Goal: Task Accomplishment & Management: Use online tool/utility

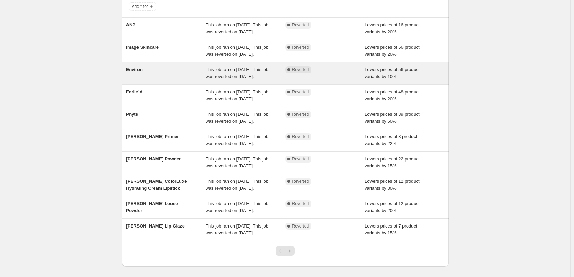
scroll to position [43, 0]
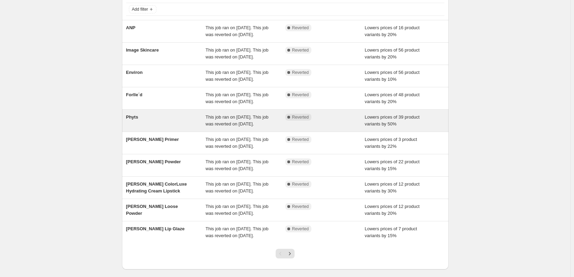
click at [273, 128] on div "This job ran on [DATE]. This job was reverted on [DATE]." at bounding box center [246, 121] width 80 height 14
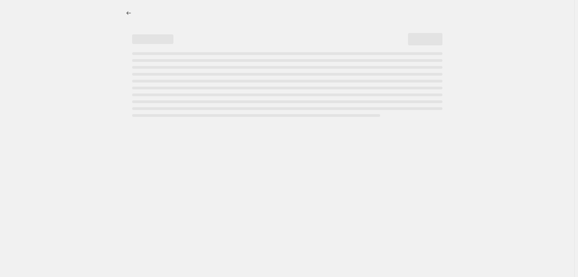
select select "percentage"
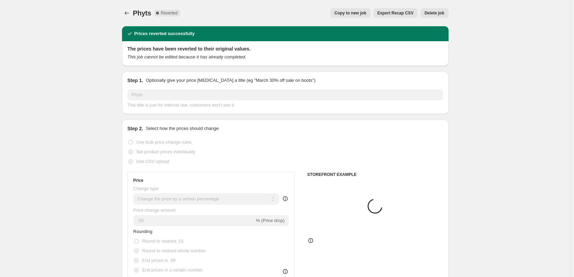
select select "vendor"
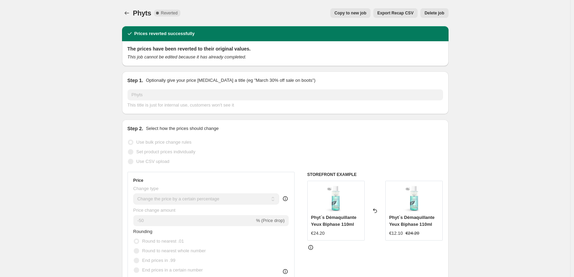
click at [351, 14] on span "Copy to new job" at bounding box center [350, 13] width 32 height 6
select select "percentage"
select select "vendor"
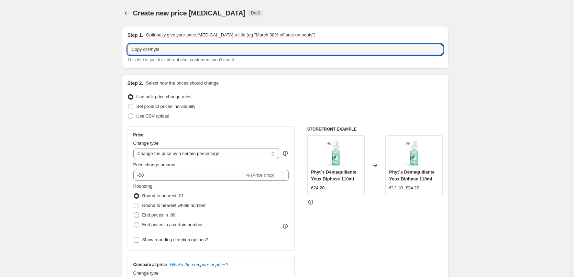
drag, startPoint x: 149, startPoint y: 50, endPoint x: 63, endPoint y: 40, distance: 86.2
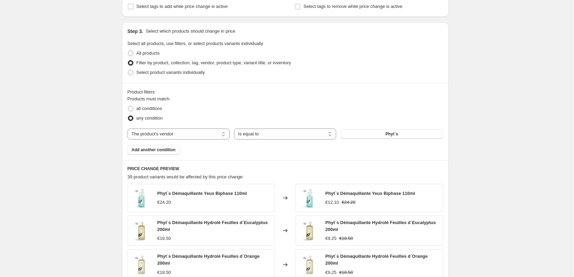
scroll to position [492, 0]
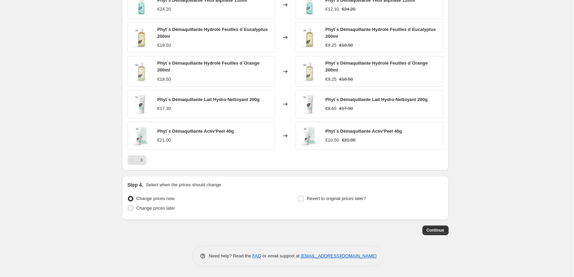
type input "Phyts"
drag, startPoint x: 325, startPoint y: 184, endPoint x: 323, endPoint y: 195, distance: 11.1
click at [324, 189] on div "Step 4. Select when the prices should change Change prices now Change prices la…" at bounding box center [286, 198] width 316 height 33
click at [323, 195] on span "Revert to original prices later?" at bounding box center [336, 198] width 59 height 7
click at [304, 196] on input "Revert to original prices later?" at bounding box center [301, 199] width 6 height 6
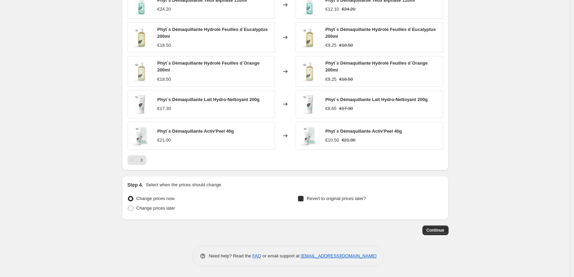
checkbox input "true"
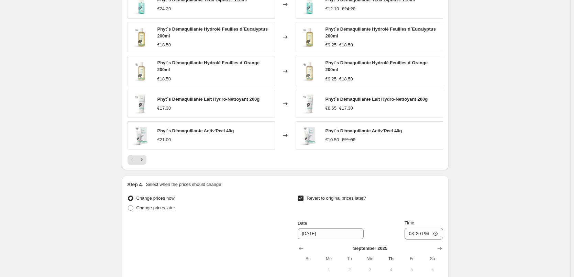
scroll to position [610, 0]
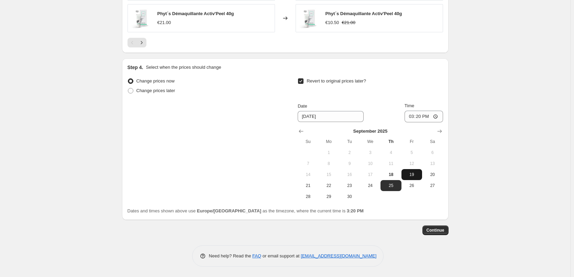
click at [411, 175] on span "19" at bounding box center [411, 175] width 15 height 6
type input "[DATE]"
click at [412, 114] on input "15:20" at bounding box center [424, 117] width 39 height 12
click at [437, 116] on input "15:00" at bounding box center [424, 117] width 39 height 12
type input "03:00"
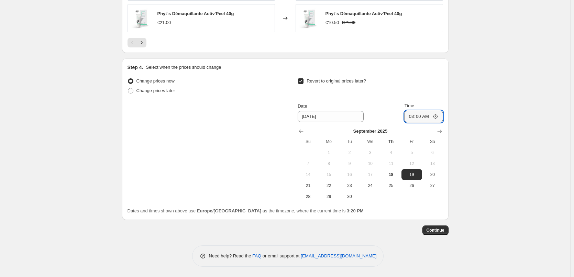
click at [443, 228] on span "Continue" at bounding box center [436, 231] width 18 height 6
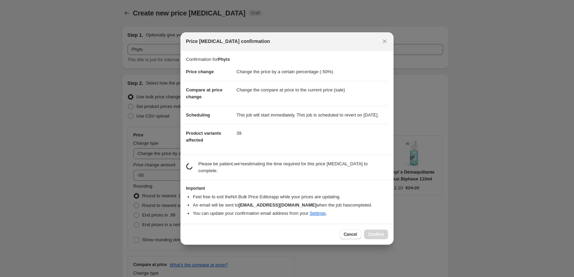
scroll to position [0, 0]
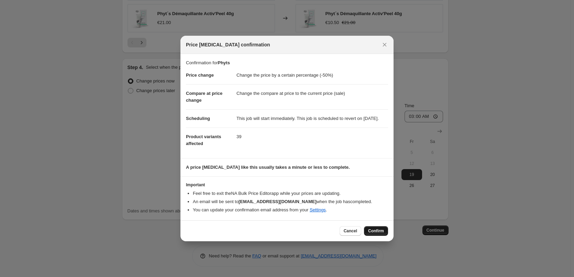
click at [377, 232] on span "Confirm" at bounding box center [376, 231] width 16 height 6
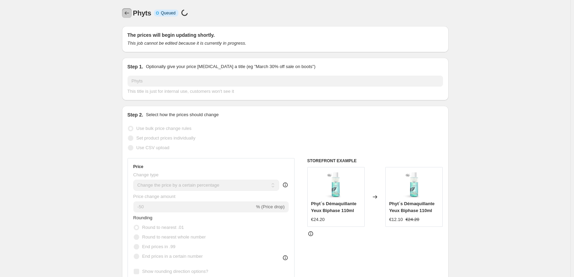
click at [132, 16] on button "Price change jobs" at bounding box center [127, 13] width 10 height 10
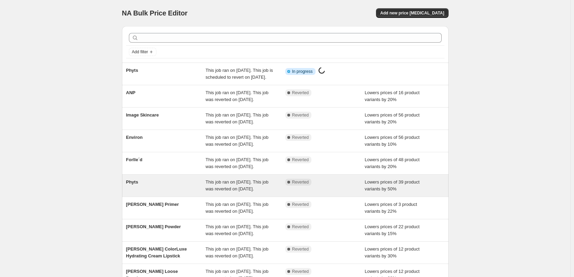
click at [155, 193] on div "Phyts" at bounding box center [166, 186] width 80 height 14
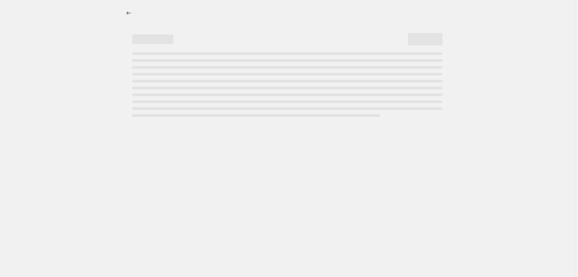
select select "percentage"
select select "vendor"
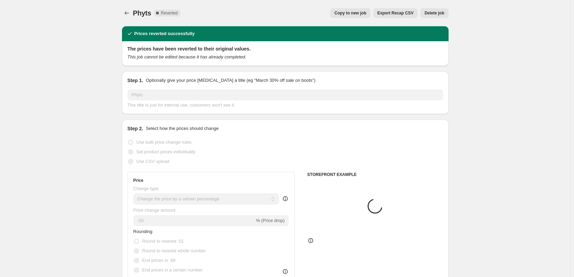
click at [431, 13] on span "Delete job" at bounding box center [435, 13] width 20 height 6
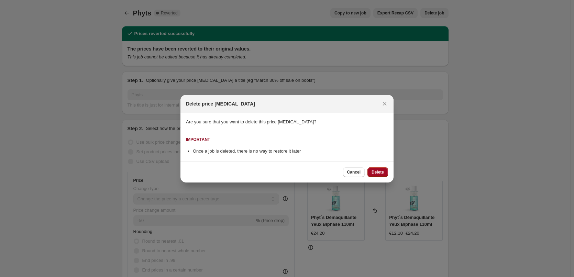
click at [380, 173] on span "Delete" at bounding box center [378, 172] width 12 height 6
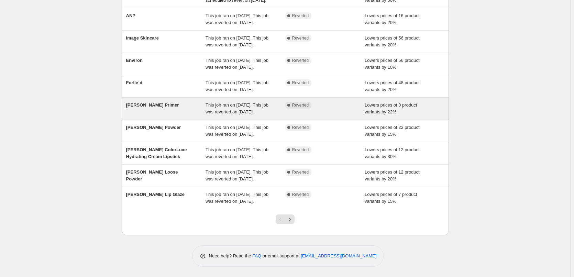
scroll to position [43, 0]
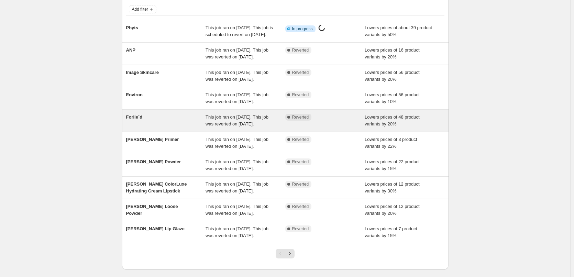
click at [245, 127] on span "This job ran on [DATE]. This job was reverted on [DATE]." at bounding box center [237, 120] width 63 height 12
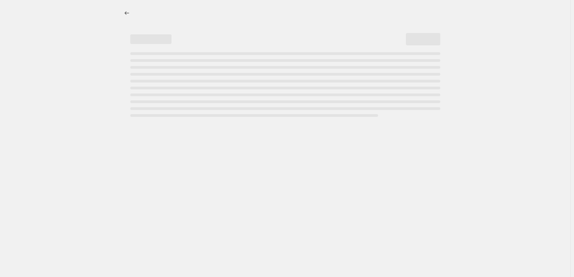
select select "percentage"
select select "remove"
select select "vendor"
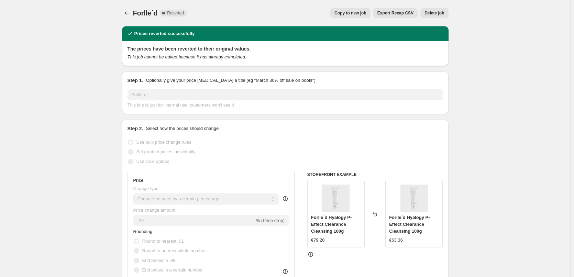
click at [364, 14] on span "Copy to new job" at bounding box center [350, 13] width 32 height 6
select select "percentage"
select select "remove"
select select "vendor"
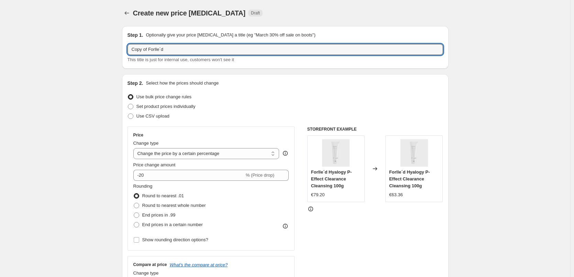
drag, startPoint x: 149, startPoint y: 50, endPoint x: 50, endPoint y: 40, distance: 99.5
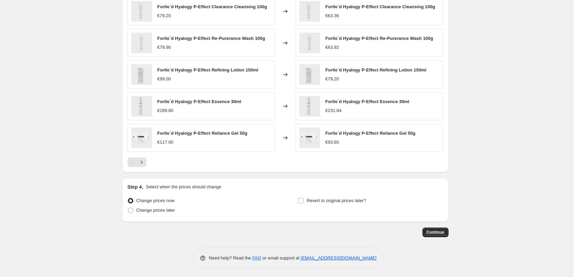
scroll to position [488, 0]
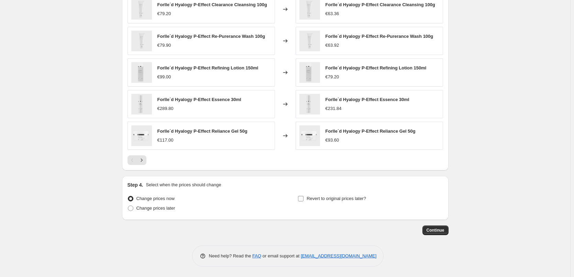
type input "Forlle´d"
click at [312, 198] on span "Revert to original prices later?" at bounding box center [336, 198] width 59 height 5
click at [304, 198] on input "Revert to original prices later?" at bounding box center [301, 199] width 6 height 6
checkbox input "true"
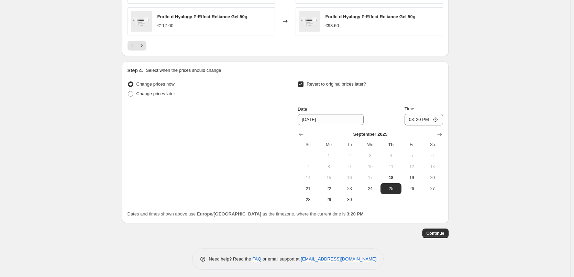
scroll to position [605, 0]
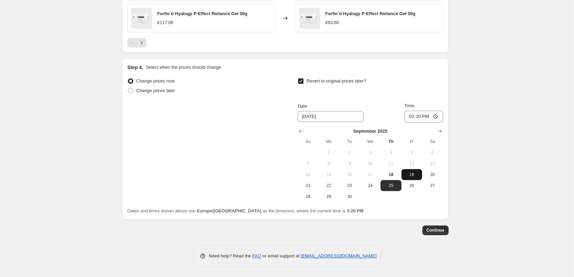
click at [408, 175] on span "19" at bounding box center [411, 175] width 15 height 6
type input "[DATE]"
click at [410, 117] on input "15:20" at bounding box center [424, 117] width 39 height 12
click at [438, 117] on input "15:00" at bounding box center [424, 117] width 39 height 12
type input "03:00"
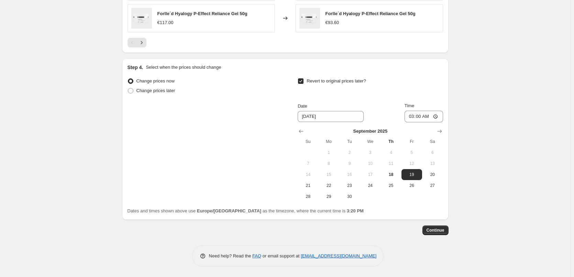
click at [437, 230] on span "Continue" at bounding box center [436, 231] width 18 height 6
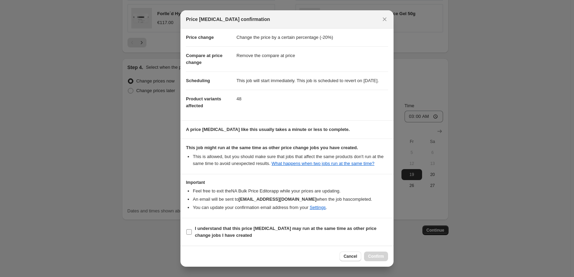
scroll to position [19, 0]
click at [237, 230] on b "I understand that this price [MEDICAL_DATA] may run at the same time as other p…" at bounding box center [286, 232] width 182 height 12
click at [192, 230] on input "I understand that this price [MEDICAL_DATA] may run at the same time as other p…" at bounding box center [189, 232] width 6 height 6
checkbox input "true"
click at [379, 256] on span "Confirm" at bounding box center [376, 257] width 16 height 6
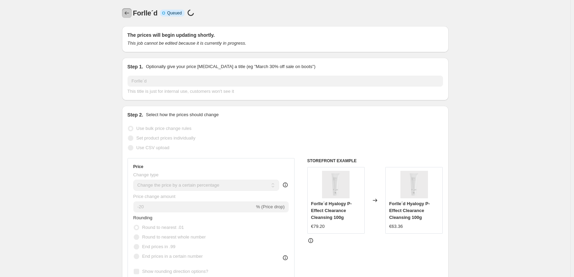
click at [129, 11] on icon "Price change jobs" at bounding box center [126, 13] width 7 height 7
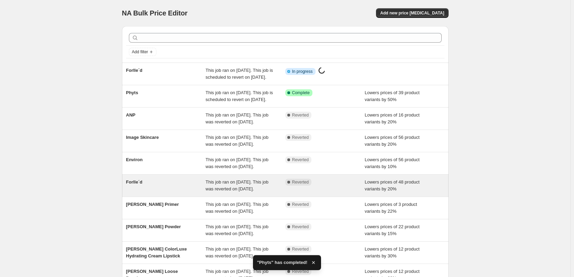
click at [212, 191] on span "This job ran on [DATE]. This job was reverted on [DATE]." at bounding box center [237, 185] width 63 height 12
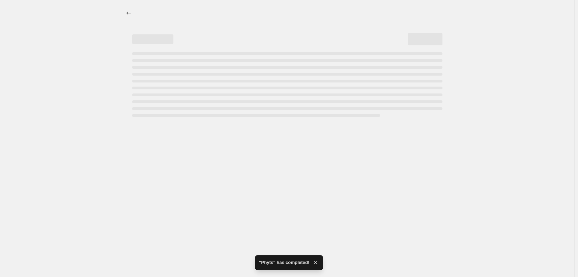
select select "percentage"
select select "remove"
select select "vendor"
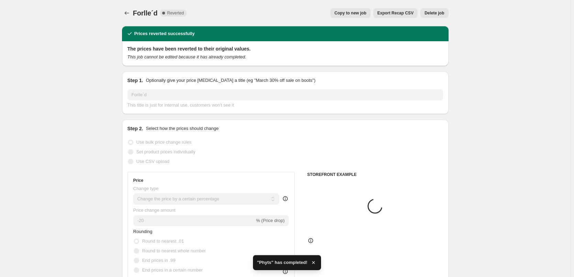
click at [432, 13] on span "Delete job" at bounding box center [435, 13] width 20 height 6
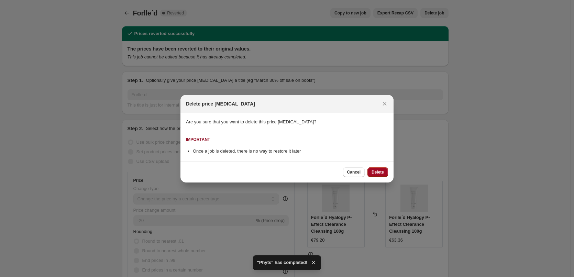
click at [381, 173] on span "Delete" at bounding box center [378, 172] width 12 height 6
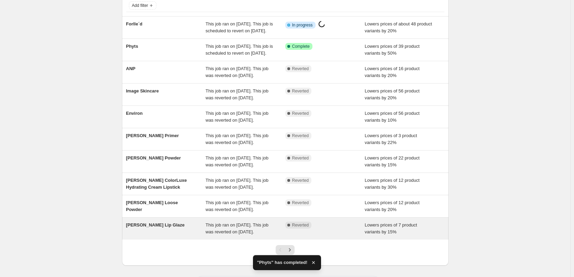
scroll to position [146, 0]
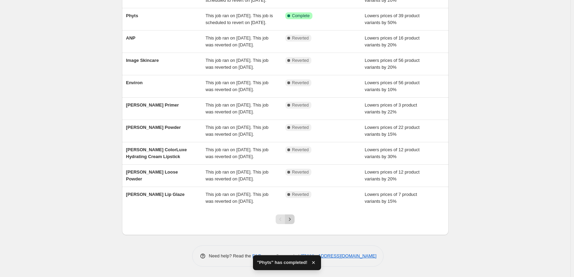
click at [293, 218] on icon "Next" at bounding box center [289, 219] width 7 height 7
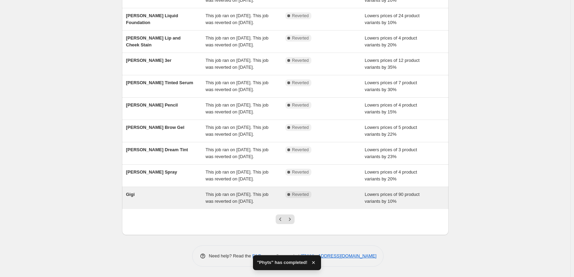
click at [285, 191] on div "This job ran on [DATE]. This job was reverted on [DATE]." at bounding box center [246, 198] width 80 height 14
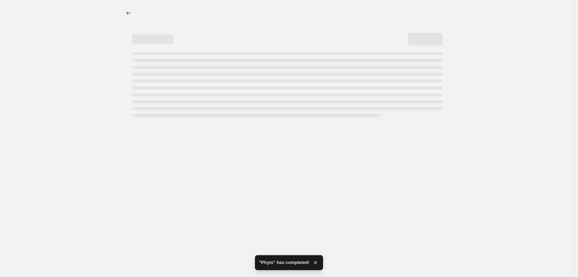
select select "percentage"
select select "vendor"
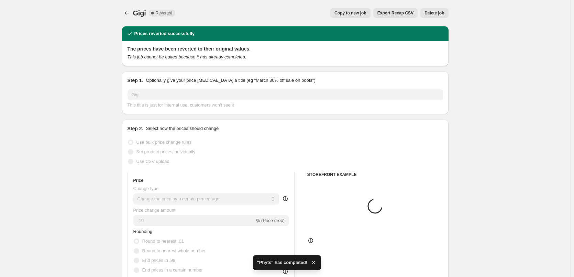
click at [338, 13] on button "Copy to new job" at bounding box center [350, 13] width 40 height 10
select select "percentage"
select select "vendor"
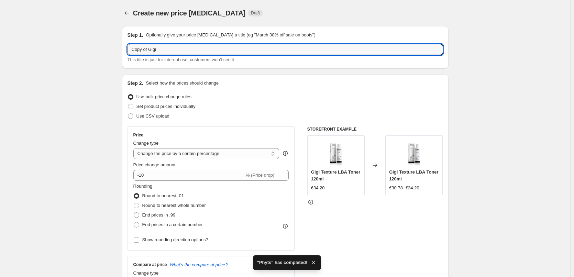
drag, startPoint x: 149, startPoint y: 49, endPoint x: 82, endPoint y: 51, distance: 67.1
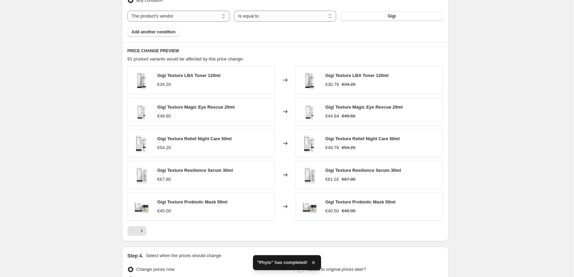
scroll to position [488, 0]
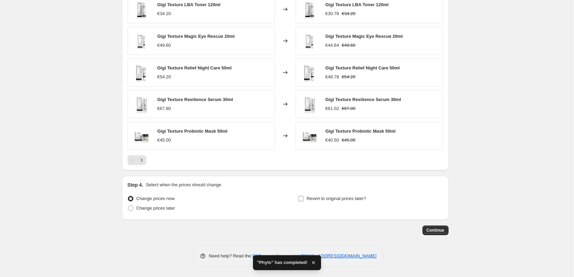
type input "Gigi"
click at [331, 198] on span "Revert to original prices later?" at bounding box center [336, 198] width 59 height 5
click at [304, 198] on input "Revert to original prices later?" at bounding box center [301, 199] width 6 height 6
checkbox input "true"
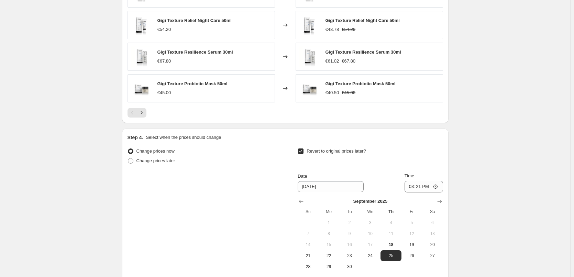
scroll to position [605, 0]
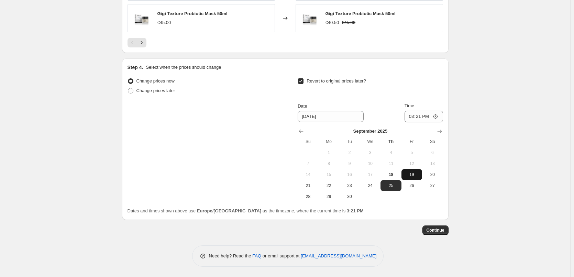
click at [408, 177] on button "19" at bounding box center [412, 174] width 21 height 11
type input "[DATE]"
click at [414, 117] on input "15:21" at bounding box center [424, 117] width 39 height 12
click at [437, 115] on input "15:00" at bounding box center [424, 117] width 39 height 12
type input "03:00"
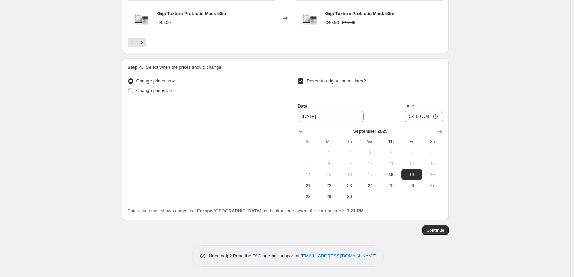
click at [435, 228] on span "Continue" at bounding box center [436, 231] width 18 height 6
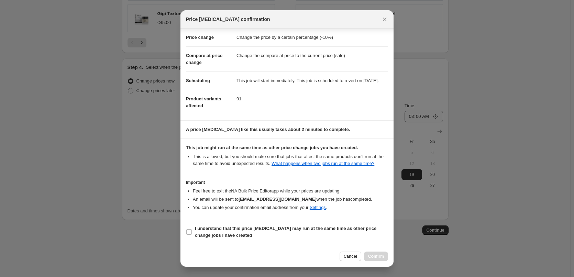
scroll to position [19, 0]
click at [230, 228] on b "I understand that this price [MEDICAL_DATA] may run at the same time as other p…" at bounding box center [286, 232] width 182 height 12
click at [192, 229] on input "I understand that this price [MEDICAL_DATA] may run at the same time as other p…" at bounding box center [189, 232] width 6 height 6
checkbox input "true"
click at [379, 256] on span "Confirm" at bounding box center [376, 257] width 16 height 6
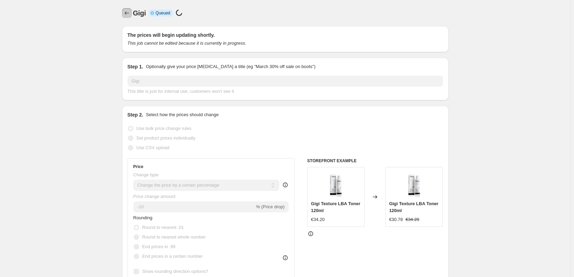
click at [130, 11] on icon "Price change jobs" at bounding box center [126, 13] width 7 height 7
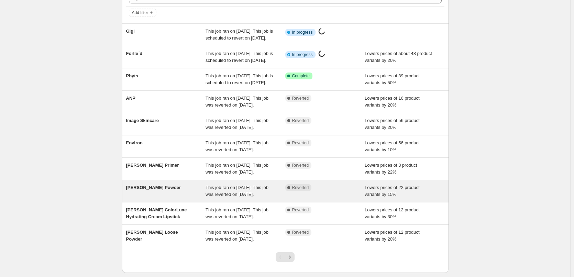
scroll to position [146, 0]
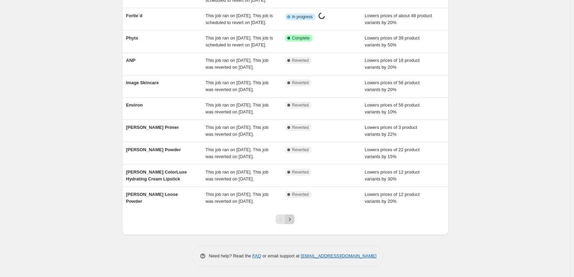
click at [290, 221] on icon "Next" at bounding box center [289, 219] width 7 height 7
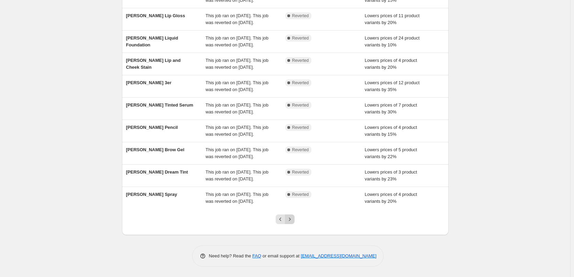
click at [291, 220] on icon "Next" at bounding box center [290, 219] width 2 height 3
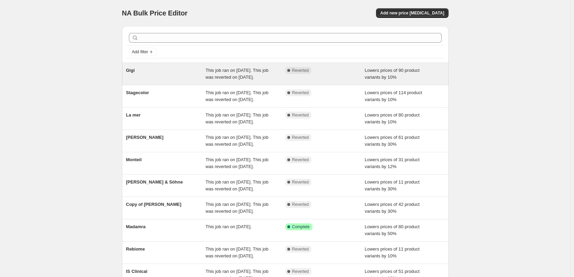
click at [206, 76] on div "Gigi" at bounding box center [166, 74] width 80 height 14
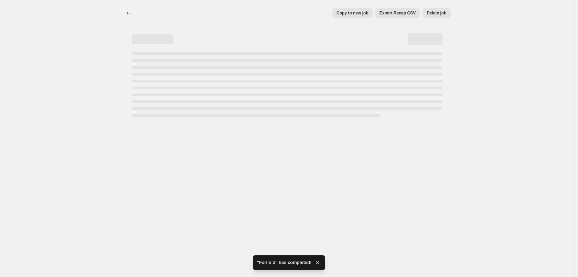
select select "percentage"
select select "vendor"
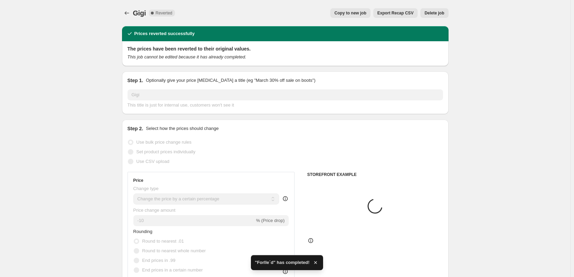
click at [436, 15] on span "Delete job" at bounding box center [435, 13] width 20 height 6
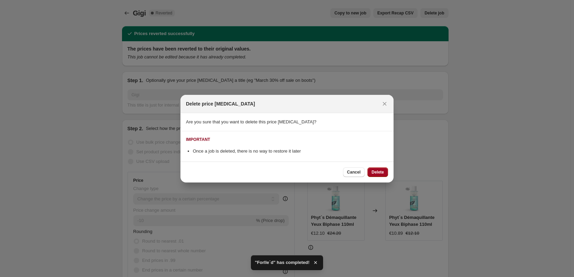
click at [378, 171] on span "Delete" at bounding box center [378, 172] width 12 height 6
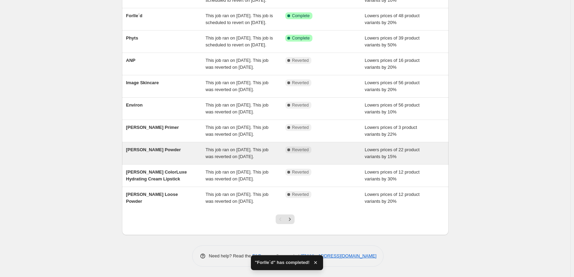
scroll to position [146, 0]
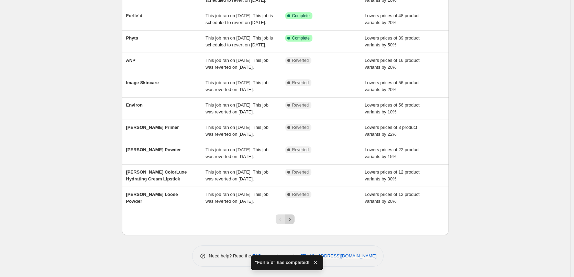
click at [292, 221] on icon "Next" at bounding box center [289, 219] width 7 height 7
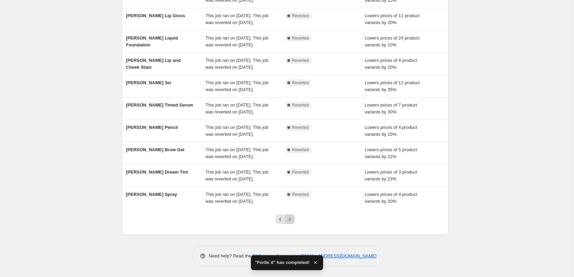
click at [289, 218] on icon "Next" at bounding box center [289, 219] width 7 height 7
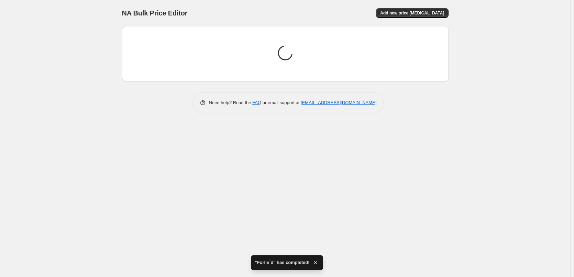
scroll to position [0, 0]
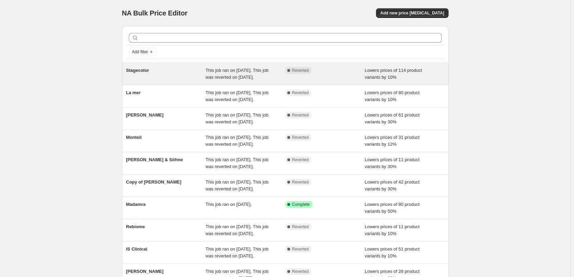
click at [264, 74] on span "This job ran on [DATE]. This job was reverted on [DATE]." at bounding box center [237, 74] width 63 height 12
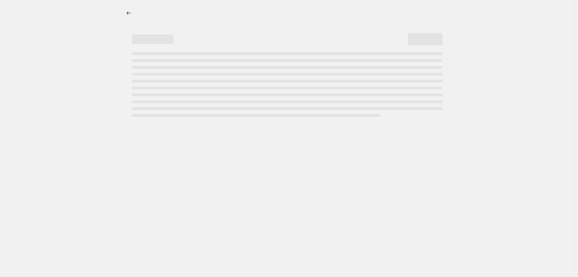
select select "percentage"
select select "vendor"
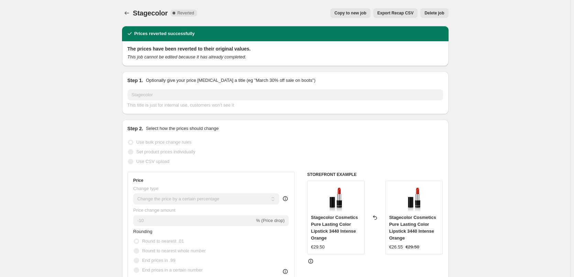
click at [357, 14] on span "Copy to new job" at bounding box center [350, 13] width 32 height 6
select select "percentage"
select select "vendor"
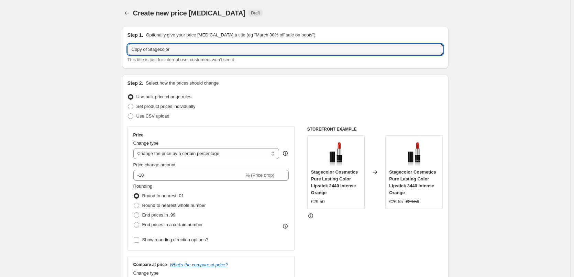
drag, startPoint x: 150, startPoint y: 50, endPoint x: 80, endPoint y: 34, distance: 71.6
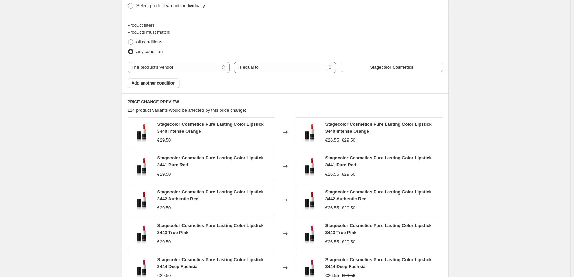
scroll to position [499, 0]
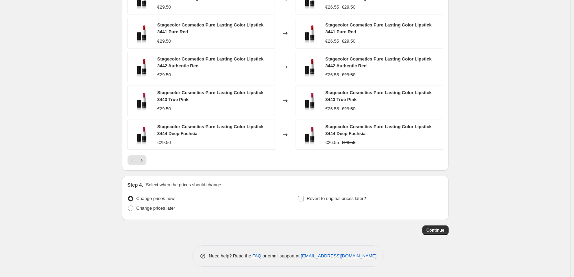
type input "Stagecolor"
click at [333, 199] on span "Revert to original prices later?" at bounding box center [336, 198] width 59 height 5
click at [304, 199] on input "Revert to original prices later?" at bounding box center [301, 199] width 6 height 6
checkbox input "true"
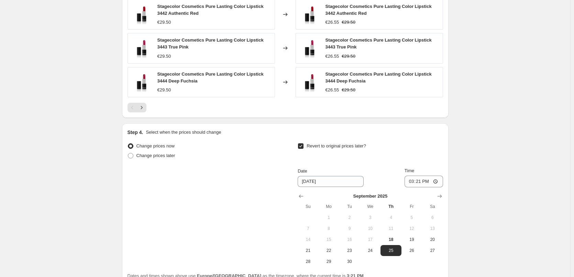
scroll to position [616, 0]
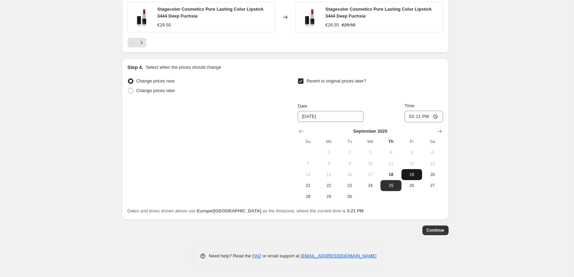
click at [410, 175] on span "19" at bounding box center [411, 175] width 15 height 6
type input "[DATE]"
click at [411, 117] on input "15:21" at bounding box center [424, 117] width 39 height 12
click at [436, 116] on input "15:00" at bounding box center [424, 117] width 39 height 12
type input "03:00"
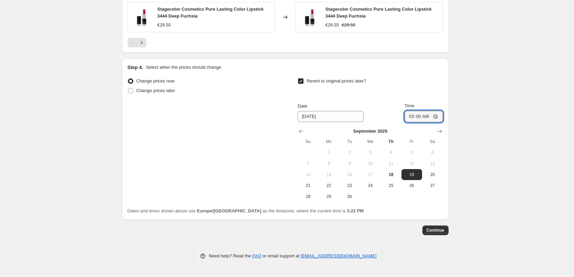
click at [435, 229] on span "Continue" at bounding box center [436, 231] width 18 height 6
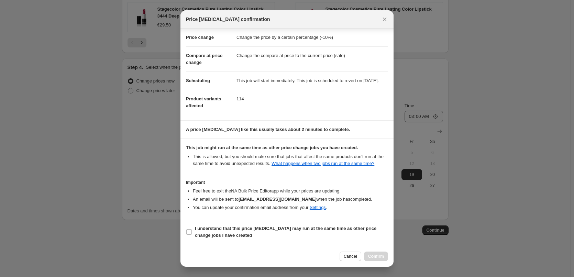
scroll to position [19, 0]
click at [275, 233] on span "I understand that this price [MEDICAL_DATA] may run at the same time as other p…" at bounding box center [291, 232] width 193 height 14
click at [192, 233] on input "I understand that this price [MEDICAL_DATA] may run at the same time as other p…" at bounding box center [189, 232] width 6 height 6
checkbox input "true"
click at [366, 258] on button "Confirm" at bounding box center [376, 257] width 24 height 10
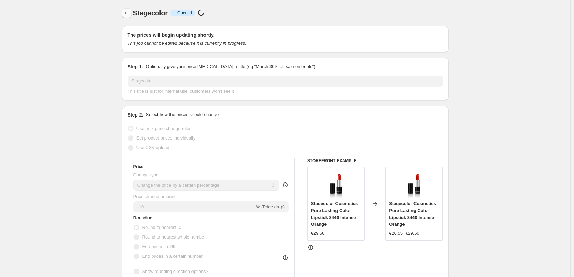
click at [127, 11] on icon "Price change jobs" at bounding box center [126, 13] width 7 height 7
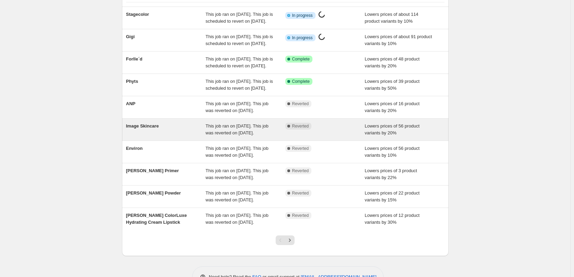
scroll to position [146, 0]
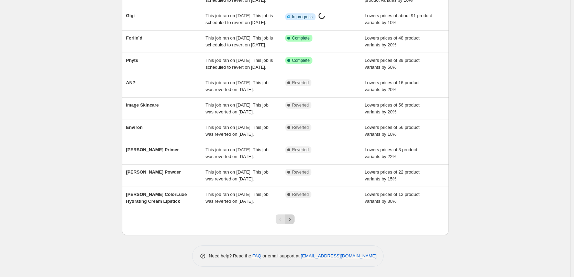
click at [292, 223] on button "Next" at bounding box center [290, 220] width 10 height 10
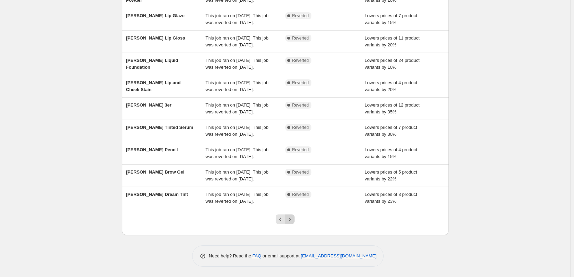
click at [295, 220] on button "Next" at bounding box center [290, 220] width 10 height 10
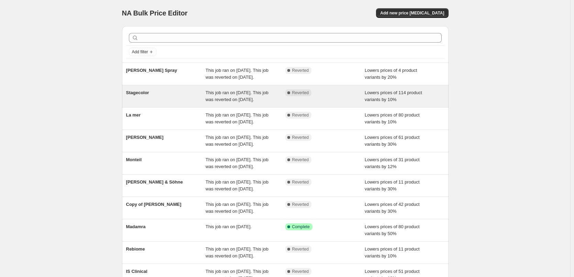
click at [275, 103] on div "This job ran on [DATE]. This job was reverted on [DATE]." at bounding box center [246, 96] width 80 height 14
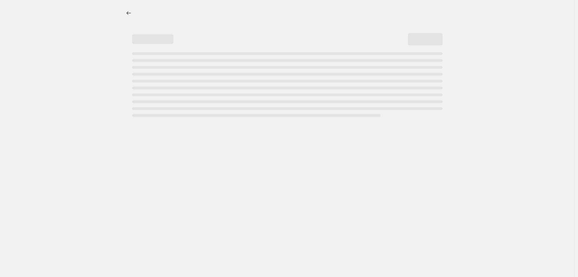
select select "percentage"
select select "vendor"
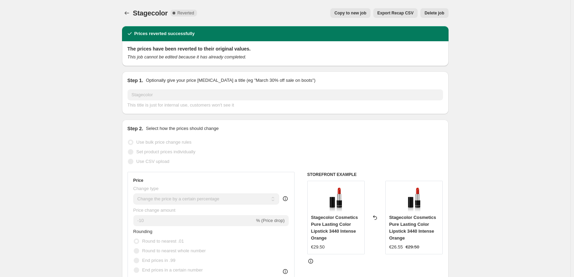
click at [435, 13] on span "Delete job" at bounding box center [435, 13] width 20 height 6
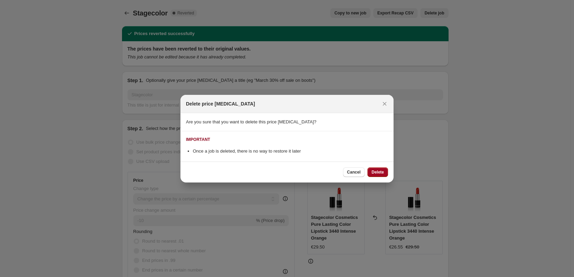
click at [379, 172] on span "Delete" at bounding box center [378, 172] width 12 height 6
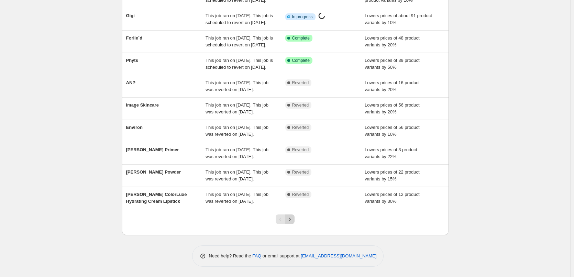
click at [292, 221] on icon "Next" at bounding box center [289, 219] width 7 height 7
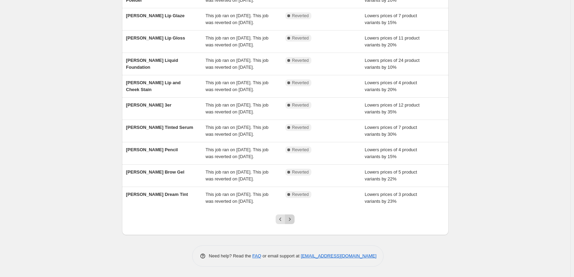
click at [293, 221] on icon "Next" at bounding box center [289, 219] width 7 height 7
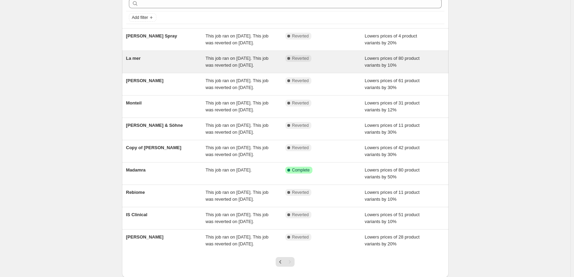
click at [285, 69] on div "This job ran on [DATE]. This job was reverted on [DATE]." at bounding box center [246, 62] width 80 height 14
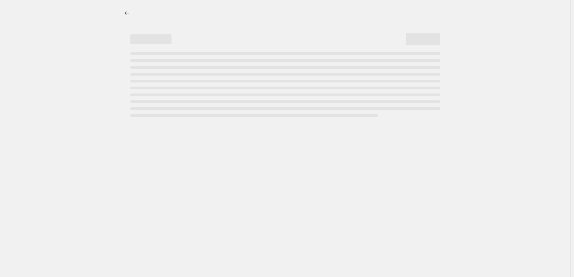
select select "percentage"
select select "vendor"
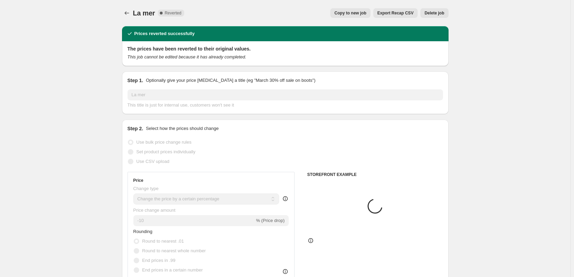
click at [356, 12] on span "Copy to new job" at bounding box center [350, 13] width 32 height 6
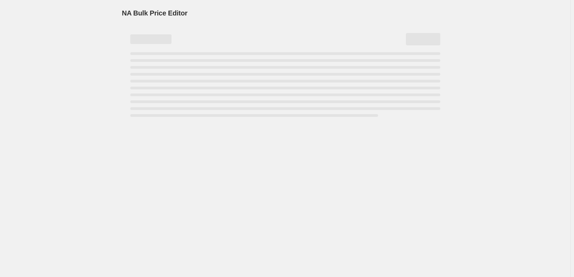
select select "percentage"
select select "vendor"
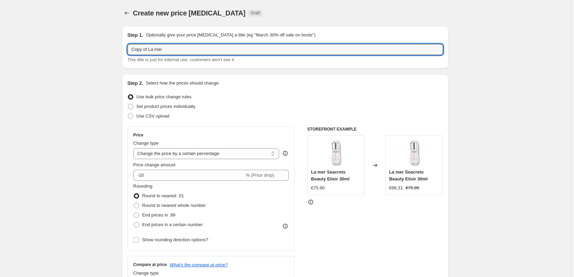
drag, startPoint x: 150, startPoint y: 50, endPoint x: 102, endPoint y: 49, distance: 48.1
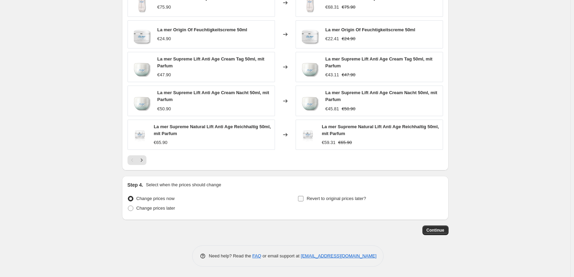
type input "La mer"
click at [319, 199] on span "Revert to original prices later?" at bounding box center [336, 198] width 59 height 5
click at [304, 199] on input "Revert to original prices later?" at bounding box center [301, 199] width 6 height 6
checkbox input "true"
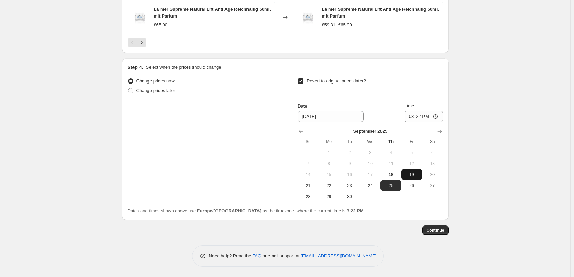
click at [412, 175] on span "19" at bounding box center [411, 175] width 15 height 6
type input "[DATE]"
click at [415, 116] on input "15:22" at bounding box center [424, 117] width 39 height 12
click at [437, 117] on input "15:00" at bounding box center [424, 117] width 39 height 12
type input "03:00"
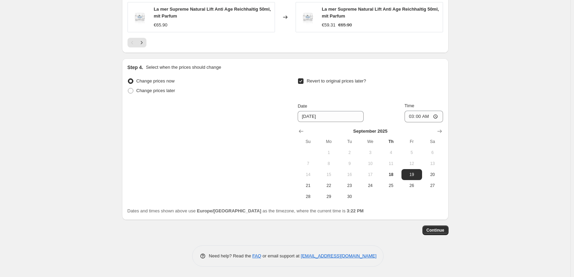
click at [447, 229] on button "Continue" at bounding box center [435, 231] width 26 height 10
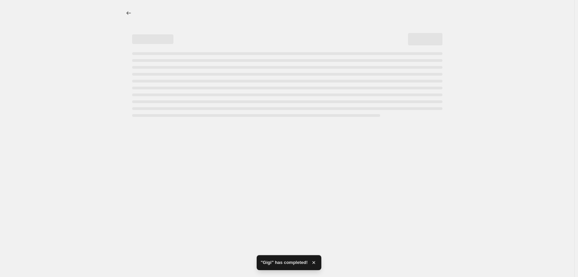
select select "percentage"
select select "vendor"
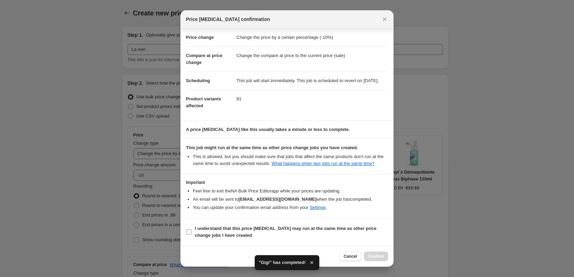
click at [225, 234] on b "I understand that this price [MEDICAL_DATA] may run at the same time as other p…" at bounding box center [286, 232] width 182 height 12
click at [192, 234] on input "I understand that this price [MEDICAL_DATA] may run at the same time as other p…" at bounding box center [189, 232] width 6 height 6
checkbox input "true"
click at [384, 256] on button "Confirm" at bounding box center [376, 257] width 24 height 10
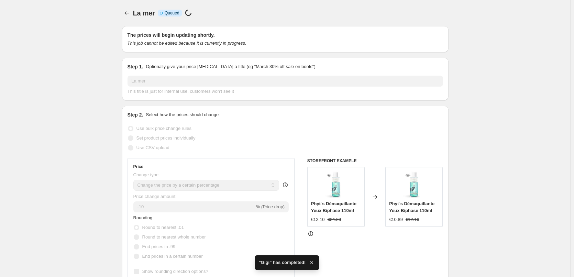
click at [133, 13] on div at bounding box center [127, 13] width 11 height 10
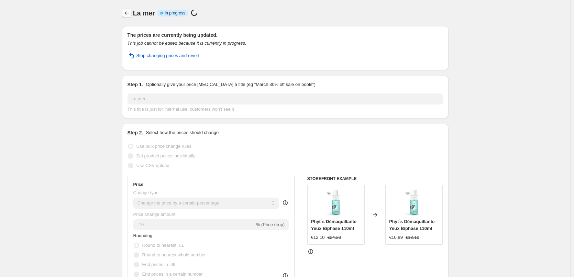
click at [130, 13] on icon "Price change jobs" at bounding box center [126, 13] width 7 height 7
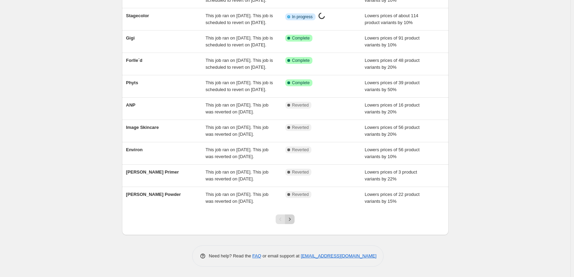
click at [293, 220] on icon "Next" at bounding box center [289, 219] width 7 height 7
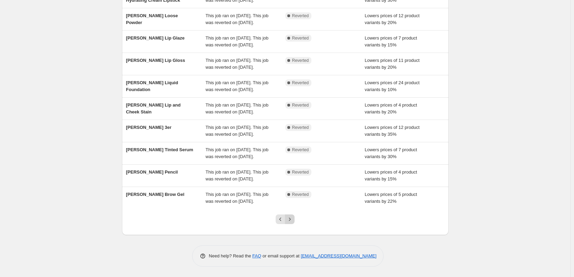
click at [293, 217] on icon "Next" at bounding box center [289, 219] width 7 height 7
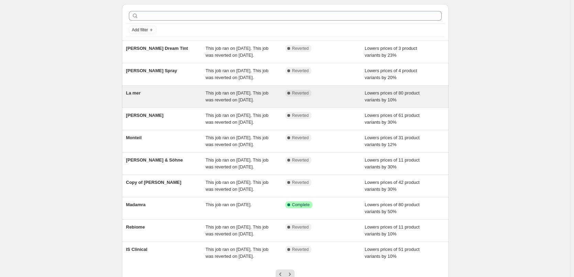
click at [272, 103] on div "This job ran on [DATE]. This job was reverted on [DATE]." at bounding box center [246, 97] width 80 height 14
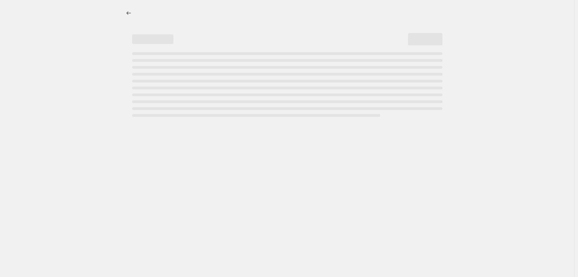
select select "percentage"
select select "vendor"
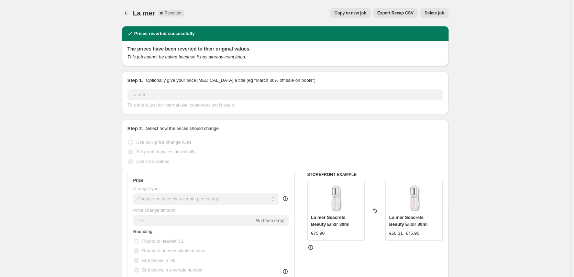
click at [432, 12] on span "Delete job" at bounding box center [435, 13] width 20 height 6
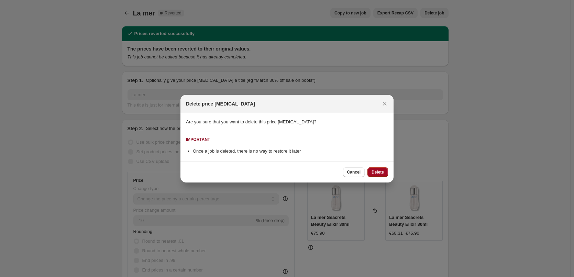
click at [377, 170] on span "Delete" at bounding box center [378, 172] width 12 height 6
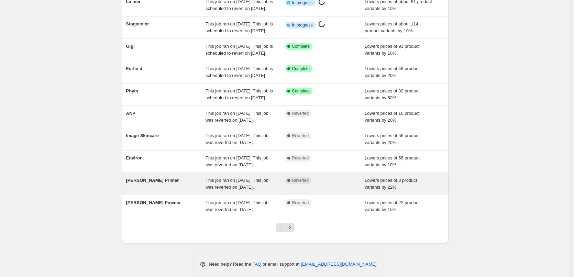
click at [267, 191] on div "This job ran on [DATE]. This job was reverted on [DATE]." at bounding box center [246, 184] width 80 height 14
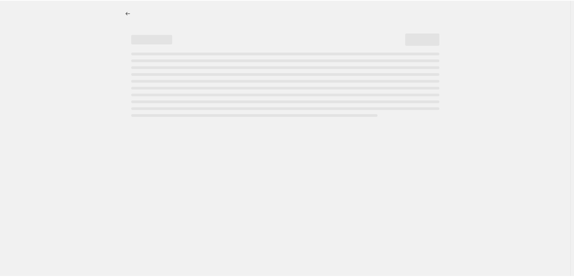
select select "percentage"
select select "tag"
select select "vendor"
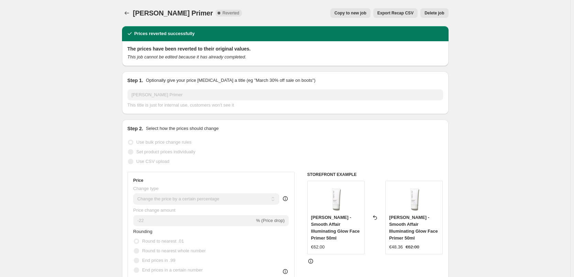
click at [366, 14] on span "Copy to new job" at bounding box center [350, 13] width 32 height 6
select select "percentage"
select select "tag"
select select "vendor"
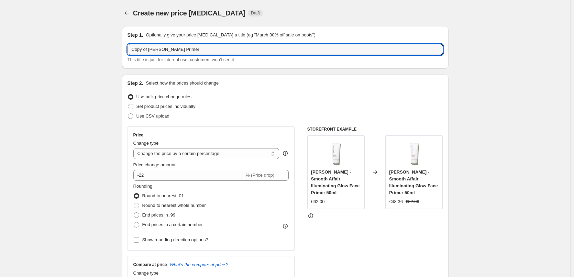
drag, startPoint x: 150, startPoint y: 52, endPoint x: 59, endPoint y: 49, distance: 90.4
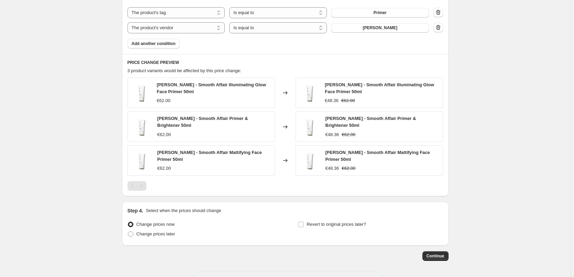
scroll to position [446, 0]
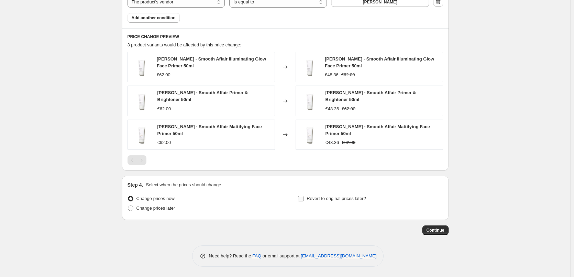
type input "[PERSON_NAME] Primer"
click at [336, 197] on span "Revert to original prices later?" at bounding box center [336, 198] width 59 height 7
click at [304, 197] on input "Revert to original prices later?" at bounding box center [301, 199] width 6 height 6
checkbox input "true"
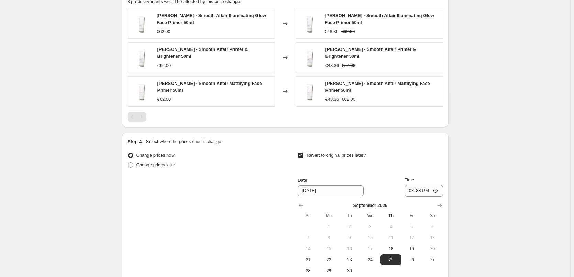
scroll to position [564, 0]
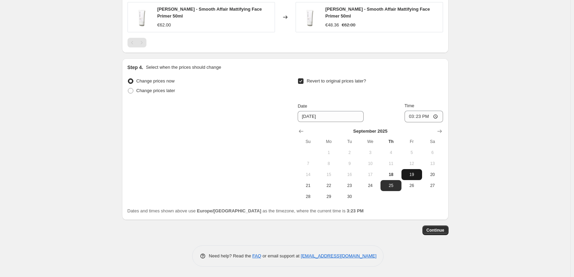
click at [410, 177] on span "19" at bounding box center [411, 175] width 15 height 6
type input "[DATE]"
click at [410, 116] on input "15:23" at bounding box center [424, 117] width 39 height 12
click at [440, 114] on input "15:00" at bounding box center [424, 117] width 39 height 12
type input "03:00"
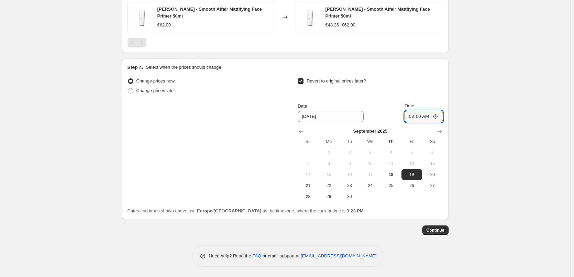
click at [439, 231] on span "Continue" at bounding box center [436, 231] width 18 height 6
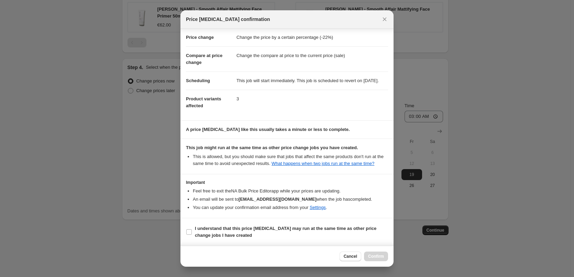
scroll to position [19, 0]
click at [223, 235] on b "I understand that this price [MEDICAL_DATA] may run at the same time as other p…" at bounding box center [286, 232] width 182 height 12
click at [192, 235] on input "I understand that this price [MEDICAL_DATA] may run at the same time as other p…" at bounding box center [189, 232] width 6 height 6
checkbox input "true"
click at [375, 256] on span "Confirm" at bounding box center [376, 257] width 16 height 6
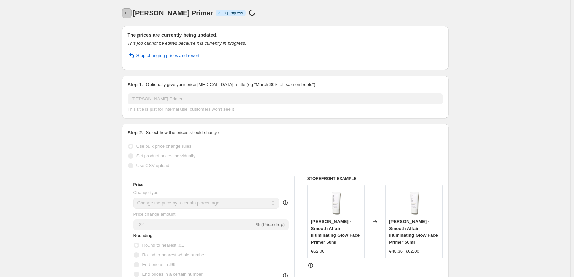
click at [129, 12] on icon "Price change jobs" at bounding box center [126, 13] width 7 height 7
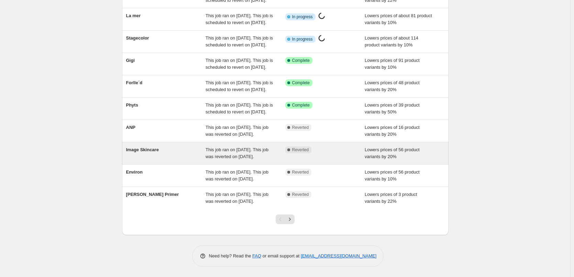
scroll to position [146, 0]
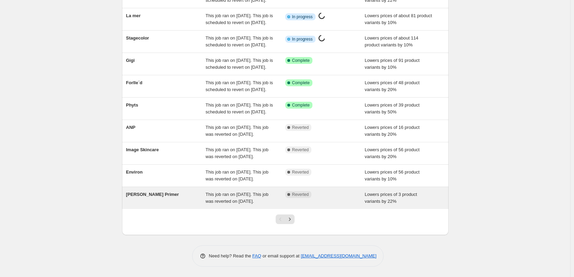
click at [262, 195] on span "This job ran on [DATE]. This job was reverted on [DATE]." at bounding box center [237, 198] width 63 height 12
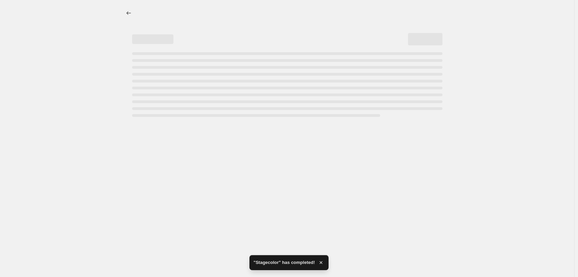
select select "percentage"
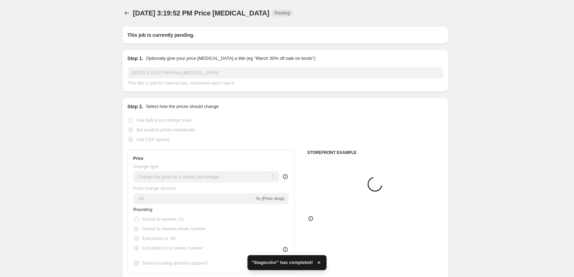
type input "[PERSON_NAME] Primer"
radio input "false"
radio input "true"
checkbox input "true"
select select "tag"
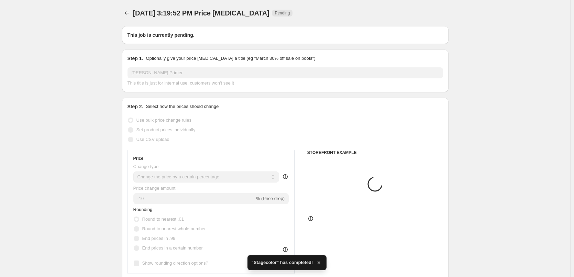
select select "vendor"
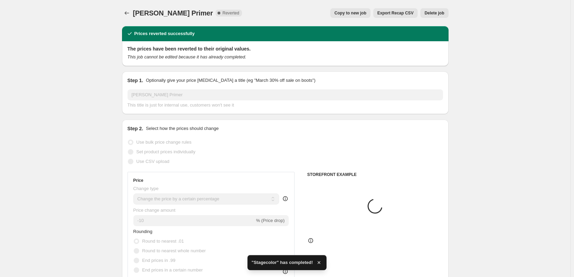
click at [438, 12] on span "Delete job" at bounding box center [435, 13] width 20 height 6
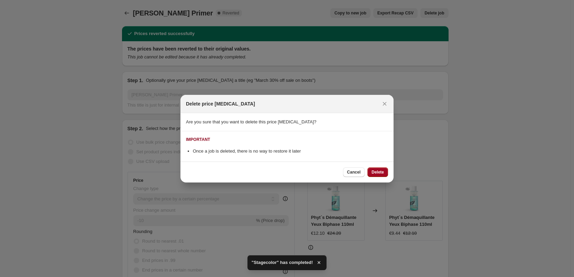
click at [377, 170] on span "Delete" at bounding box center [378, 172] width 12 height 6
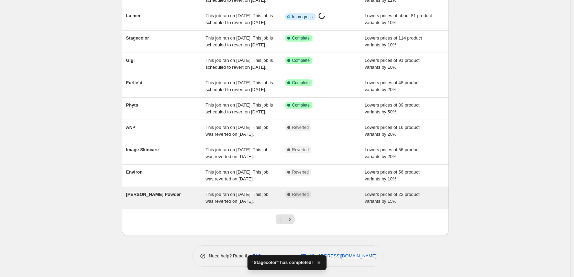
scroll to position [146, 0]
click at [227, 192] on span "This job ran on [DATE]. This job was reverted on [DATE]." at bounding box center [237, 198] width 63 height 12
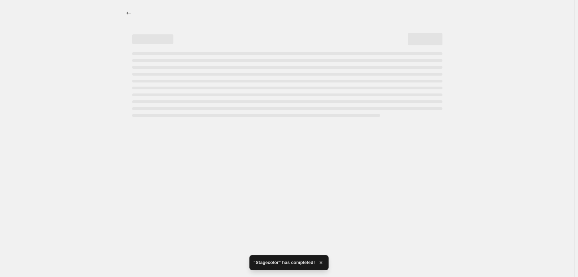
select select "percentage"
select select "tag"
select select "vendor"
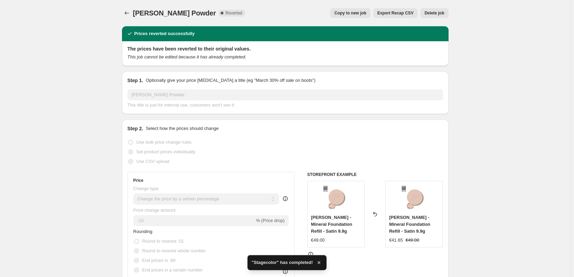
click at [358, 14] on span "Copy to new job" at bounding box center [350, 13] width 32 height 6
select select "percentage"
select select "tag"
select select "vendor"
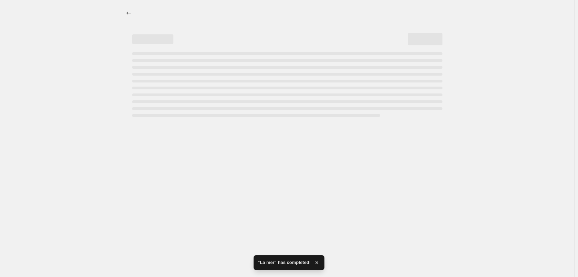
select select "percentage"
select select "tag"
select select "vendor"
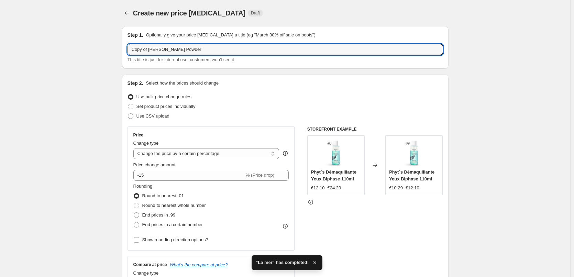
drag, startPoint x: 150, startPoint y: 51, endPoint x: 85, endPoint y: 48, distance: 65.0
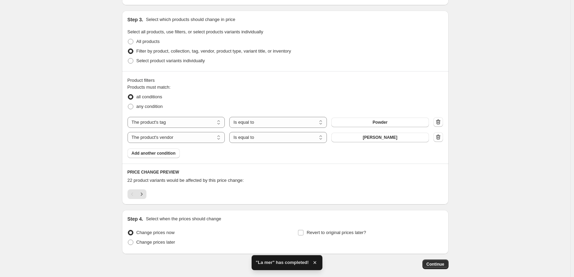
scroll to position [345, 0]
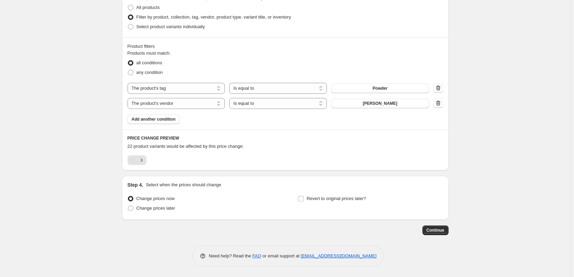
type input "[PERSON_NAME] Powder"
click at [348, 204] on div "Revert to original prices later?" at bounding box center [370, 204] width 145 height 21
click at [346, 196] on span "Revert to original prices later?" at bounding box center [336, 198] width 59 height 5
click at [304, 196] on input "Revert to original prices later?" at bounding box center [301, 199] width 6 height 6
checkbox input "true"
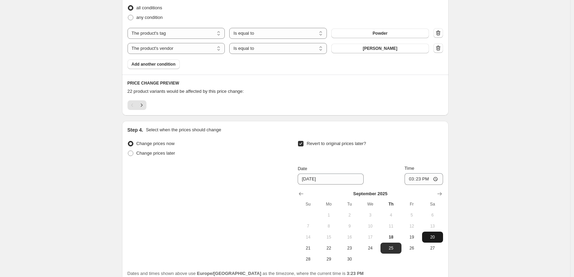
scroll to position [462, 0]
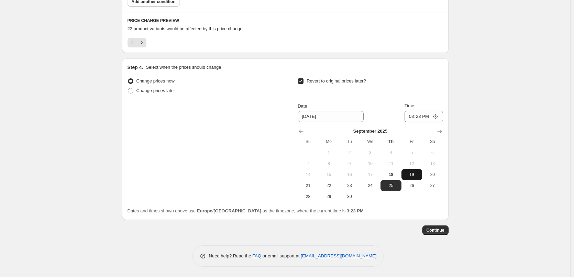
click at [414, 176] on span "19" at bounding box center [411, 175] width 15 height 6
type input "[DATE]"
click at [412, 117] on input "15:23" at bounding box center [424, 117] width 39 height 12
click at [438, 116] on input "15:00" at bounding box center [424, 117] width 39 height 12
type input "03:00"
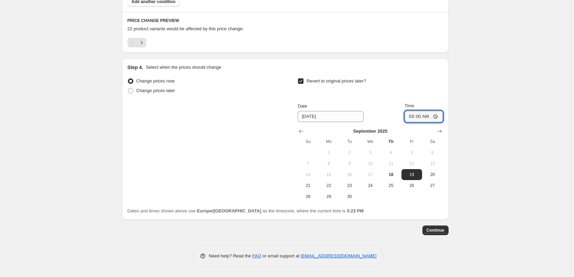
drag, startPoint x: 488, startPoint y: 139, endPoint x: 484, endPoint y: 147, distance: 8.8
click at [431, 229] on span "Continue" at bounding box center [436, 231] width 18 height 6
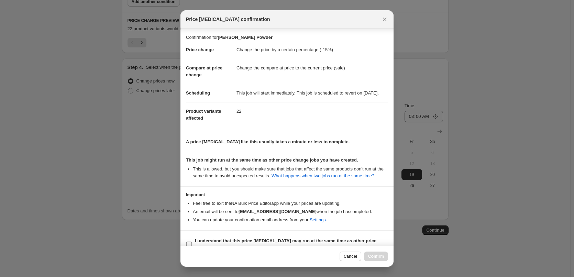
scroll to position [19, 0]
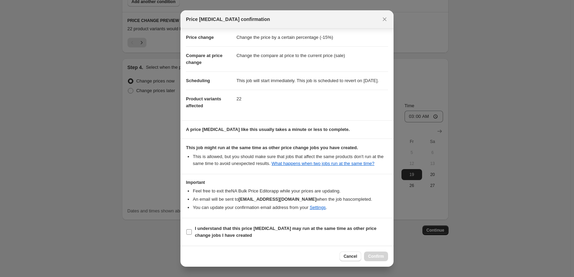
click at [229, 227] on b "I understand that this price [MEDICAL_DATA] may run at the same time as other p…" at bounding box center [286, 232] width 182 height 12
click at [192, 229] on input "I understand that this price [MEDICAL_DATA] may run at the same time as other p…" at bounding box center [189, 232] width 6 height 6
checkbox input "true"
click at [377, 256] on span "Confirm" at bounding box center [376, 257] width 16 height 6
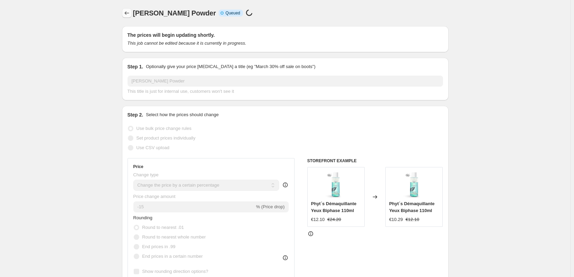
click at [130, 12] on icon "Price change jobs" at bounding box center [126, 13] width 7 height 7
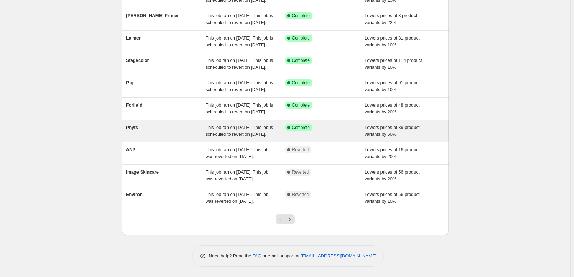
scroll to position [146, 0]
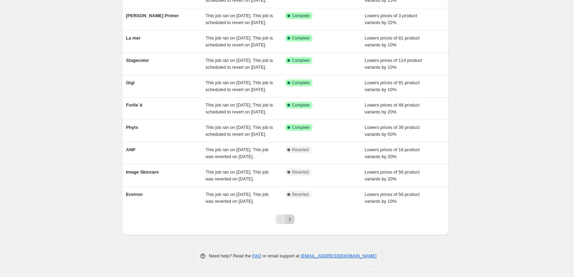
click at [291, 220] on icon "Next" at bounding box center [289, 219] width 7 height 7
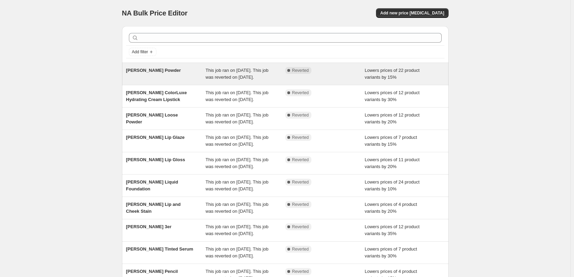
click at [250, 77] on span "This job ran on [DATE]. This job was reverted on [DATE]." at bounding box center [237, 74] width 63 height 12
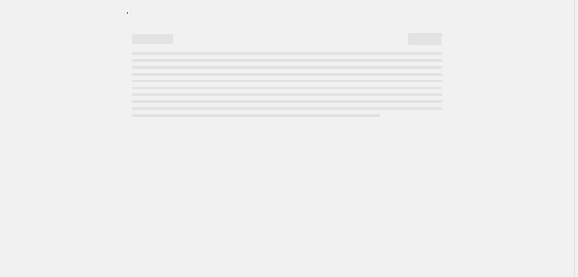
select select "percentage"
select select "tag"
select select "vendor"
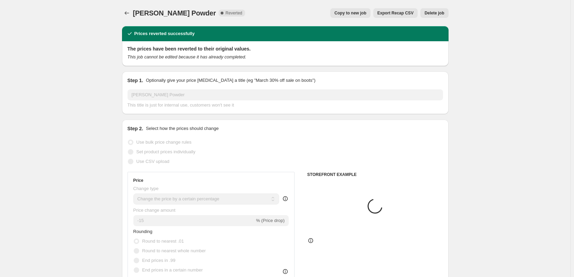
click at [443, 12] on span "Delete job" at bounding box center [435, 13] width 20 height 6
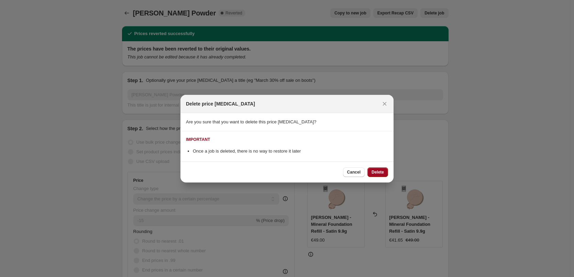
click at [377, 171] on span "Delete" at bounding box center [378, 172] width 12 height 6
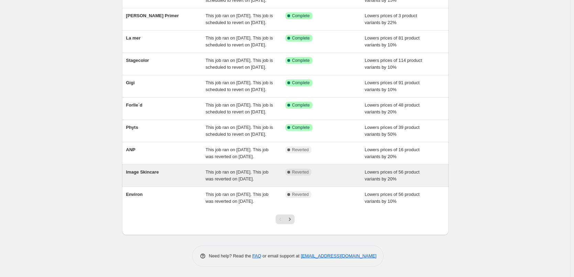
scroll to position [146, 0]
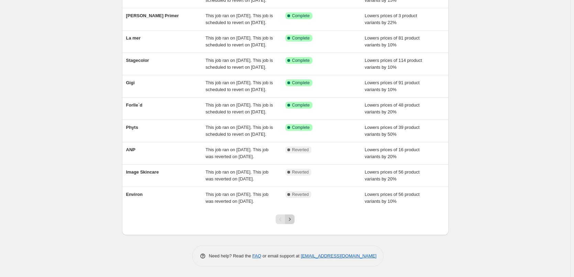
click at [291, 219] on icon "Next" at bounding box center [289, 219] width 7 height 7
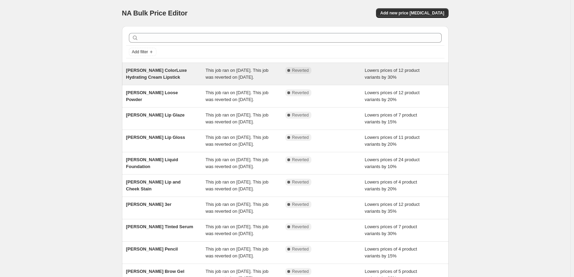
click at [296, 81] on div "Complete Reverted" at bounding box center [325, 74] width 80 height 14
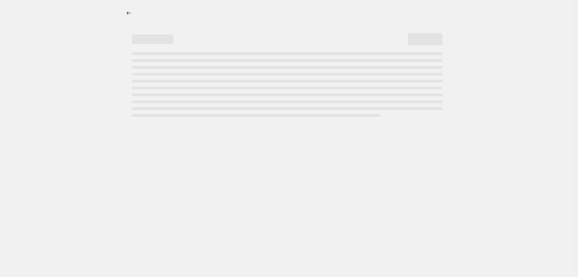
select select "percentage"
select select "tag"
select select "vendor"
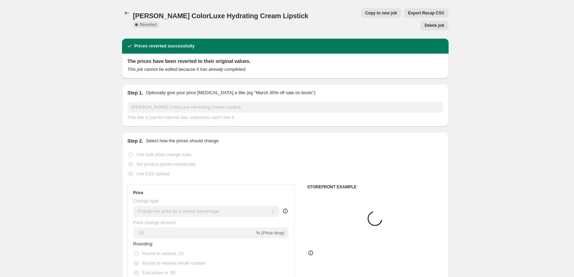
click at [365, 11] on span "Copy to new job" at bounding box center [381, 13] width 32 height 6
select select "percentage"
select select "tag"
select select "vendor"
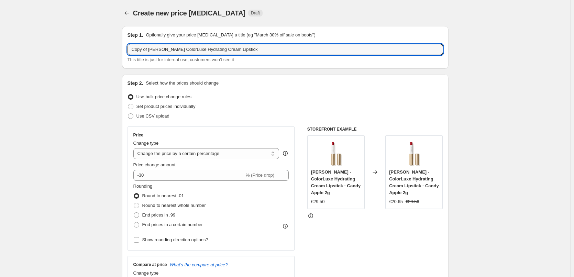
drag, startPoint x: 150, startPoint y: 48, endPoint x: -5, endPoint y: 54, distance: 155.1
click at [0, 54] on html "Home Settings Plans Skip to content Create new price [MEDICAL_DATA]. This page …" at bounding box center [287, 138] width 574 height 277
type input "[PERSON_NAME] ColorLuxe Hydrating Cream Lipstick"
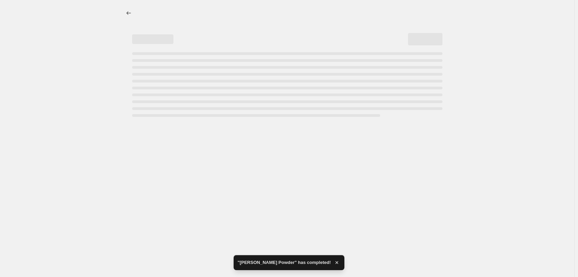
select select "percentage"
select select "tag"
select select "vendor"
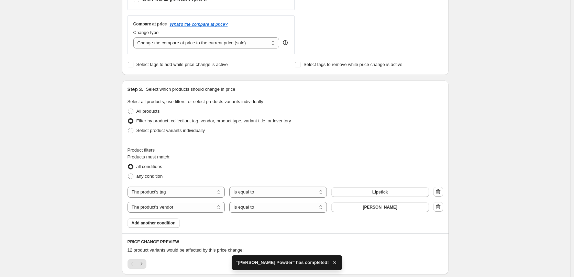
scroll to position [345, 0]
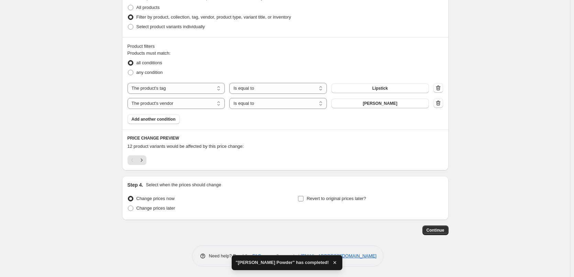
click at [304, 197] on input "Revert to original prices later?" at bounding box center [301, 199] width 6 height 6
checkbox input "true"
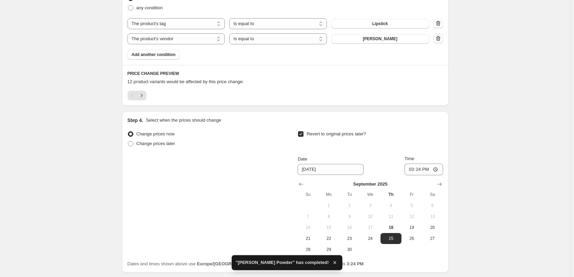
scroll to position [462, 0]
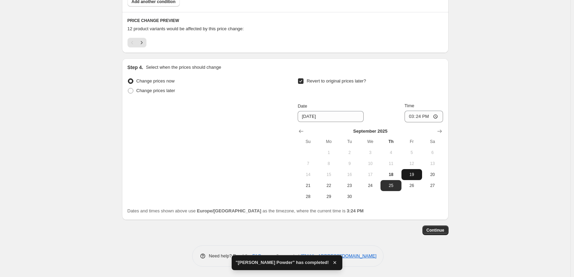
click at [413, 175] on span "19" at bounding box center [411, 175] width 15 height 6
type input "[DATE]"
click at [413, 118] on input "15:24" at bounding box center [424, 117] width 39 height 12
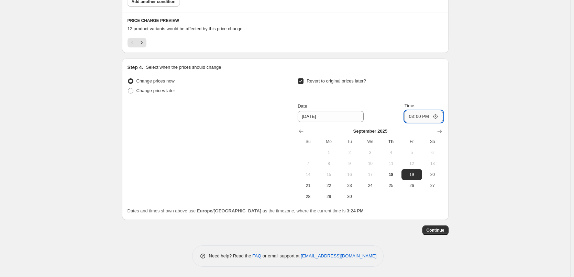
click at [435, 117] on input "15:00" at bounding box center [424, 117] width 39 height 12
type input "03:00"
click at [437, 230] on span "Continue" at bounding box center [436, 231] width 18 height 6
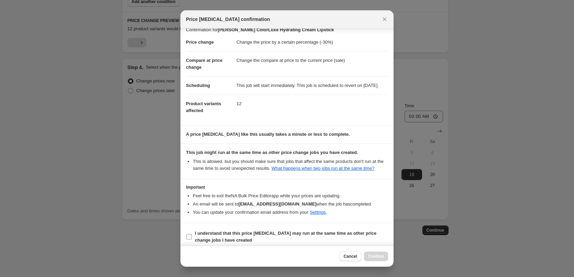
scroll to position [19, 0]
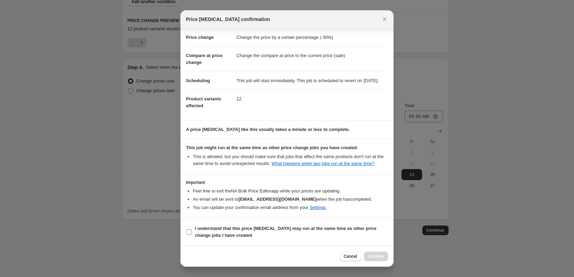
click at [197, 234] on b "I understand that this price [MEDICAL_DATA] may run at the same time as other p…" at bounding box center [286, 232] width 182 height 12
click at [192, 234] on input "I understand that this price [MEDICAL_DATA] may run at the same time as other p…" at bounding box center [189, 232] width 6 height 6
checkbox input "true"
click at [378, 259] on span "Confirm" at bounding box center [376, 257] width 16 height 6
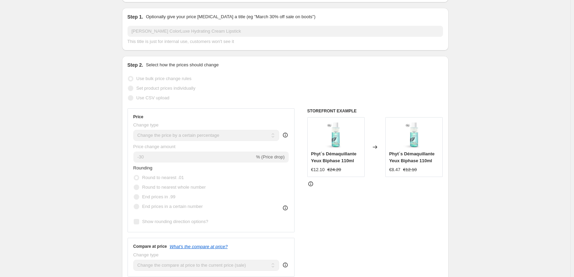
scroll to position [14, 0]
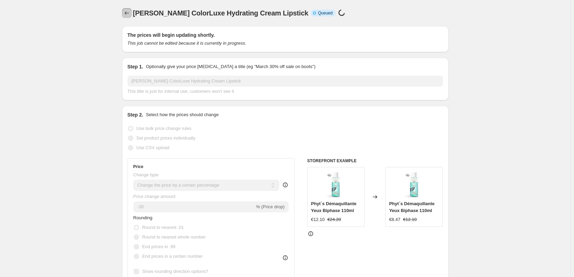
click at [130, 14] on icon "Price change jobs" at bounding box center [126, 13] width 7 height 7
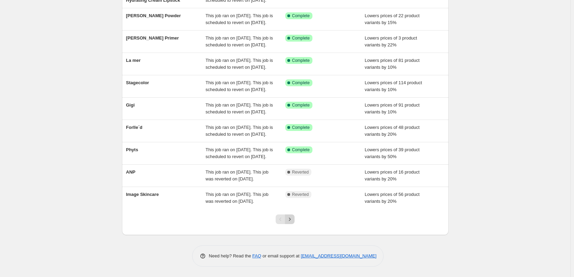
click at [293, 221] on icon "Next" at bounding box center [289, 219] width 7 height 7
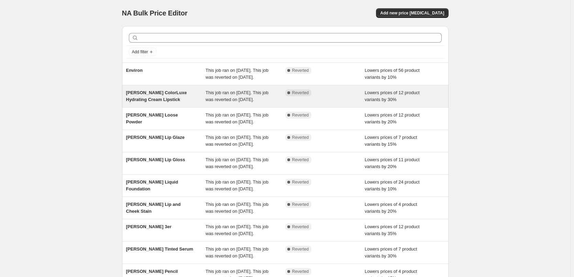
click at [253, 101] on span "This job ran on [DATE]. This job was reverted on [DATE]." at bounding box center [237, 96] width 63 height 12
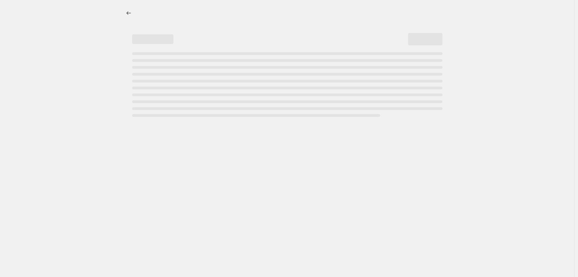
select select "percentage"
select select "tag"
select select "vendor"
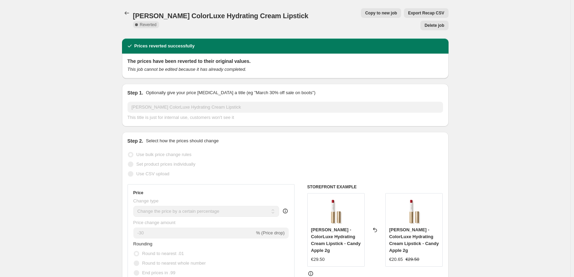
click at [439, 23] on span "Delete job" at bounding box center [435, 26] width 20 height 6
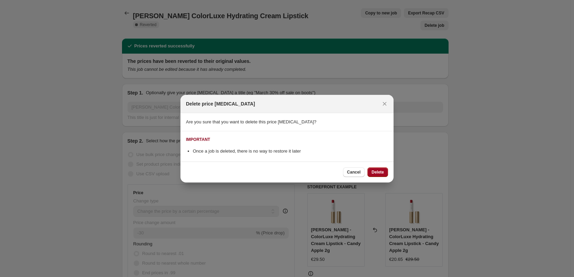
click at [373, 173] on span "Delete" at bounding box center [378, 172] width 12 height 6
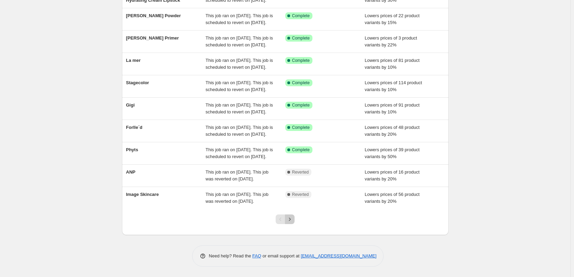
click at [293, 219] on icon "Next" at bounding box center [289, 219] width 7 height 7
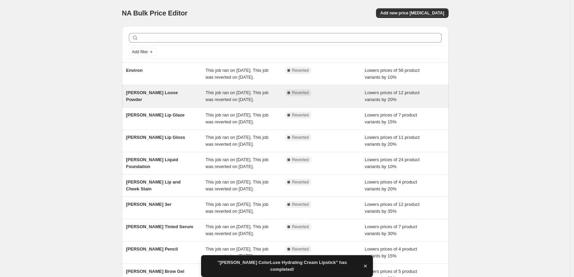
click at [267, 101] on div "This job ran on [DATE]. This job was reverted on [DATE]." at bounding box center [246, 96] width 80 height 14
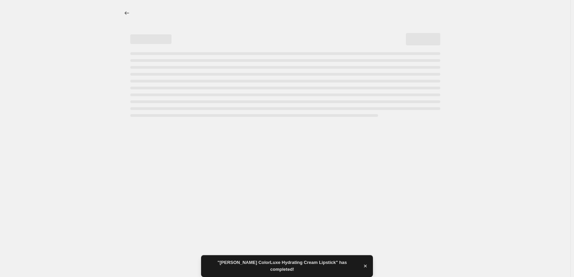
select select "percentage"
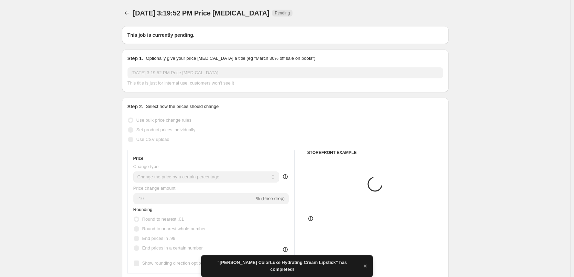
type input "[PERSON_NAME] Loose Powder"
radio input "false"
radio input "true"
checkbox input "true"
select select "tag"
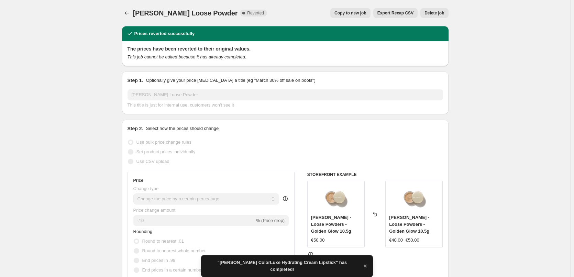
click at [355, 13] on span "Copy to new job" at bounding box center [350, 13] width 32 height 6
select select "percentage"
select select "tag"
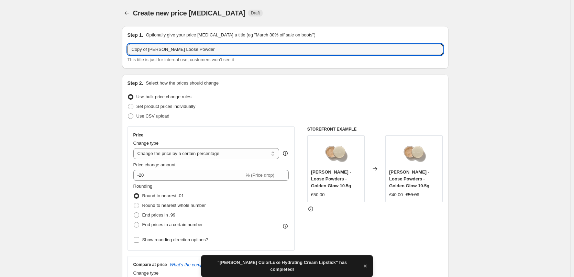
drag, startPoint x: 149, startPoint y: 51, endPoint x: 20, endPoint y: 52, distance: 129.3
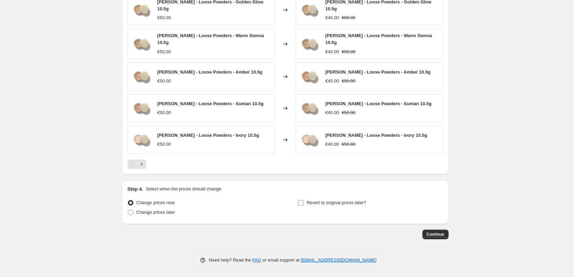
type input "[PERSON_NAME] Loose Powder"
click at [306, 198] on label "Revert to original prices later?" at bounding box center [332, 203] width 68 height 10
click at [304, 200] on input "Revert to original prices later?" at bounding box center [301, 203] width 6 height 6
checkbox input "true"
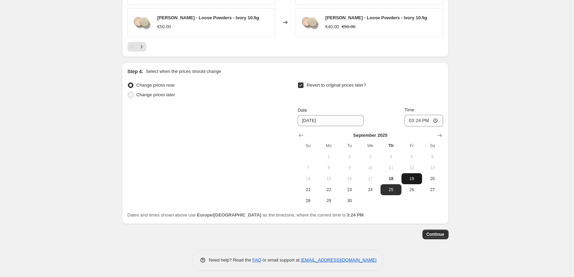
click at [412, 176] on span "19" at bounding box center [411, 179] width 15 height 6
type input "[DATE]"
click at [411, 117] on input "15:24" at bounding box center [424, 121] width 39 height 12
click at [439, 117] on input "15:00" at bounding box center [424, 121] width 39 height 12
type input "03:00"
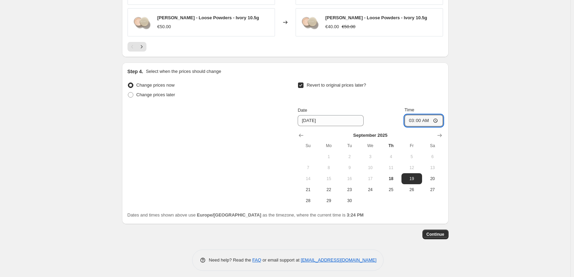
click at [440, 232] on span "Continue" at bounding box center [436, 235] width 18 height 6
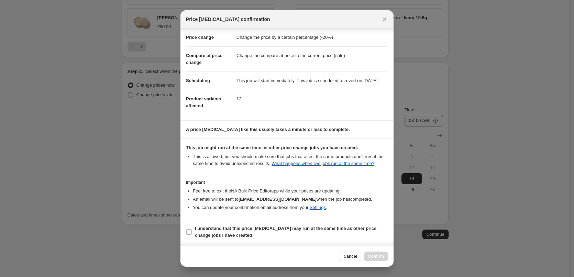
scroll to position [19, 0]
click at [202, 231] on b "I understand that this price [MEDICAL_DATA] may run at the same time as other p…" at bounding box center [286, 232] width 182 height 12
click at [192, 231] on input "I understand that this price [MEDICAL_DATA] may run at the same time as other p…" at bounding box center [189, 232] width 6 height 6
checkbox input "true"
click at [380, 257] on span "Confirm" at bounding box center [376, 257] width 16 height 6
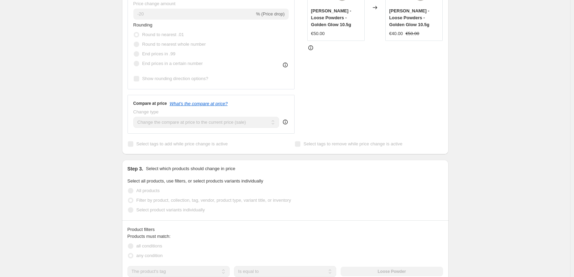
scroll to position [178, 0]
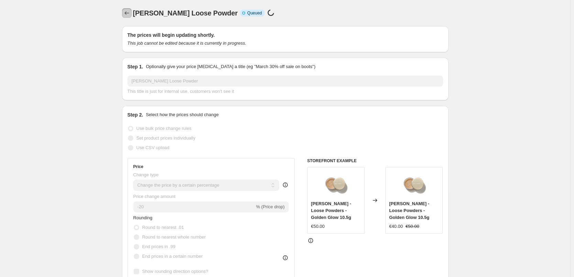
click at [130, 16] on icon "Price change jobs" at bounding box center [126, 13] width 7 height 7
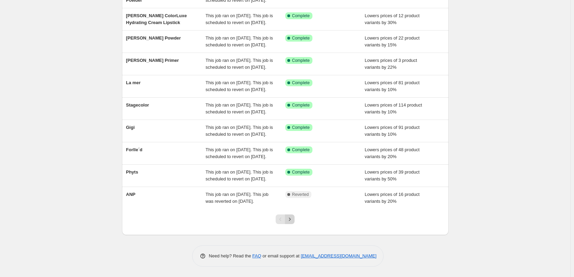
click at [293, 218] on icon "Next" at bounding box center [289, 219] width 7 height 7
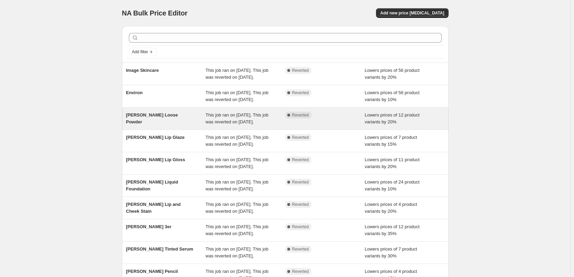
click at [232, 125] on div "This job ran on [DATE]. This job was reverted on [DATE]." at bounding box center [246, 119] width 80 height 14
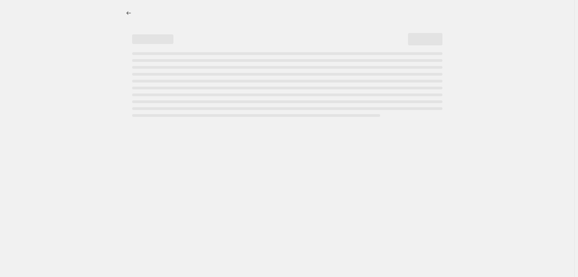
select select "percentage"
select select "tag"
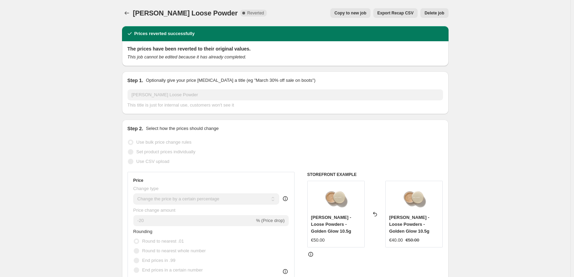
click at [440, 12] on span "Delete job" at bounding box center [435, 13] width 20 height 6
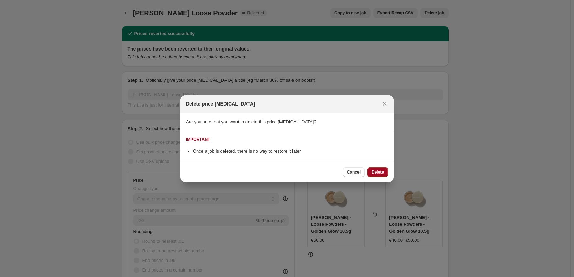
click at [384, 174] on button "Delete" at bounding box center [377, 172] width 21 height 10
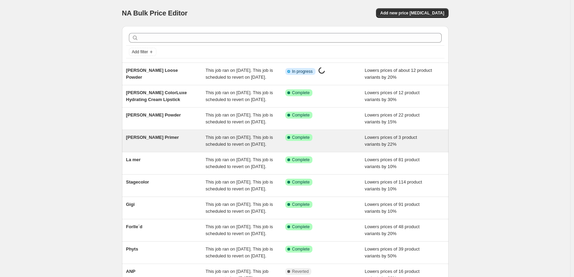
scroll to position [29, 0]
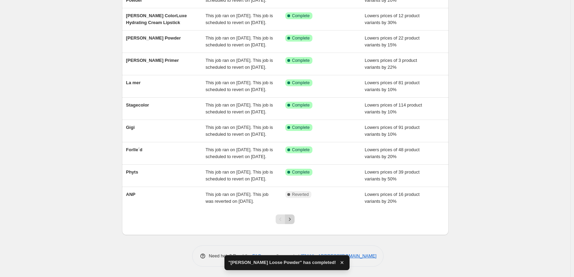
click at [293, 218] on icon "Next" at bounding box center [289, 219] width 7 height 7
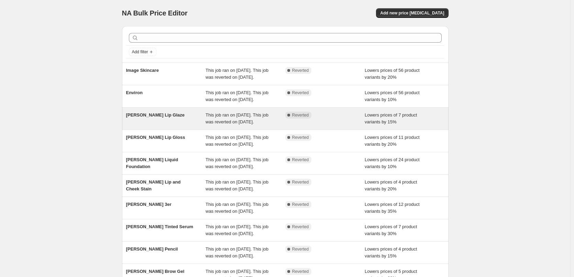
click at [282, 125] on div "This job ran on [DATE]. This job was reverted on [DATE]." at bounding box center [246, 119] width 80 height 14
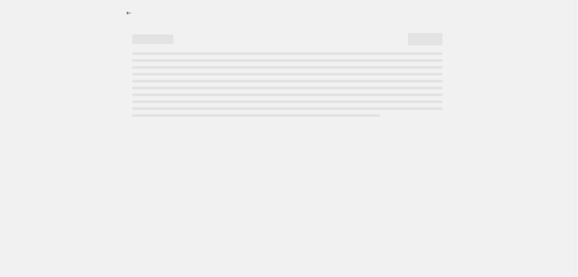
select select "percentage"
select select "tag"
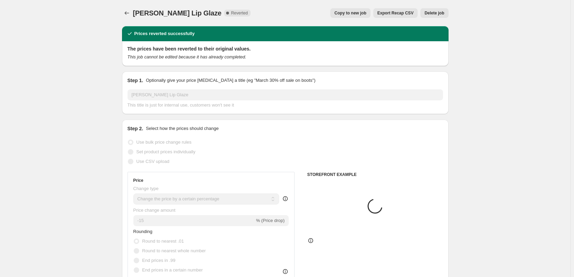
click at [353, 11] on span "Copy to new job" at bounding box center [350, 13] width 32 height 6
select select "percentage"
select select "tag"
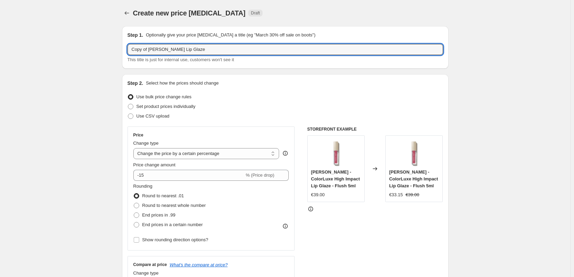
drag, startPoint x: 150, startPoint y: 49, endPoint x: 67, endPoint y: 60, distance: 83.9
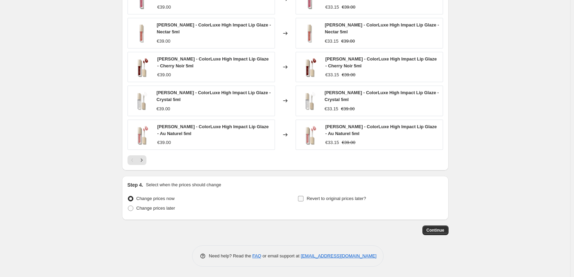
type input "[PERSON_NAME] Lip Glaze"
click at [304, 196] on span at bounding box center [301, 199] width 6 height 6
click at [304, 196] on input "Revert to original prices later?" at bounding box center [301, 199] width 6 height 6
checkbox input "true"
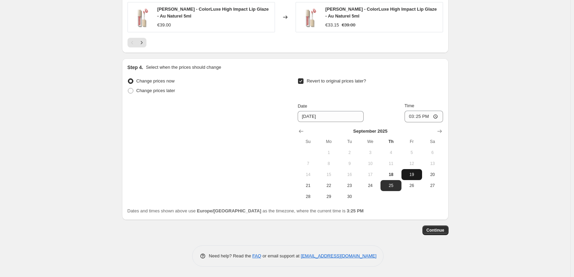
click at [414, 173] on span "19" at bounding box center [411, 175] width 15 height 6
type input "[DATE]"
click at [415, 115] on input "15:25" at bounding box center [424, 117] width 39 height 12
click at [437, 117] on input "15:00" at bounding box center [424, 117] width 39 height 12
type input "03:00"
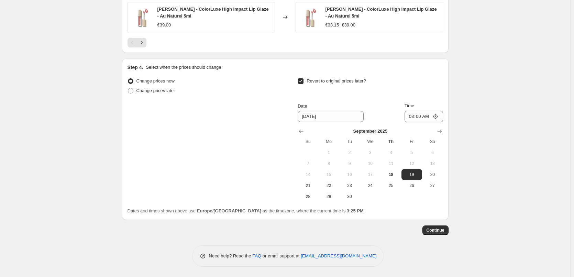
click at [444, 229] on span "Continue" at bounding box center [436, 231] width 18 height 6
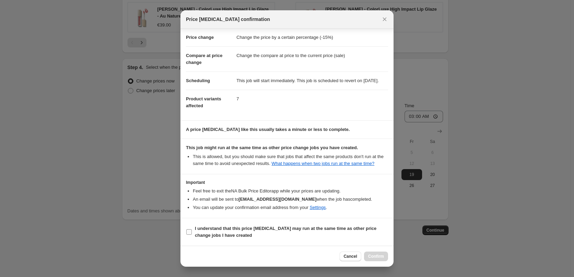
scroll to position [19, 0]
click at [226, 231] on b "I understand that this price [MEDICAL_DATA] may run at the same time as other p…" at bounding box center [286, 232] width 182 height 12
click at [192, 231] on input "I understand that this price [MEDICAL_DATA] may run at the same time as other p…" at bounding box center [189, 232] width 6 height 6
checkbox input "true"
click at [382, 258] on span "Confirm" at bounding box center [376, 257] width 16 height 6
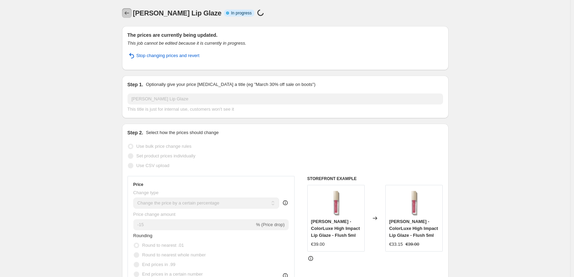
click at [125, 13] on icon "Price change jobs" at bounding box center [126, 13] width 7 height 7
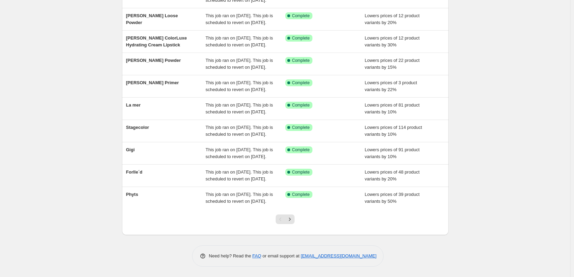
scroll to position [146, 0]
click at [293, 218] on icon "Next" at bounding box center [289, 219] width 7 height 7
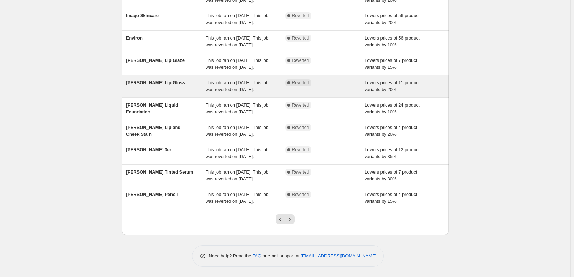
scroll to position [111, 0]
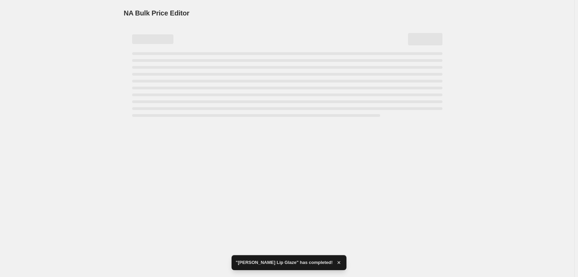
click at [237, 57] on div "Page loading" at bounding box center [287, 84] width 310 height 65
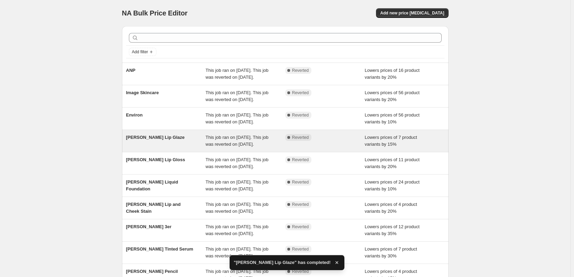
click at [290, 139] on icon at bounding box center [288, 137] width 3 height 3
select select "percentage"
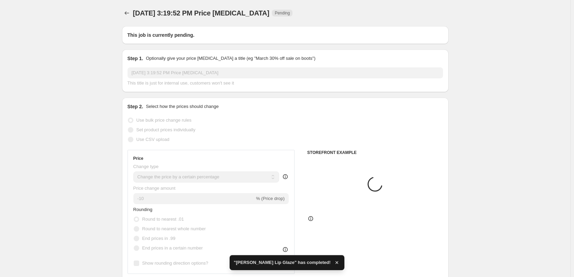
type input "[PERSON_NAME] Lip Glaze"
radio input "false"
radio input "true"
checkbox input "true"
select select "tag"
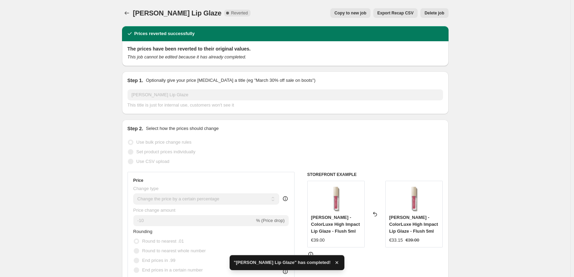
click at [438, 14] on span "Delete job" at bounding box center [435, 13] width 20 height 6
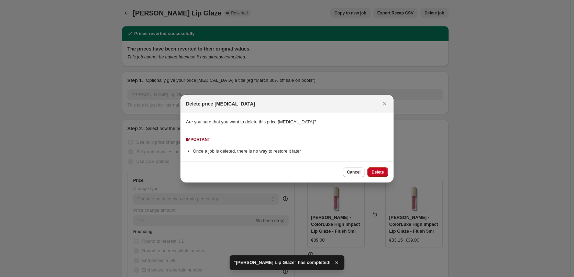
click at [383, 173] on span "Delete" at bounding box center [378, 172] width 12 height 6
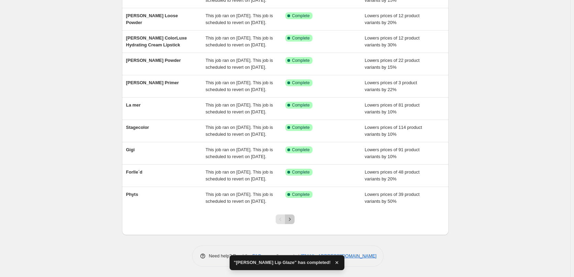
click at [293, 221] on icon "Next" at bounding box center [289, 219] width 7 height 7
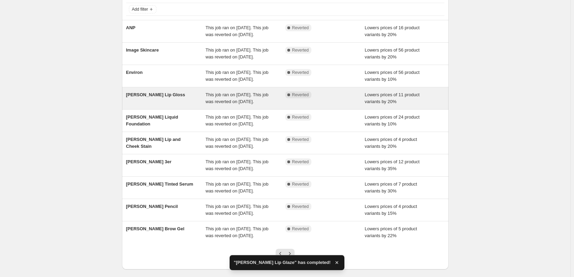
click at [251, 109] on div "[PERSON_NAME] [PERSON_NAME] This job ran on [DATE]. This job was reverted on [D…" at bounding box center [285, 98] width 327 height 22
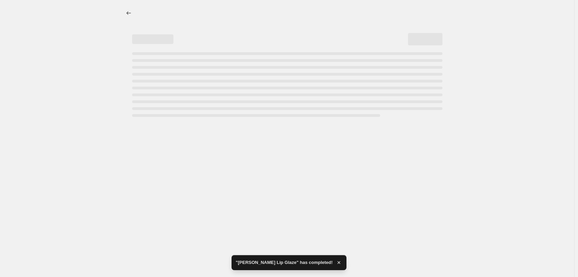
select select "percentage"
select select "tag"
select select "vendor"
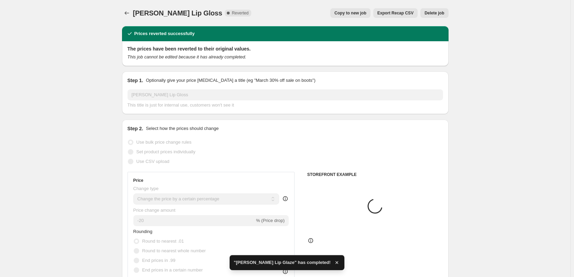
click at [349, 13] on span "Copy to new job" at bounding box center [350, 13] width 32 height 6
select select "percentage"
select select "tag"
select select "vendor"
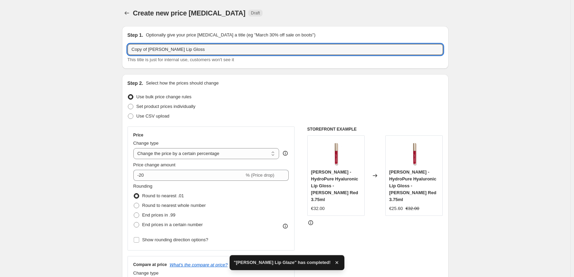
drag, startPoint x: 150, startPoint y: 50, endPoint x: 38, endPoint y: 58, distance: 111.7
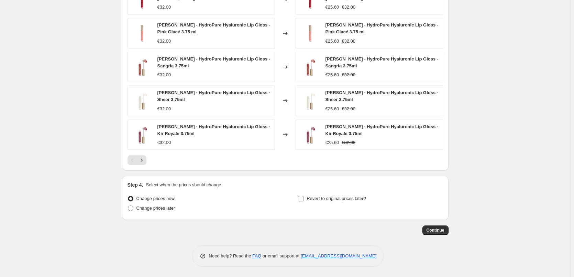
type input "[PERSON_NAME] Lip Gloss"
click at [308, 198] on label "Revert to original prices later?" at bounding box center [332, 199] width 68 height 10
click at [304, 198] on input "Revert to original prices later?" at bounding box center [301, 199] width 6 height 6
checkbox input "true"
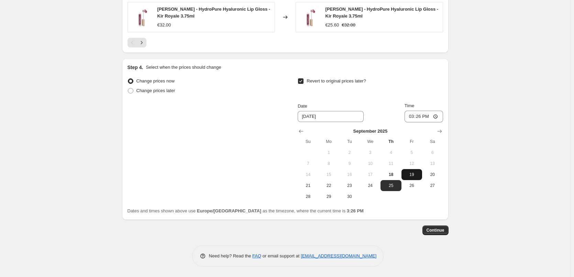
click at [414, 174] on span "19" at bounding box center [411, 175] width 15 height 6
type input "[DATE]"
click at [411, 117] on input "15:26" at bounding box center [424, 117] width 39 height 12
click at [438, 117] on input "15:00" at bounding box center [424, 117] width 39 height 12
type input "03:00"
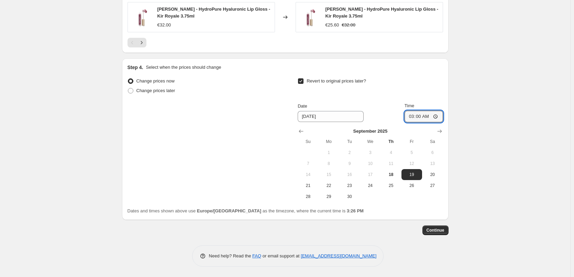
click at [445, 233] on span "Continue" at bounding box center [436, 231] width 18 height 6
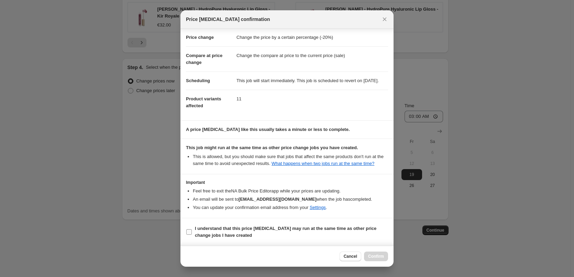
scroll to position [19, 0]
click at [210, 231] on b "I understand that this price [MEDICAL_DATA] may run at the same time as other p…" at bounding box center [286, 232] width 182 height 12
click at [192, 231] on input "I understand that this price [MEDICAL_DATA] may run at the same time as other p…" at bounding box center [189, 232] width 6 height 6
checkbox input "true"
click at [379, 257] on span "Confirm" at bounding box center [376, 257] width 16 height 6
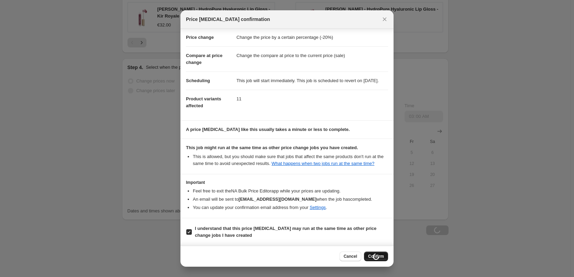
scroll to position [632, 0]
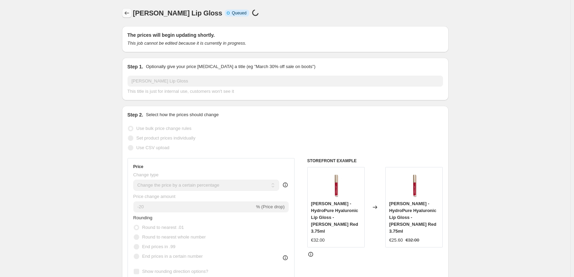
click at [126, 12] on icon "Price change jobs" at bounding box center [126, 13] width 7 height 7
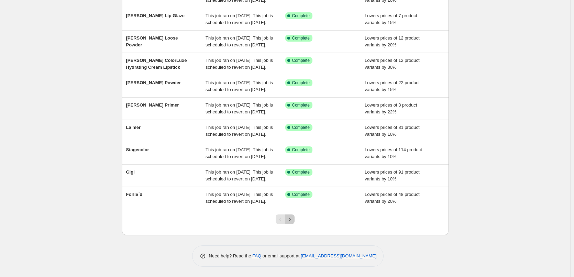
click at [290, 220] on icon "Next" at bounding box center [289, 219] width 7 height 7
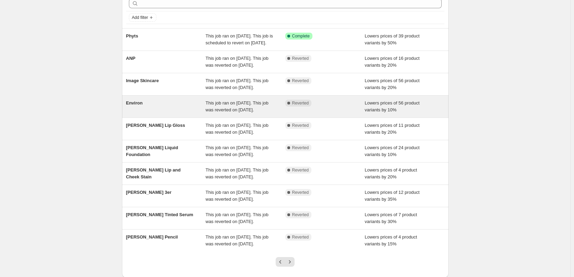
click at [278, 136] on div "This job ran on [DATE]. This job was reverted on [DATE]." at bounding box center [246, 129] width 80 height 14
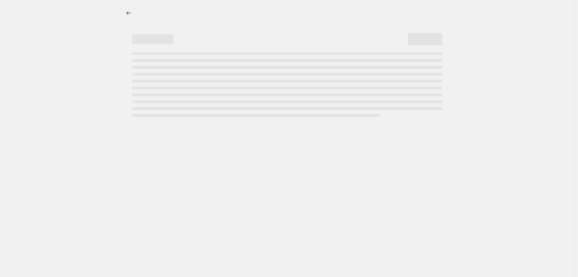
select select "percentage"
select select "tag"
select select "vendor"
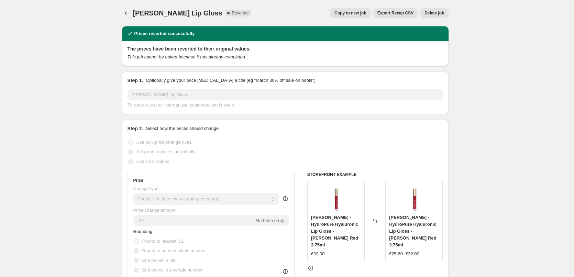
click at [440, 11] on span "Delete job" at bounding box center [435, 13] width 20 height 6
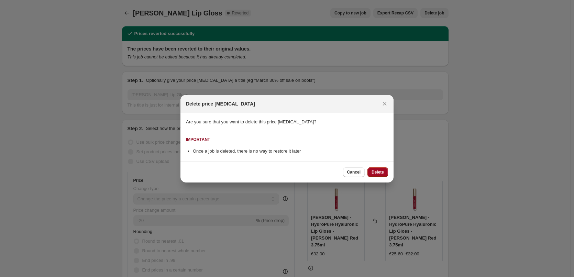
click at [380, 172] on span "Delete" at bounding box center [378, 172] width 12 height 6
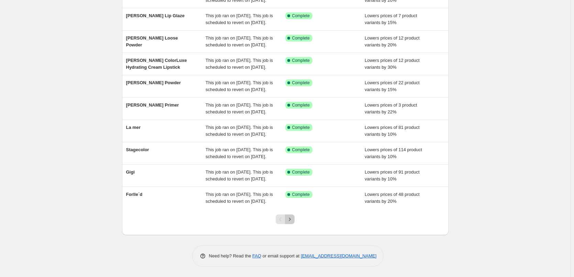
click at [295, 216] on button "Next" at bounding box center [290, 220] width 10 height 10
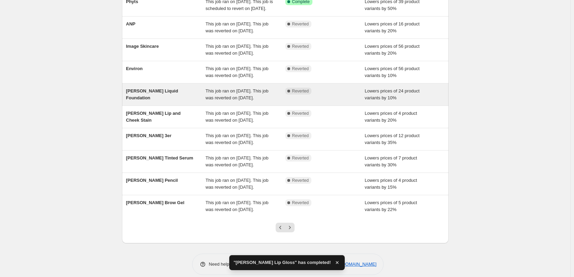
click at [276, 101] on div "This job ran on [DATE]. This job was reverted on [DATE]." at bounding box center [246, 95] width 80 height 14
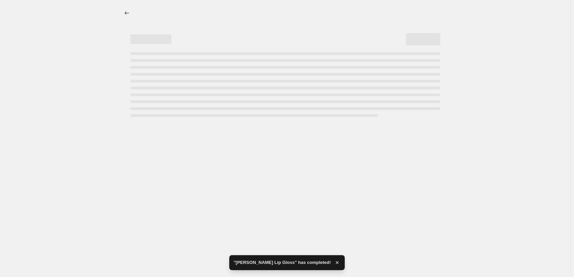
select select "percentage"
select select "tag"
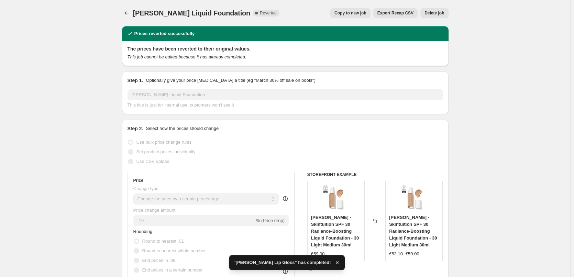
click at [338, 13] on button "Copy to new job" at bounding box center [350, 13] width 40 height 10
select select "percentage"
select select "tag"
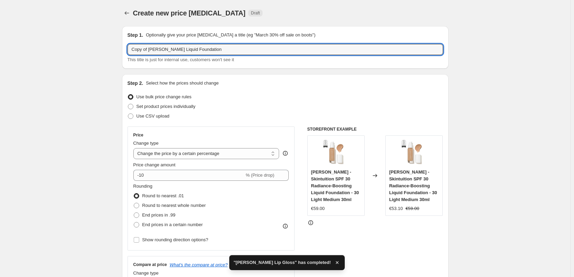
drag, startPoint x: 150, startPoint y: 50, endPoint x: 25, endPoint y: 51, distance: 124.8
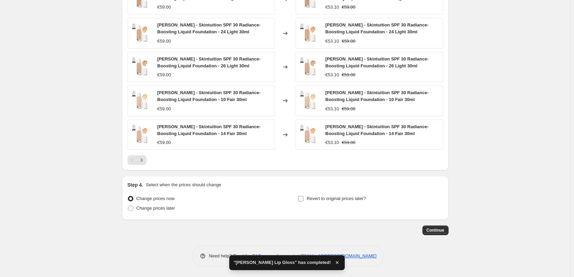
type input "[PERSON_NAME] Liquid Foundation"
click at [318, 200] on span "Revert to original prices later?" at bounding box center [336, 198] width 59 height 5
click at [304, 200] on input "Revert to original prices later?" at bounding box center [301, 199] width 6 height 6
checkbox input "true"
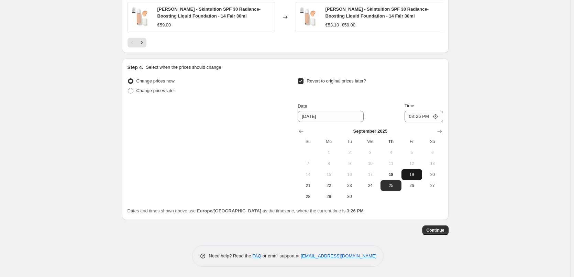
click at [408, 176] on span "19" at bounding box center [411, 175] width 15 height 6
type input "[DATE]"
click at [411, 116] on input "15:26" at bounding box center [424, 117] width 39 height 12
click at [438, 116] on input "15:00" at bounding box center [424, 117] width 39 height 12
type input "03:00"
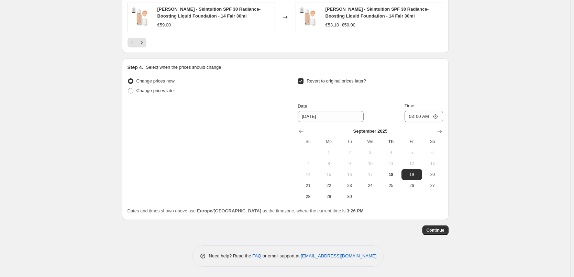
click at [440, 230] on span "Continue" at bounding box center [436, 231] width 18 height 6
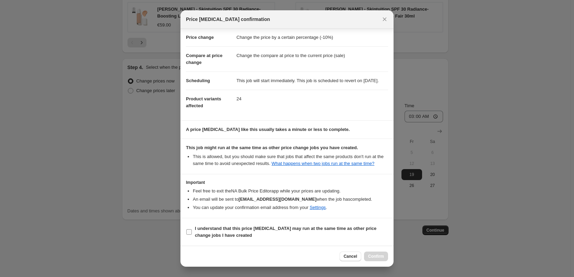
click at [210, 230] on b "I understand that this price [MEDICAL_DATA] may run at the same time as other p…" at bounding box center [286, 232] width 182 height 12
click at [192, 230] on input "I understand that this price [MEDICAL_DATA] may run at the same time as other p…" at bounding box center [189, 232] width 6 height 6
checkbox input "true"
click at [376, 253] on button "Confirm" at bounding box center [376, 257] width 24 height 10
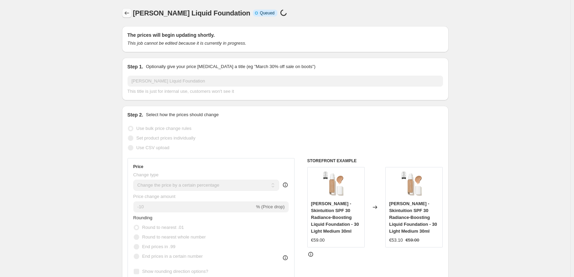
click at [128, 12] on icon "Price change jobs" at bounding box center [126, 13] width 7 height 7
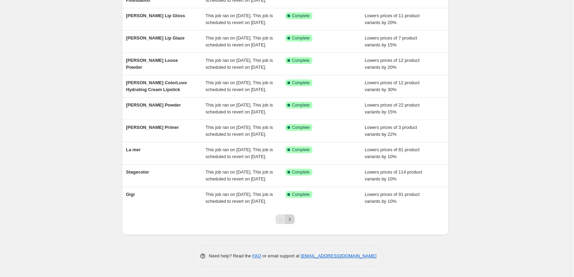
click at [295, 219] on button "Next" at bounding box center [290, 220] width 10 height 10
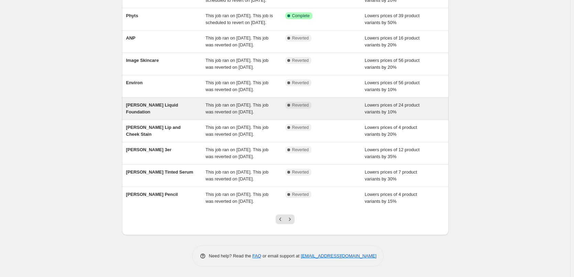
click at [262, 102] on div "This job ran on [DATE]. This job was reverted on [DATE]." at bounding box center [246, 109] width 80 height 14
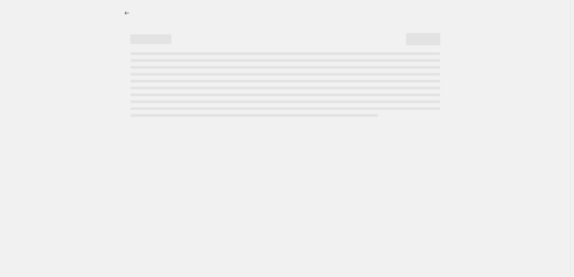
select select "percentage"
select select "tag"
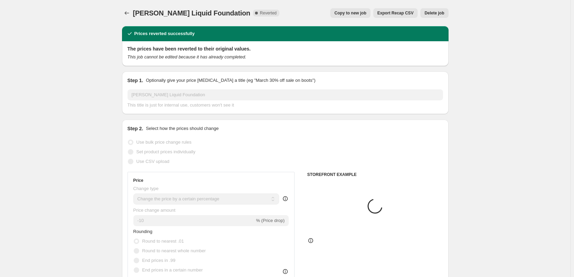
click at [433, 16] on button "Delete job" at bounding box center [434, 13] width 28 height 10
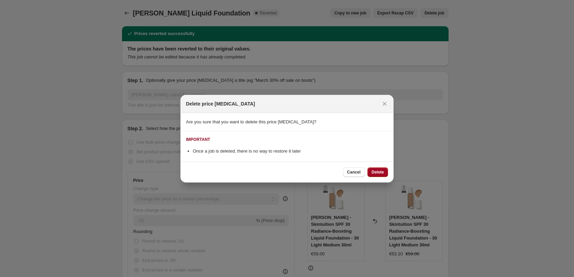
click at [377, 172] on span "Delete" at bounding box center [378, 172] width 12 height 6
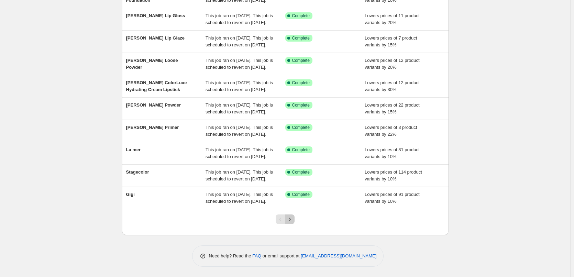
click at [291, 220] on icon "Next" at bounding box center [289, 219] width 7 height 7
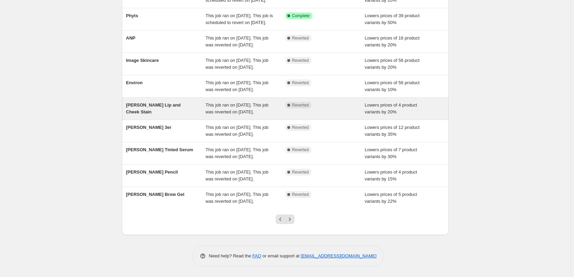
click at [257, 102] on span "This job ran on [DATE]. This job was reverted on [DATE]." at bounding box center [237, 108] width 63 height 12
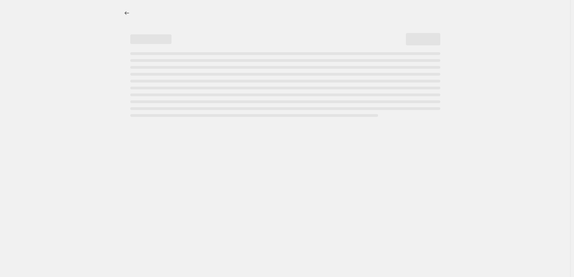
select select "percentage"
select select "tag"
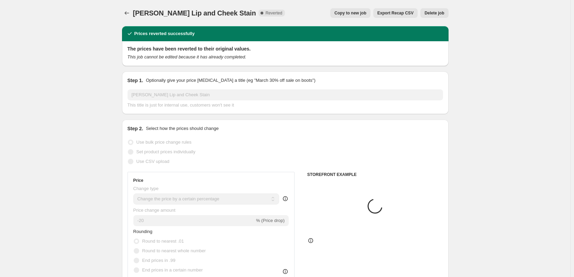
click at [351, 14] on span "Copy to new job" at bounding box center [350, 13] width 32 height 6
select select "percentage"
select select "tag"
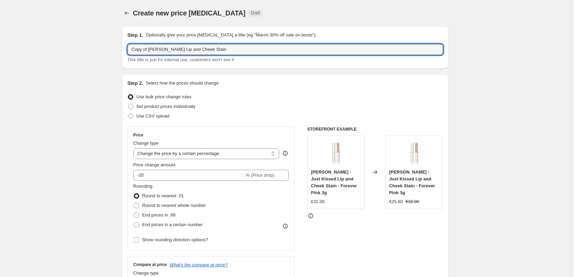
drag, startPoint x: 149, startPoint y: 50, endPoint x: -4, endPoint y: 44, distance: 153.4
click at [0, 44] on html "Home Settings Plans Skip to content Create new price [MEDICAL_DATA]. This page …" at bounding box center [287, 138] width 574 height 277
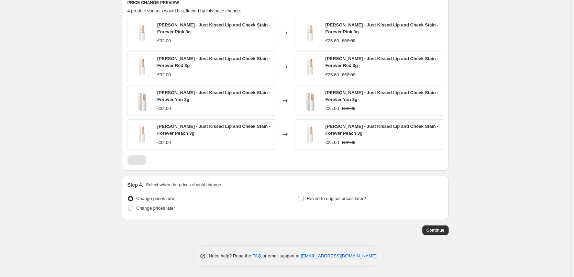
type input "[PERSON_NAME] Lip and Cheek Stain"
click at [311, 196] on span "Revert to original prices later?" at bounding box center [336, 198] width 59 height 5
click at [304, 196] on input "Revert to original prices later?" at bounding box center [301, 199] width 6 height 6
checkbox input "true"
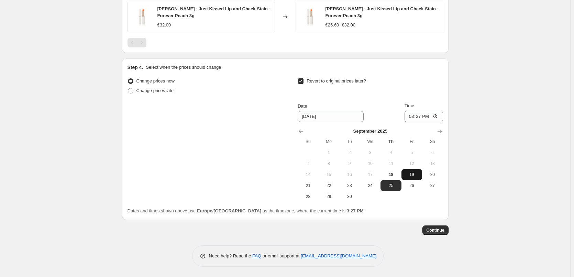
click at [413, 174] on span "19" at bounding box center [411, 175] width 15 height 6
type input "[DATE]"
click at [409, 117] on input "15:27" at bounding box center [424, 117] width 39 height 12
type input "15:00"
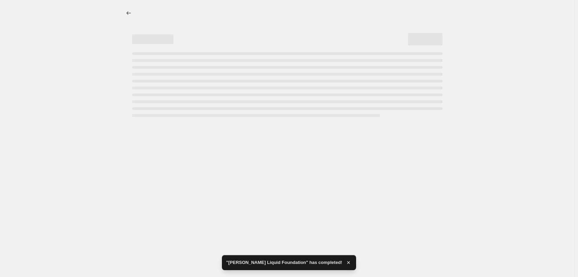
select select "percentage"
select select "tag"
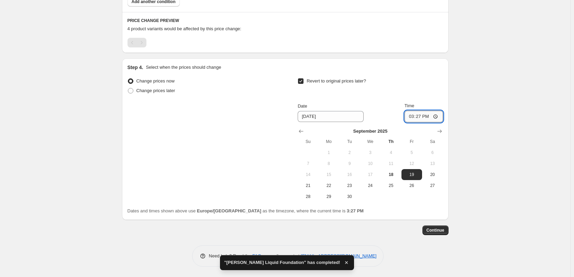
click at [414, 118] on input "15:27" at bounding box center [424, 117] width 39 height 12
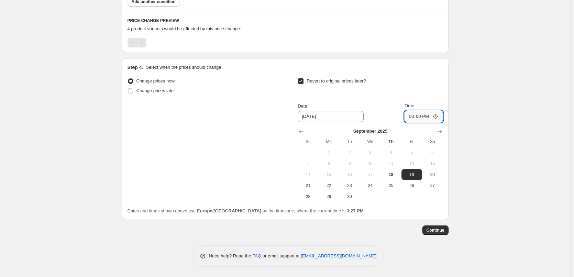
click at [437, 115] on input "15:00" at bounding box center [424, 117] width 39 height 12
type input "03:00"
drag, startPoint x: 514, startPoint y: 149, endPoint x: 518, endPoint y: 153, distance: 5.4
click at [430, 233] on button "Continue" at bounding box center [435, 231] width 26 height 10
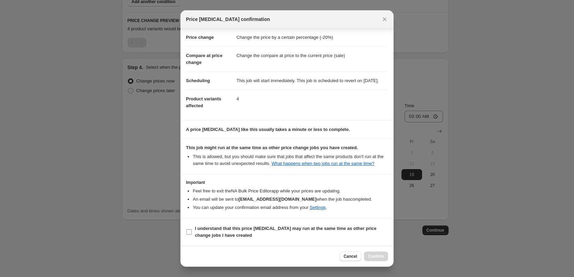
scroll to position [19, 0]
click at [252, 234] on span "I understand that this price [MEDICAL_DATA] may run at the same time as other p…" at bounding box center [291, 232] width 193 height 14
click at [192, 234] on input "I understand that this price [MEDICAL_DATA] may run at the same time as other p…" at bounding box center [189, 232] width 6 height 6
checkbox input "true"
click at [379, 256] on span "Confirm" at bounding box center [376, 257] width 16 height 6
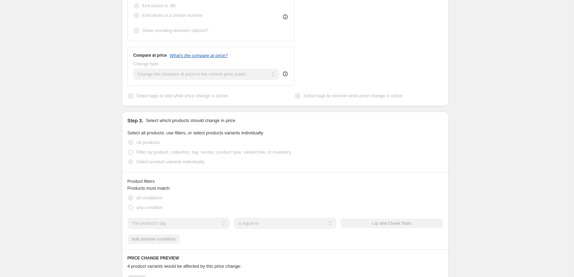
scroll to position [0, 0]
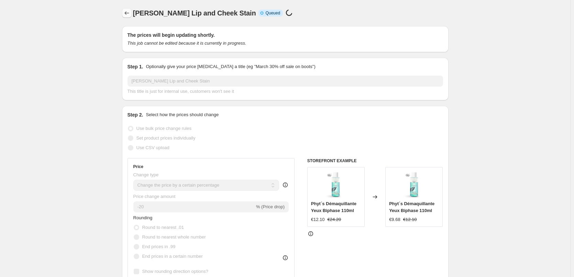
click at [130, 12] on icon "Price change jobs" at bounding box center [126, 13] width 7 height 7
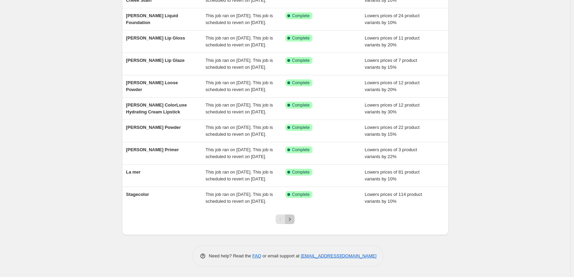
click at [293, 218] on icon "Next" at bounding box center [289, 219] width 7 height 7
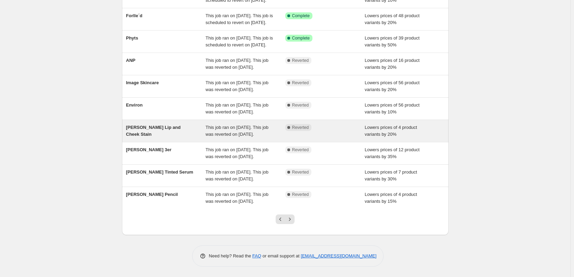
click at [253, 125] on span "This job ran on [DATE]. This job was reverted on [DATE]." at bounding box center [237, 131] width 63 height 12
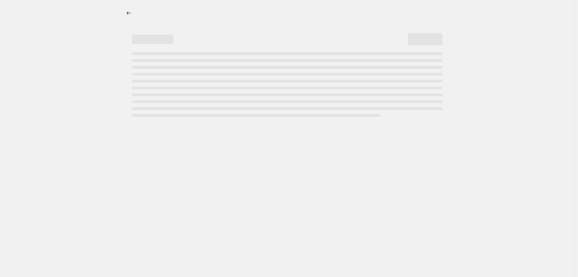
select select "percentage"
select select "tag"
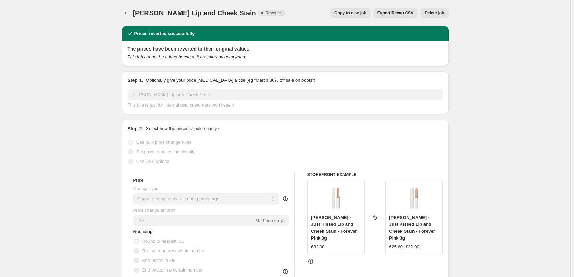
click at [441, 9] on button "Delete job" at bounding box center [434, 13] width 28 height 10
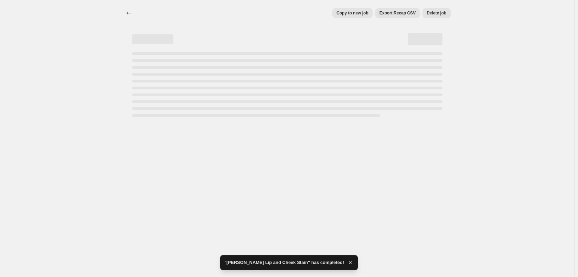
select select "percentage"
select select "tag"
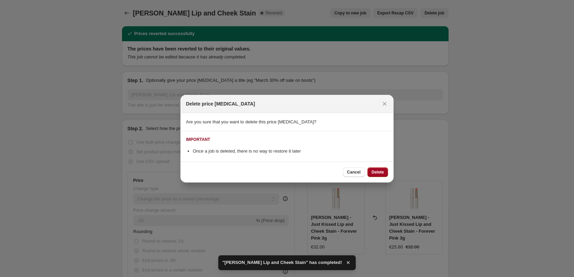
click at [378, 176] on button "Delete" at bounding box center [377, 172] width 21 height 10
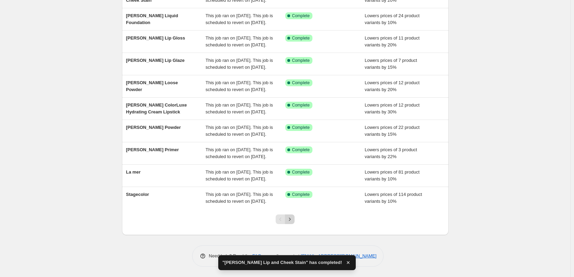
click at [290, 220] on icon "Next" at bounding box center [289, 219] width 7 height 7
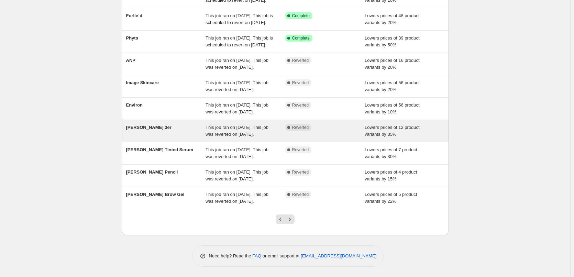
click at [267, 124] on div "This job ran on [DATE]. This job was reverted on [DATE]." at bounding box center [246, 131] width 80 height 14
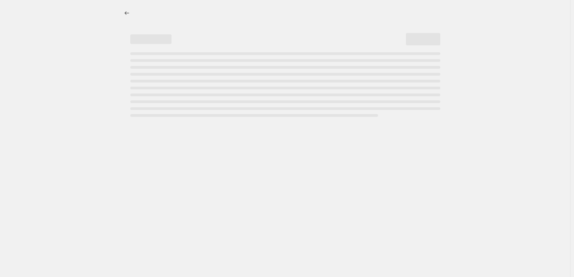
select select "percentage"
select select "tag"
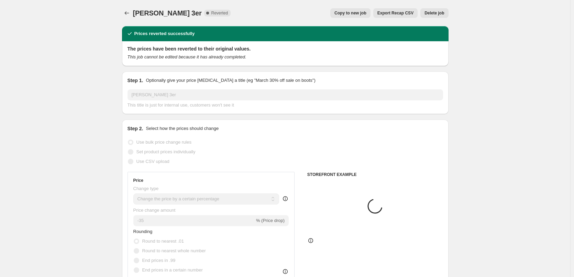
click at [362, 13] on span "Copy to new job" at bounding box center [350, 13] width 32 height 6
select select "percentage"
select select "tag"
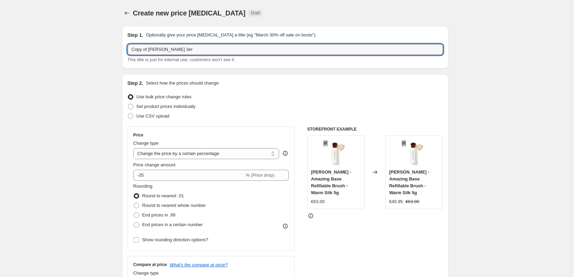
drag, startPoint x: 149, startPoint y: 48, endPoint x: 50, endPoint y: 32, distance: 101.1
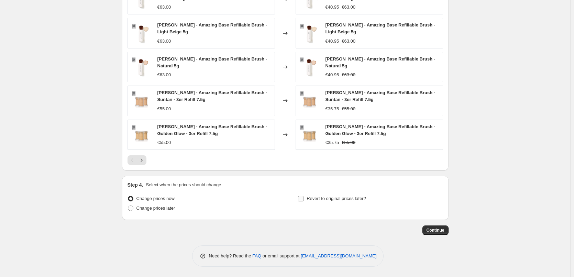
type input "[PERSON_NAME] 3er"
click at [320, 200] on span "Revert to original prices later?" at bounding box center [336, 198] width 59 height 5
click at [304, 200] on input "Revert to original prices later?" at bounding box center [301, 199] width 6 height 6
checkbox input "true"
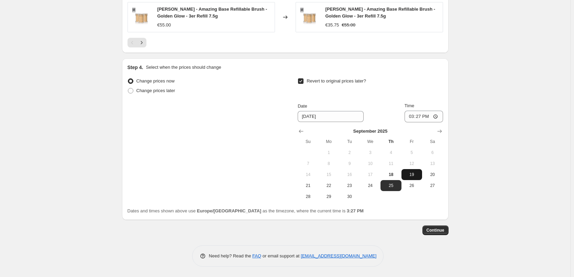
click at [408, 177] on button "19" at bounding box center [412, 174] width 21 height 11
type input "[DATE]"
click at [413, 116] on input "15:27" at bounding box center [424, 117] width 39 height 12
click at [418, 119] on input "15:20" at bounding box center [424, 117] width 39 height 12
click at [438, 118] on input "15:00" at bounding box center [424, 117] width 39 height 12
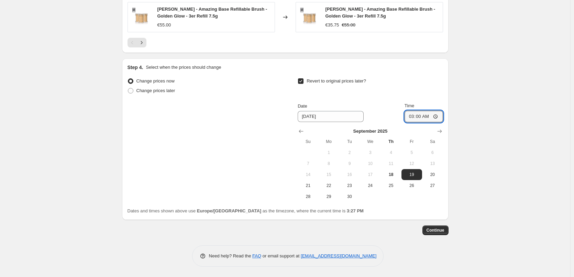
type input "03:00"
click at [433, 227] on button "Continue" at bounding box center [435, 231] width 26 height 10
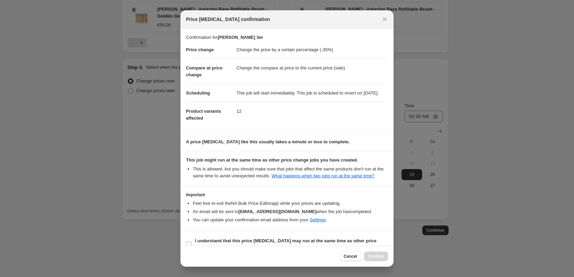
scroll to position [19, 0]
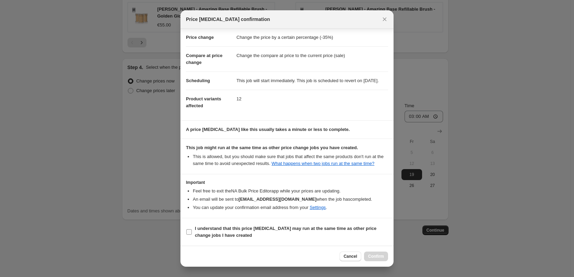
click at [212, 229] on b "I understand that this price [MEDICAL_DATA] may run at the same time as other p…" at bounding box center [286, 232] width 182 height 12
click at [192, 229] on input "I understand that this price [MEDICAL_DATA] may run at the same time as other p…" at bounding box center [189, 232] width 6 height 6
checkbox input "true"
click at [382, 256] on span "Confirm" at bounding box center [376, 257] width 16 height 6
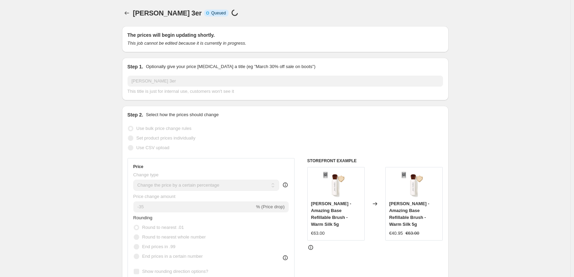
scroll to position [616, 0]
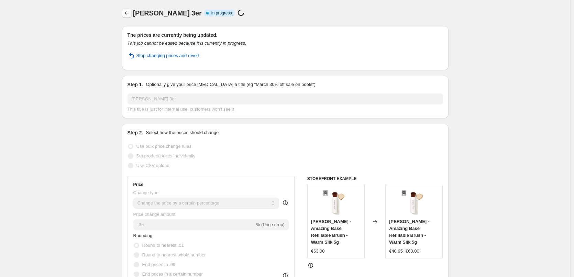
click at [128, 12] on icon "Price change jobs" at bounding box center [126, 13] width 7 height 7
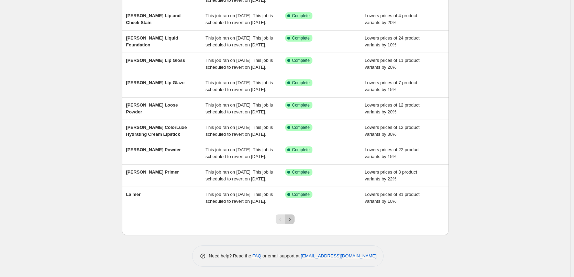
click at [293, 219] on icon "Next" at bounding box center [289, 219] width 7 height 7
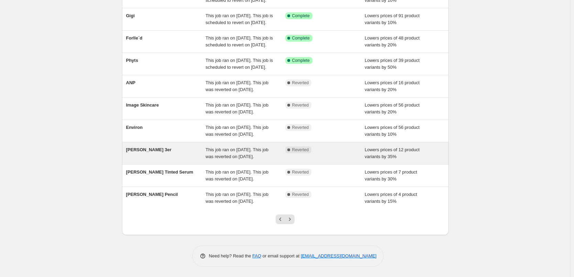
click at [254, 152] on div "This job ran on [DATE]. This job was reverted on [DATE]." at bounding box center [246, 153] width 80 height 14
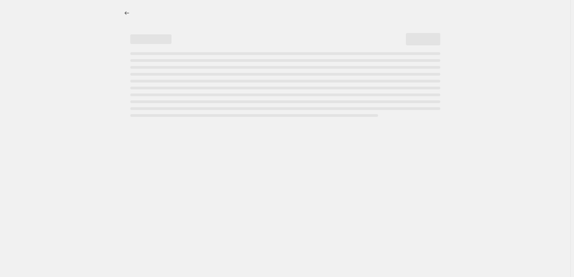
select select "percentage"
select select "tag"
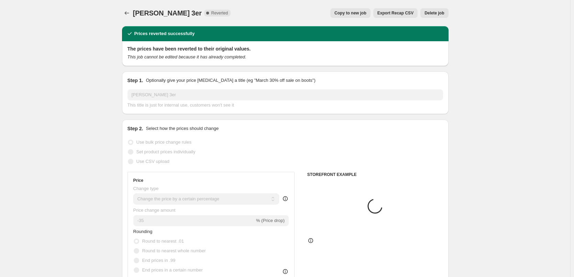
click at [442, 16] on button "Delete job" at bounding box center [434, 13] width 28 height 10
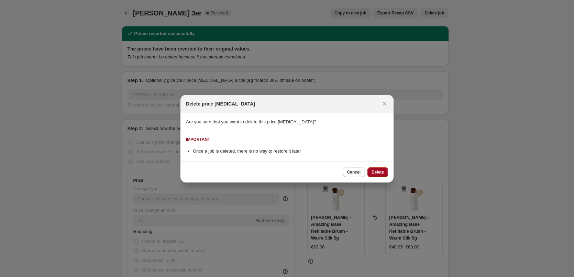
click at [384, 171] on span "Delete" at bounding box center [378, 172] width 12 height 6
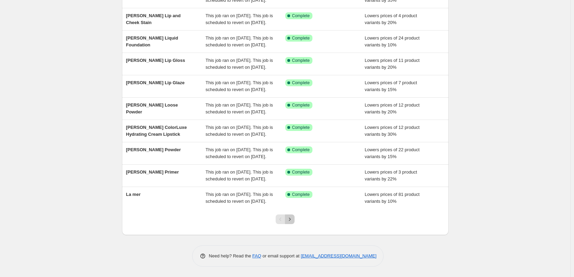
click at [295, 219] on button "Next" at bounding box center [290, 220] width 10 height 10
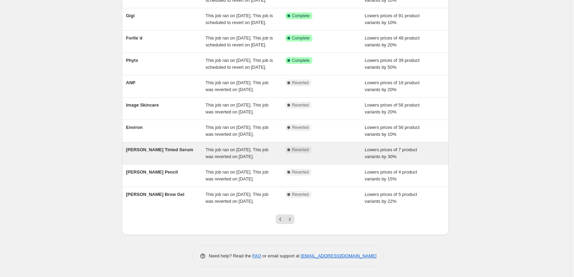
click at [232, 147] on span "This job ran on [DATE]. This job was reverted on [DATE]." at bounding box center [237, 153] width 63 height 12
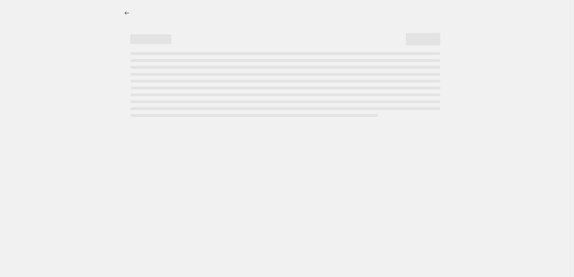
select select "percentage"
select select "tag"
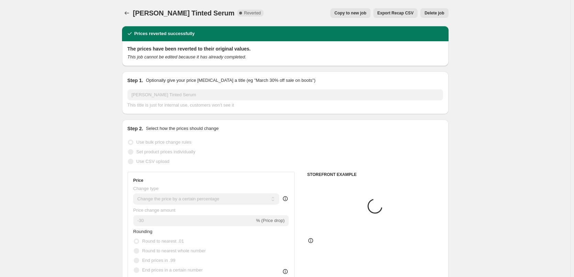
click at [364, 15] on span "Copy to new job" at bounding box center [350, 13] width 32 height 6
select select "percentage"
select select "tag"
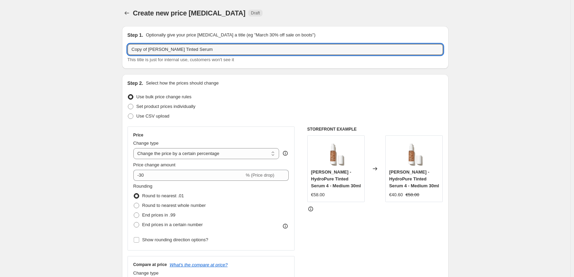
drag, startPoint x: 150, startPoint y: 49, endPoint x: 5, endPoint y: 53, distance: 144.8
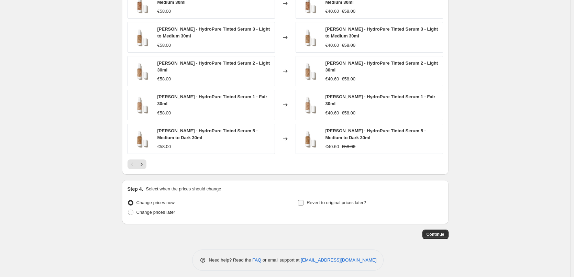
type input "[PERSON_NAME] Tinted Serum"
click at [319, 200] on span "Revert to original prices later?" at bounding box center [336, 202] width 59 height 5
click at [304, 200] on input "Revert to original prices later?" at bounding box center [301, 203] width 6 height 6
checkbox input "true"
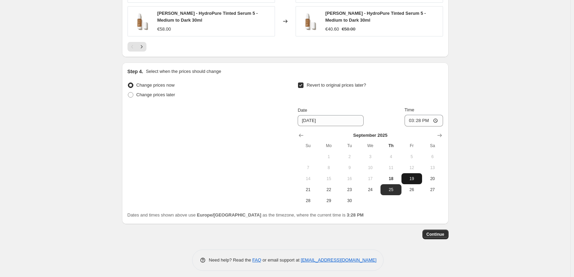
click at [414, 177] on span "19" at bounding box center [411, 179] width 15 height 6
type input "[DATE]"
click at [411, 116] on input "15:28" at bounding box center [424, 121] width 39 height 12
click at [437, 116] on input "15:00" at bounding box center [424, 121] width 39 height 12
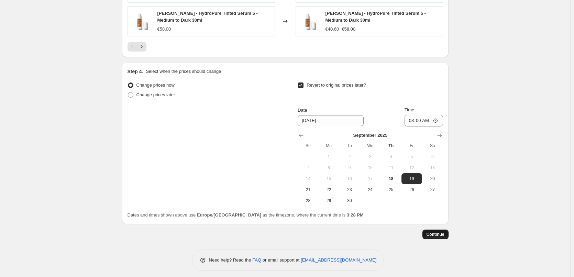
click at [432, 232] on span "Continue" at bounding box center [436, 235] width 18 height 6
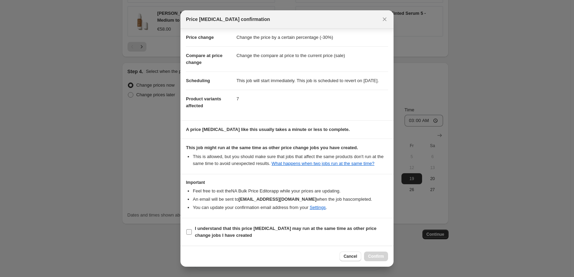
scroll to position [19, 0]
click at [226, 232] on b "I understand that this price [MEDICAL_DATA] may run at the same time as other p…" at bounding box center [286, 232] width 182 height 12
click at [192, 232] on input "I understand that this price [MEDICAL_DATA] may run at the same time as other p…" at bounding box center [189, 232] width 6 height 6
click at [380, 255] on span "Confirm" at bounding box center [376, 257] width 16 height 6
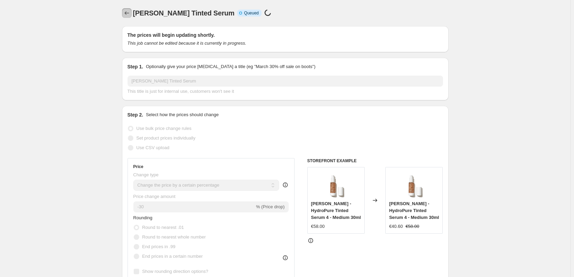
click at [130, 16] on icon "Price change jobs" at bounding box center [126, 13] width 7 height 7
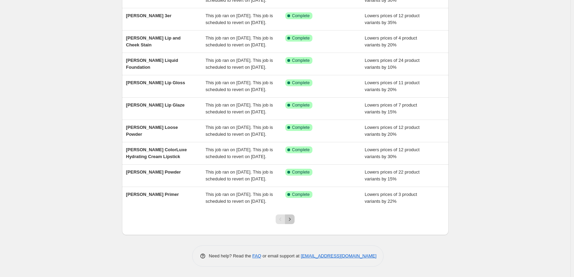
click at [291, 219] on icon "Next" at bounding box center [289, 219] width 7 height 7
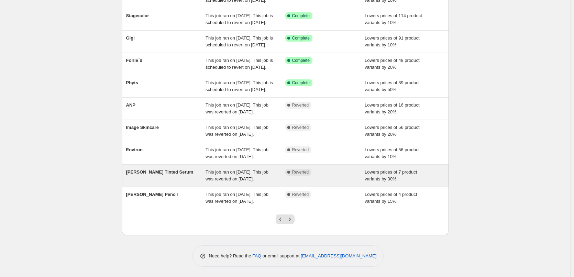
click at [263, 169] on span "This job ran on [DATE]. This job was reverted on [DATE]." at bounding box center [237, 175] width 63 height 12
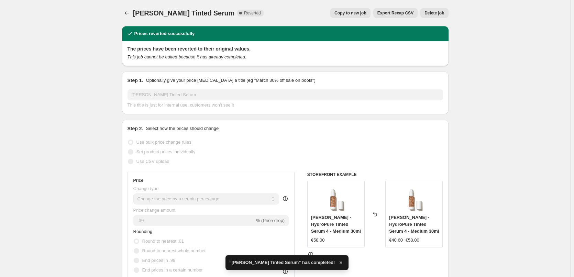
click at [440, 12] on span "Delete job" at bounding box center [435, 13] width 20 height 6
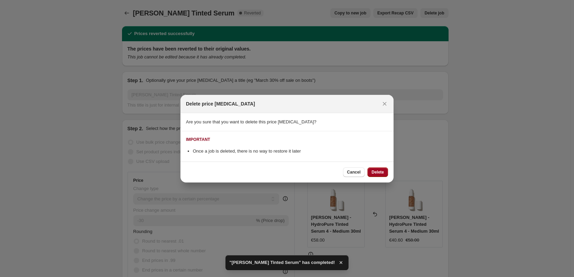
click at [380, 172] on span "Delete" at bounding box center [378, 172] width 12 height 6
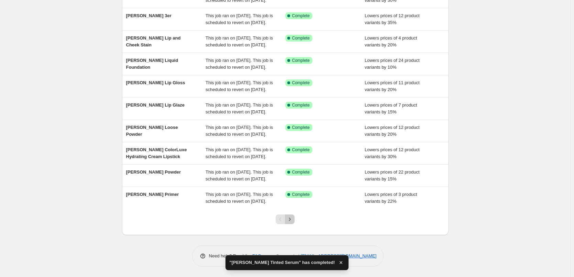
click at [290, 220] on icon "Next" at bounding box center [289, 219] width 7 height 7
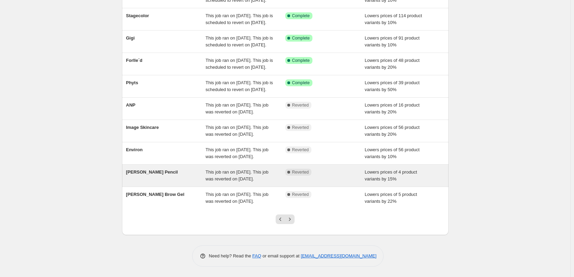
click at [266, 169] on span "This job ran on [DATE]. This job was reverted on [DATE]." at bounding box center [237, 175] width 63 height 12
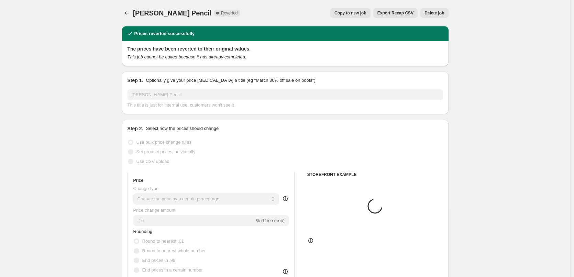
click at [360, 10] on button "Copy to new job" at bounding box center [350, 13] width 40 height 10
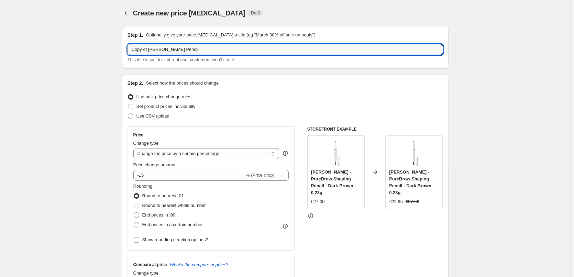
drag, startPoint x: 151, startPoint y: 50, endPoint x: -11, endPoint y: 47, distance: 161.6
click at [0, 47] on html "Home Settings Plans Skip to content Create new price [MEDICAL_DATA]. This page …" at bounding box center [287, 138] width 574 height 277
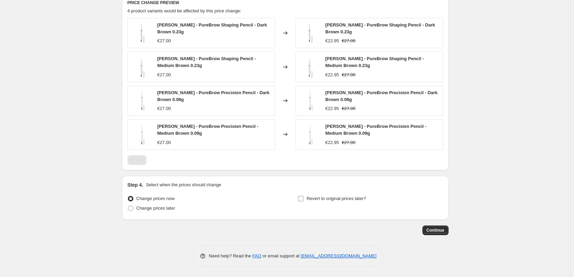
click at [322, 196] on span "Revert to original prices later?" at bounding box center [336, 198] width 59 height 5
click at [304, 196] on input "Revert to original prices later?" at bounding box center [301, 199] width 6 height 6
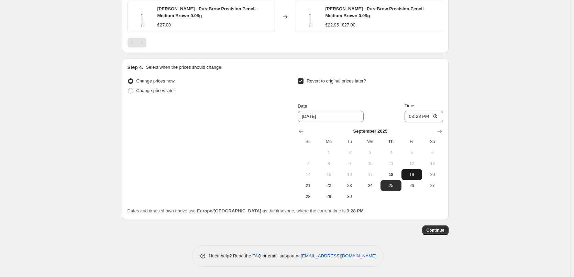
click at [416, 176] on span "19" at bounding box center [411, 175] width 15 height 6
click at [412, 117] on input "15:28" at bounding box center [424, 117] width 39 height 12
click at [439, 116] on input "15:00" at bounding box center [424, 117] width 39 height 12
click at [439, 229] on span "Continue" at bounding box center [436, 231] width 18 height 6
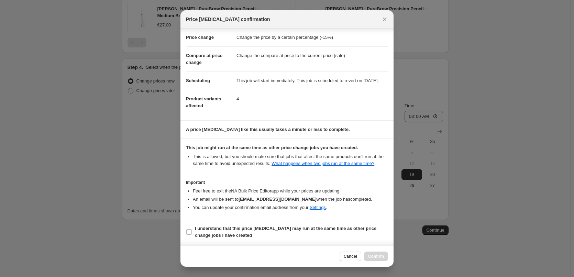
scroll to position [19, 0]
click at [214, 234] on b "I understand that this price [MEDICAL_DATA] may run at the same time as other p…" at bounding box center [286, 232] width 182 height 12
click at [192, 234] on input "I understand that this price [MEDICAL_DATA] may run at the same time as other p…" at bounding box center [189, 232] width 6 height 6
click at [375, 256] on span "Confirm" at bounding box center [376, 257] width 16 height 6
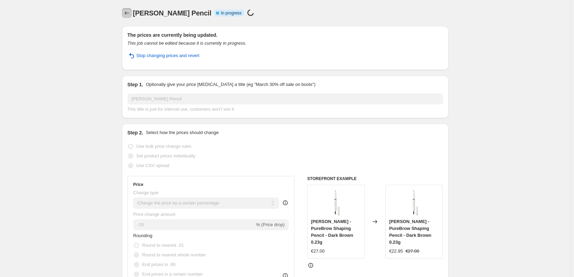
click at [128, 13] on icon "Price change jobs" at bounding box center [126, 13] width 7 height 7
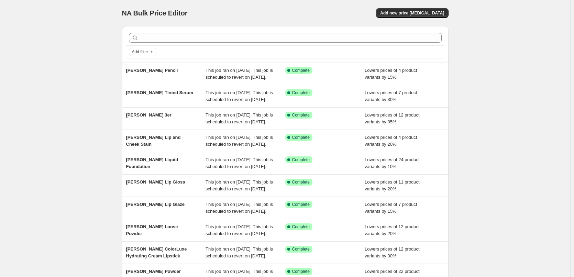
scroll to position [146, 0]
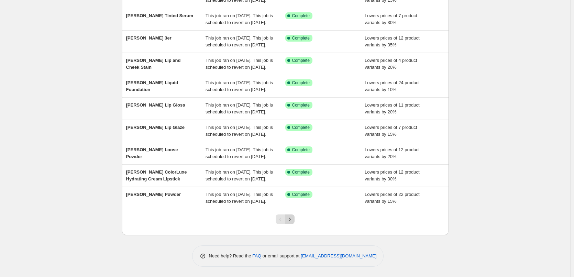
click at [292, 218] on icon "Next" at bounding box center [289, 219] width 7 height 7
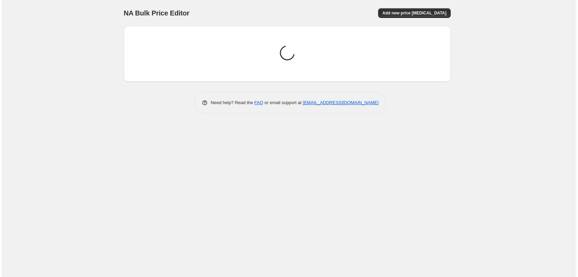
scroll to position [0, 0]
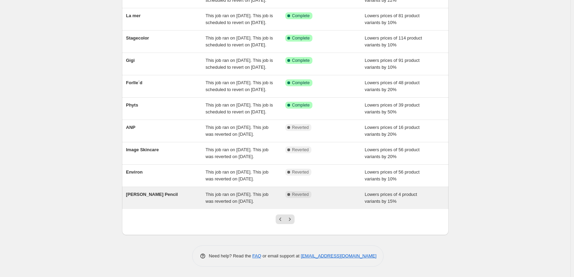
click at [281, 194] on div "This job ran on [DATE]. This job was reverted on [DATE]." at bounding box center [246, 198] width 80 height 14
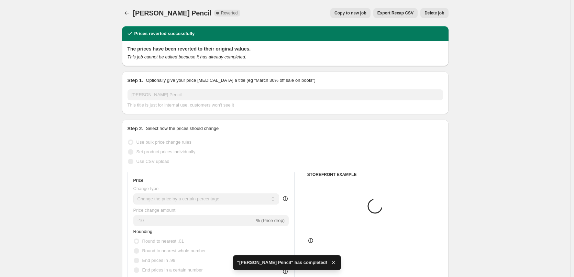
click at [440, 11] on span "Delete job" at bounding box center [435, 13] width 20 height 6
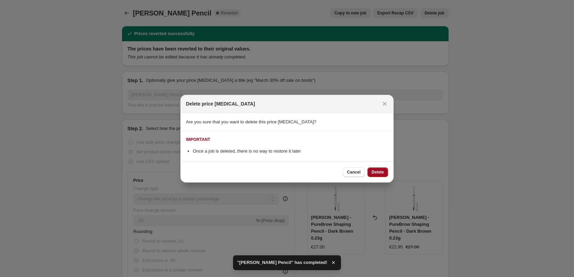
click at [377, 174] on span "Delete" at bounding box center [378, 172] width 12 height 6
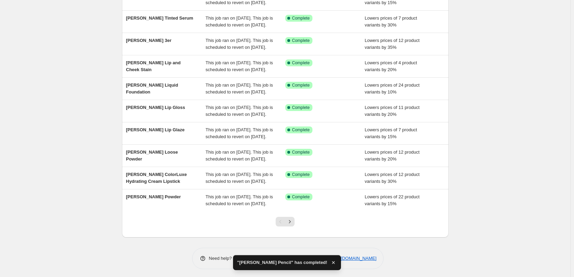
scroll to position [146, 0]
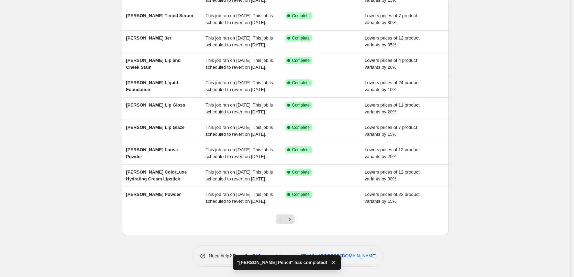
click at [297, 219] on div at bounding box center [285, 222] width 28 height 26
click at [292, 218] on icon "Next" at bounding box center [289, 219] width 7 height 7
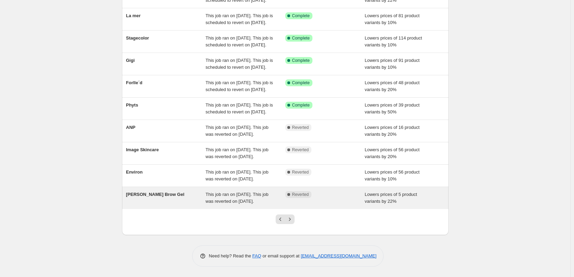
click at [277, 200] on div "This job ran on [DATE]. This job was reverted on [DATE]." at bounding box center [246, 198] width 80 height 14
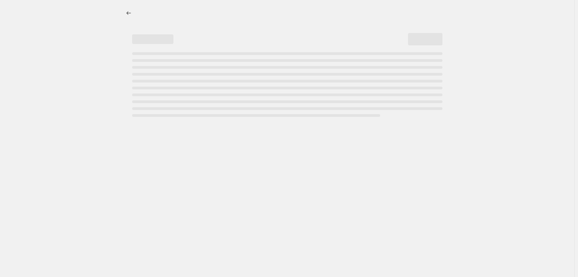
select select "percentage"
select select "tag"
select select "vendor"
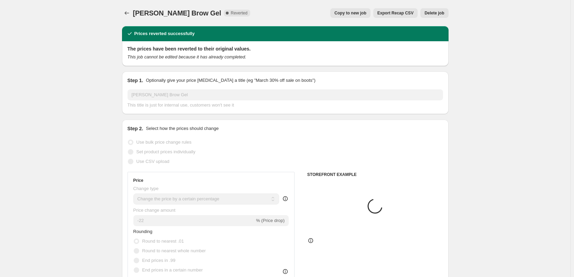
click at [361, 11] on span "Copy to new job" at bounding box center [350, 13] width 32 height 6
select select "percentage"
select select "tag"
select select "vendor"
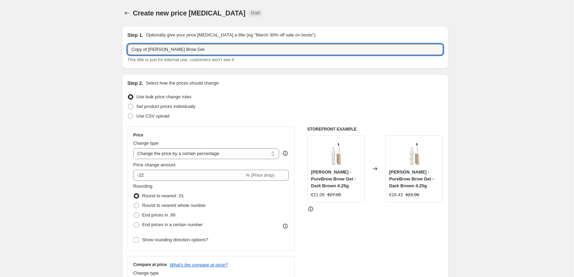
drag, startPoint x: 149, startPoint y: 50, endPoint x: 61, endPoint y: 42, distance: 88.3
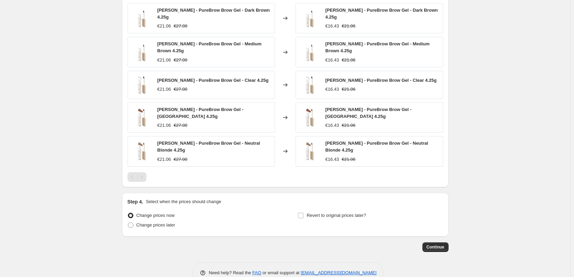
scroll to position [507, 0]
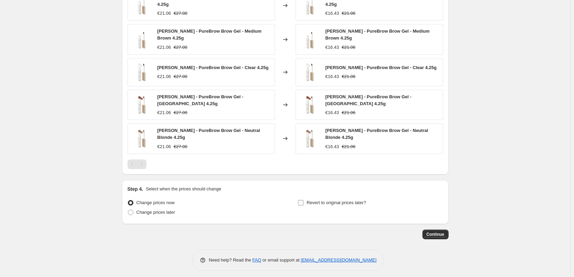
type input "[PERSON_NAME] Brow Gel"
click at [307, 202] on label "Revert to original prices later?" at bounding box center [332, 203] width 68 height 10
click at [304, 202] on input "Revert to original prices later?" at bounding box center [301, 203] width 6 height 6
checkbox input "true"
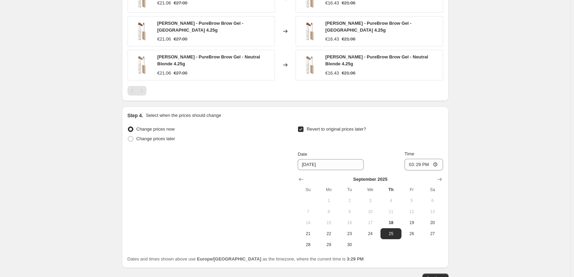
scroll to position [625, 0]
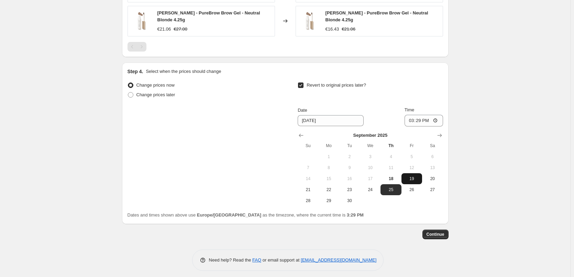
click at [415, 176] on span "19" at bounding box center [411, 179] width 15 height 6
type input "[DATE]"
click at [415, 117] on input "15:29" at bounding box center [424, 121] width 39 height 12
click at [438, 116] on input "15:00" at bounding box center [424, 121] width 39 height 12
type input "03:00"
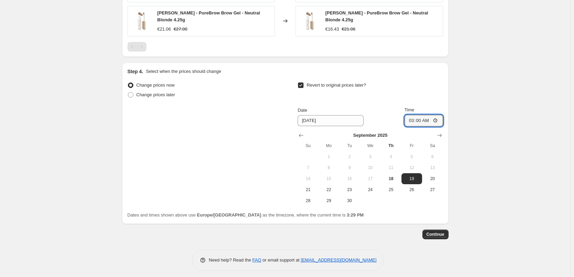
click at [437, 232] on span "Continue" at bounding box center [436, 235] width 18 height 6
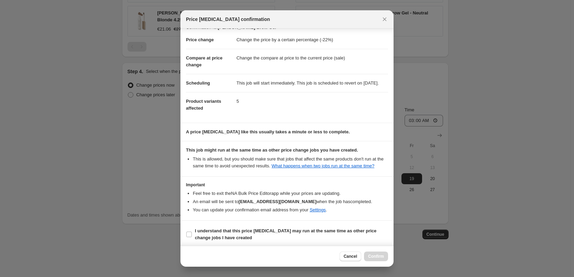
scroll to position [19, 0]
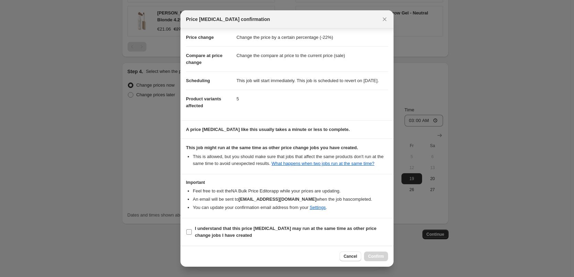
click at [231, 235] on b "I understand that this price [MEDICAL_DATA] may run at the same time as other p…" at bounding box center [286, 232] width 182 height 12
click at [192, 235] on input "I understand that this price [MEDICAL_DATA] may run at the same time as other p…" at bounding box center [189, 232] width 6 height 6
checkbox input "true"
click at [371, 256] on span "Confirm" at bounding box center [376, 257] width 16 height 6
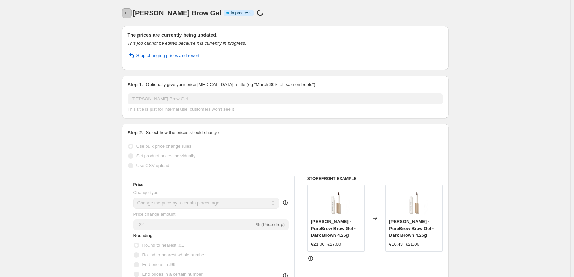
click at [130, 14] on icon "Price change jobs" at bounding box center [126, 13] width 7 height 7
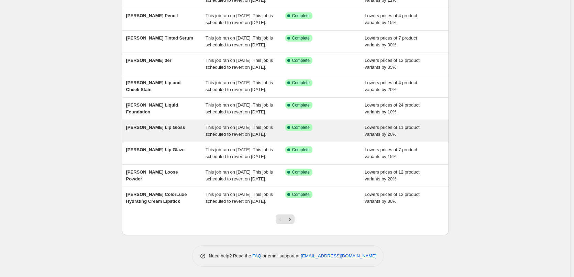
scroll to position [146, 0]
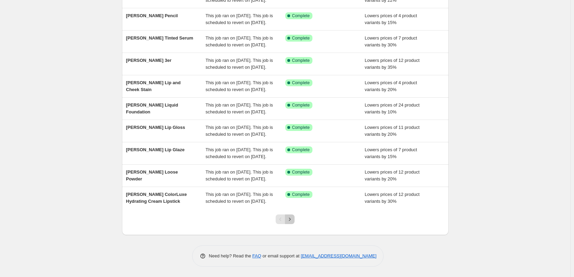
click at [293, 221] on icon "Next" at bounding box center [289, 219] width 7 height 7
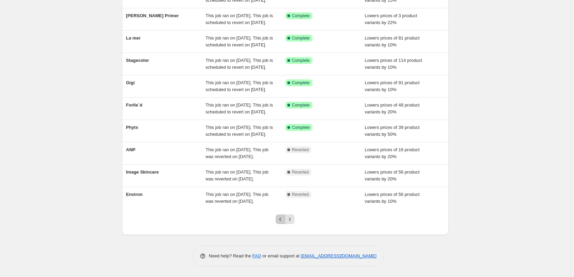
click at [282, 221] on icon "Previous" at bounding box center [280, 219] width 7 height 7
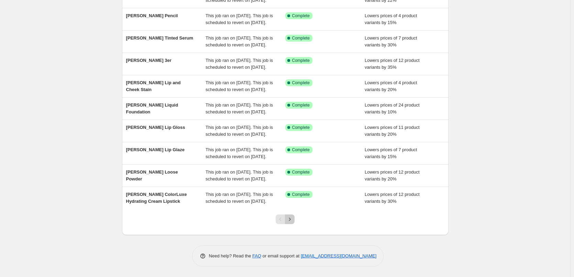
click at [290, 222] on icon "Next" at bounding box center [289, 219] width 7 height 7
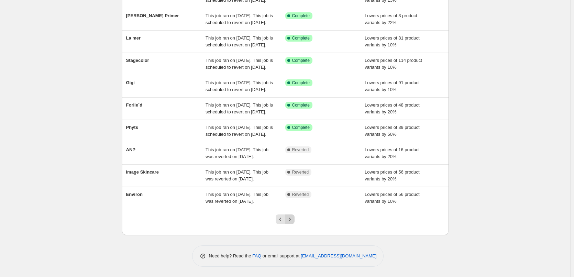
click at [293, 217] on icon "Next" at bounding box center [289, 219] width 7 height 7
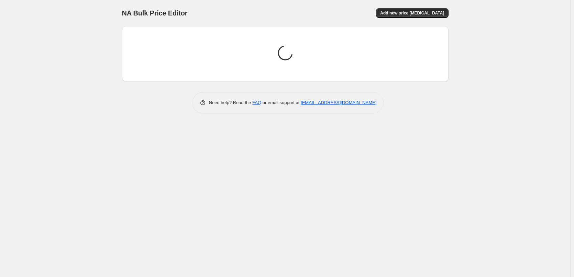
scroll to position [0, 0]
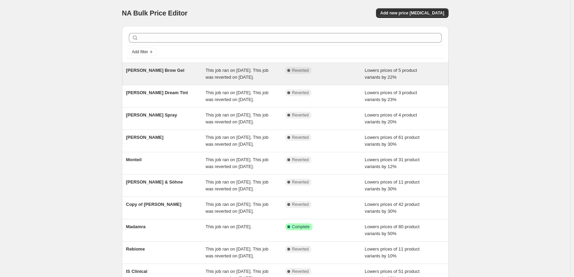
click at [275, 72] on div "This job ran on [DATE]. This job was reverted on [DATE]." at bounding box center [246, 74] width 80 height 14
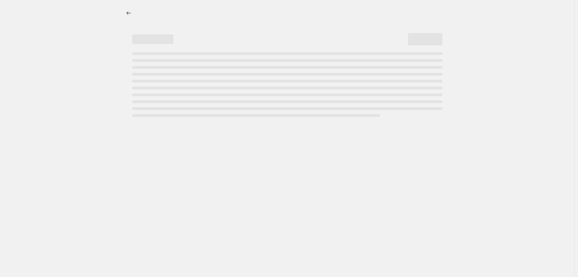
select select "percentage"
select select "tag"
select select "vendor"
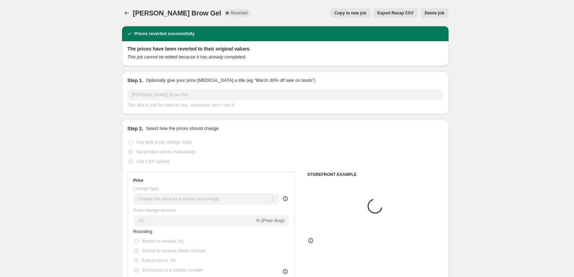
click at [433, 13] on span "Delete job" at bounding box center [435, 13] width 20 height 6
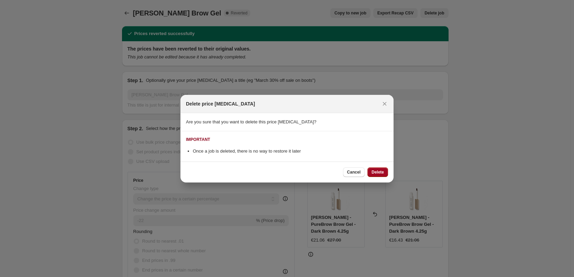
click at [374, 173] on span "Delete" at bounding box center [378, 172] width 12 height 6
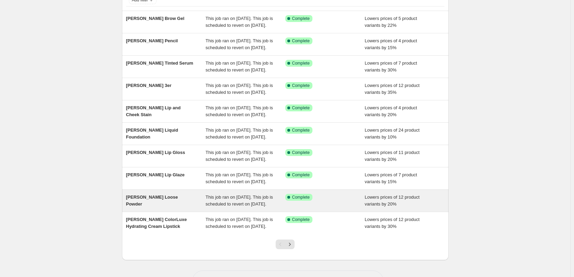
scroll to position [146, 0]
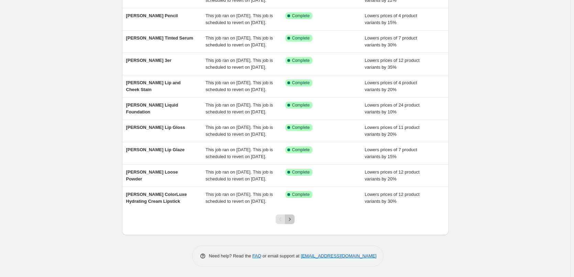
click at [293, 217] on icon "Next" at bounding box center [289, 219] width 7 height 7
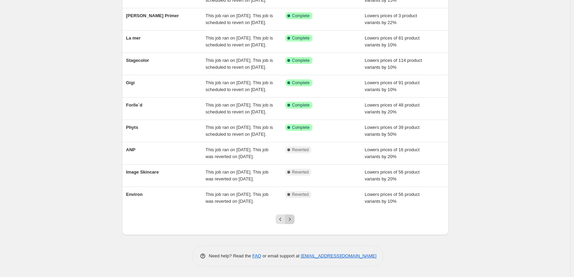
click at [289, 220] on icon "Next" at bounding box center [289, 219] width 7 height 7
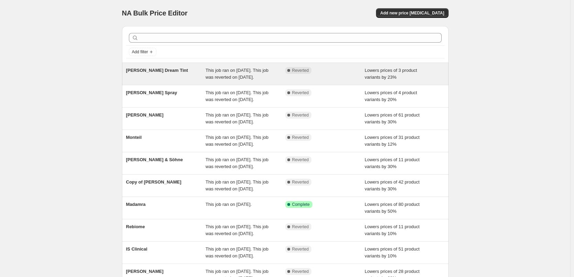
click at [246, 76] on span "This job ran on [DATE]. This job was reverted on [DATE]." at bounding box center [237, 74] width 63 height 12
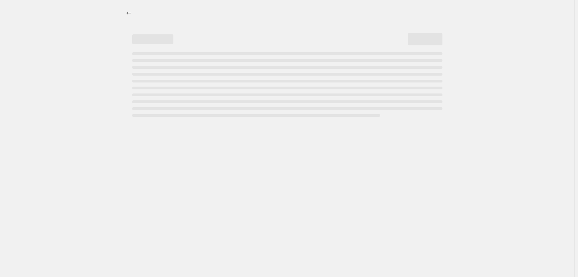
select select "percentage"
select select "vendor"
select select "tag"
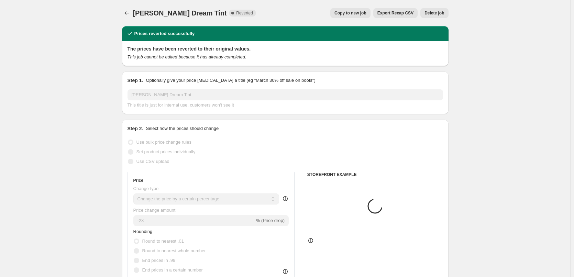
click at [362, 10] on button "Copy to new job" at bounding box center [350, 13] width 40 height 10
select select "percentage"
select select "vendor"
select select "tag"
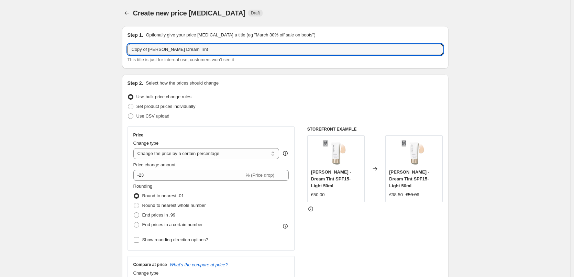
drag, startPoint x: 149, startPoint y: 50, endPoint x: 9, endPoint y: 54, distance: 140.0
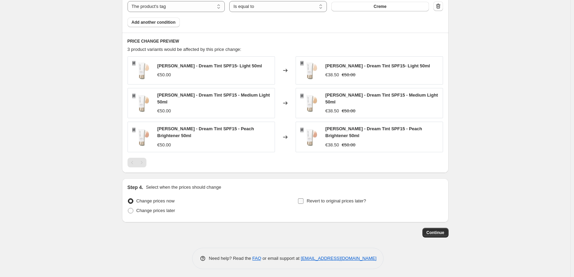
scroll to position [442, 0]
type input "[PERSON_NAME] Dream Tint"
click at [338, 198] on span "Revert to original prices later?" at bounding box center [336, 200] width 59 height 5
click at [304, 198] on input "Revert to original prices later?" at bounding box center [301, 201] width 6 height 6
checkbox input "true"
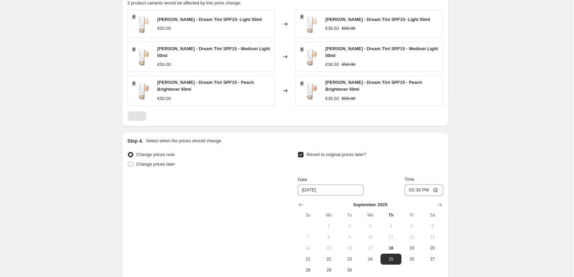
scroll to position [559, 0]
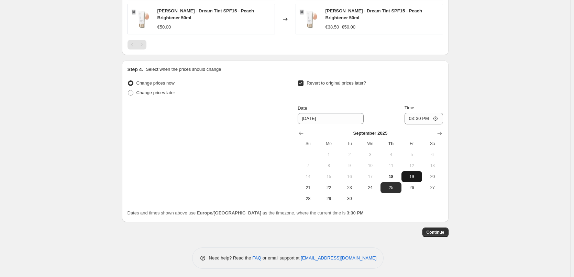
click at [413, 177] on span "19" at bounding box center [411, 177] width 15 height 6
type input "[DATE]"
click at [413, 117] on input "15:30" at bounding box center [424, 119] width 39 height 12
click at [436, 114] on input "15:00" at bounding box center [424, 119] width 39 height 12
type input "03:00"
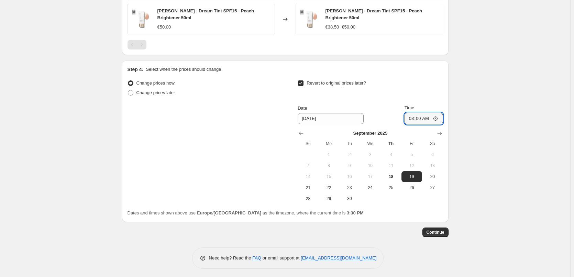
click at [438, 230] on span "Continue" at bounding box center [436, 233] width 18 height 6
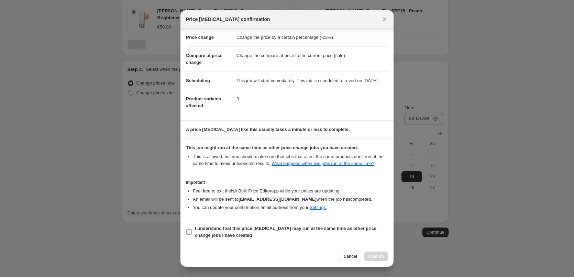
click at [204, 235] on b "I understand that this price [MEDICAL_DATA] may run at the same time as other p…" at bounding box center [286, 232] width 182 height 12
click at [192, 235] on input "I understand that this price [MEDICAL_DATA] may run at the same time as other p…" at bounding box center [189, 232] width 6 height 6
checkbox input "true"
click at [378, 257] on span "Confirm" at bounding box center [376, 257] width 16 height 6
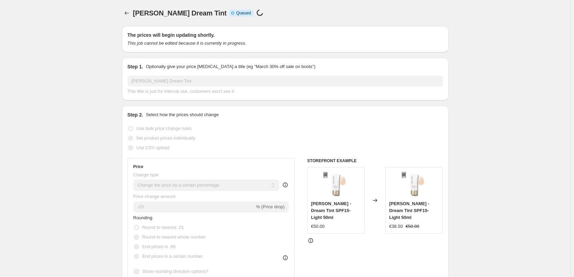
click at [129, 13] on icon "Price change jobs" at bounding box center [126, 13] width 7 height 7
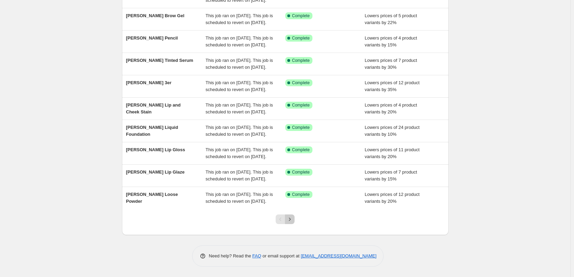
click at [295, 219] on button "Next" at bounding box center [290, 220] width 10 height 10
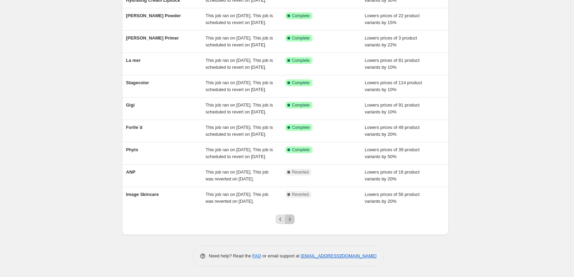
click at [293, 222] on icon "Next" at bounding box center [289, 219] width 7 height 7
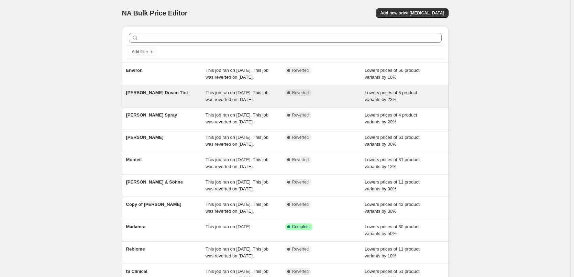
click at [274, 101] on div "This job ran on [DATE]. This job was reverted on [DATE]." at bounding box center [246, 96] width 80 height 14
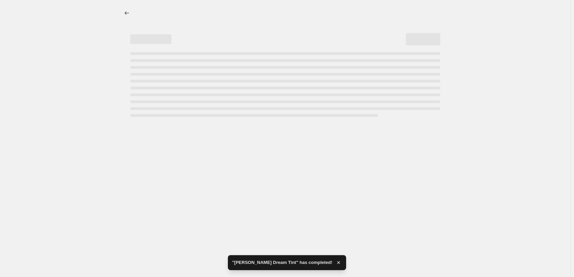
select select "percentage"
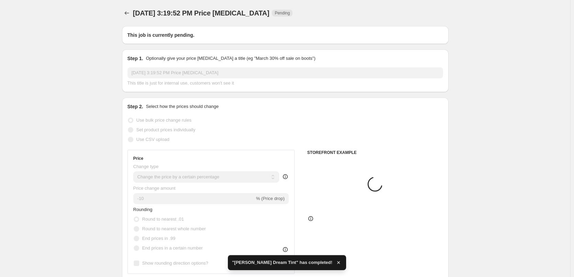
type input "[PERSON_NAME] Dream Tint"
radio input "false"
radio input "true"
checkbox input "true"
select select "vendor"
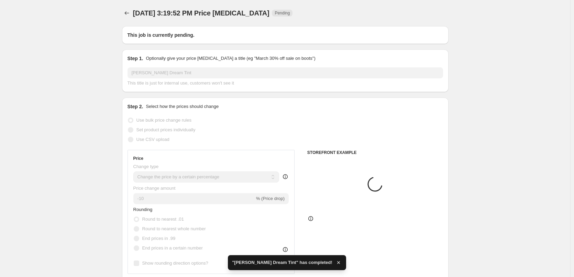
select select "tag"
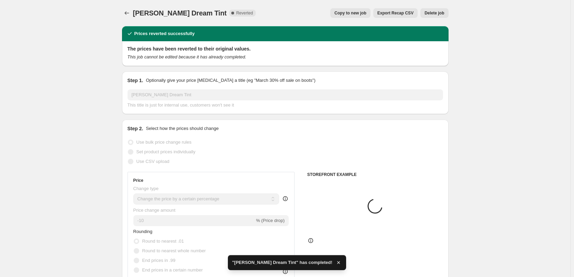
click at [435, 15] on span "Delete job" at bounding box center [435, 13] width 20 height 6
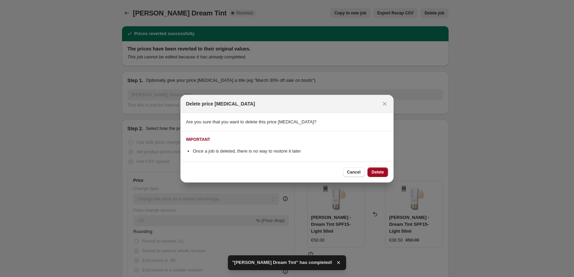
click at [383, 173] on span "Delete" at bounding box center [378, 172] width 12 height 6
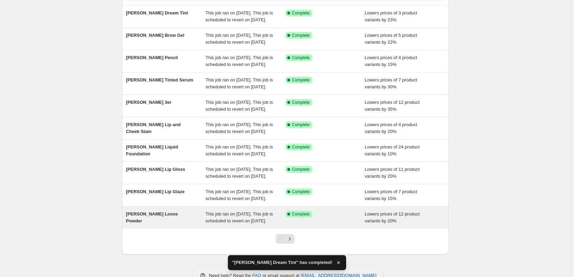
scroll to position [146, 0]
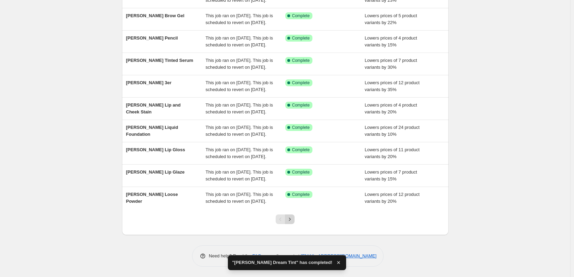
click at [293, 217] on icon "Next" at bounding box center [289, 219] width 7 height 7
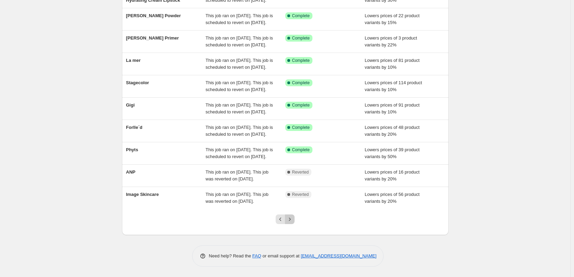
click at [292, 217] on icon "Next" at bounding box center [289, 219] width 7 height 7
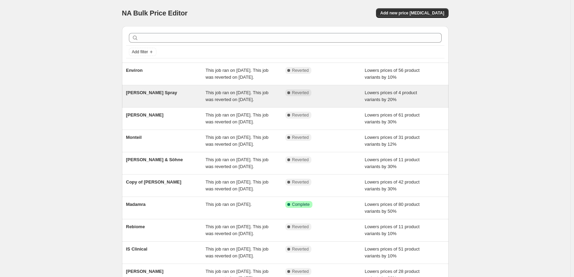
click at [276, 103] on div "This job ran on [DATE]. This job was reverted on [DATE]." at bounding box center [246, 96] width 80 height 14
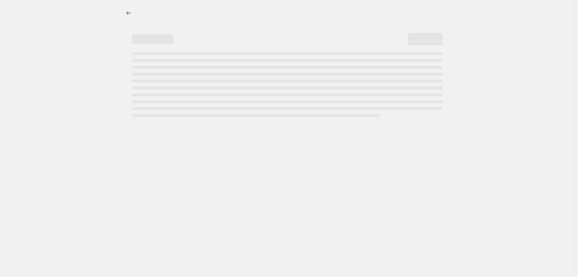
select select "percentage"
select select "tag"
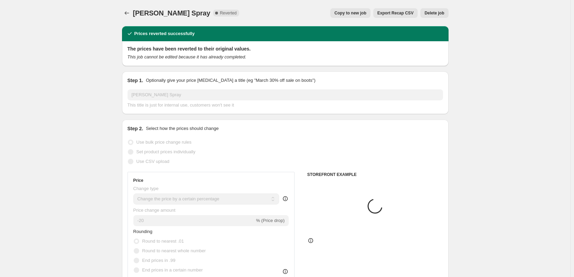
click at [369, 10] on button "Copy to new job" at bounding box center [350, 13] width 40 height 10
select select "percentage"
select select "tag"
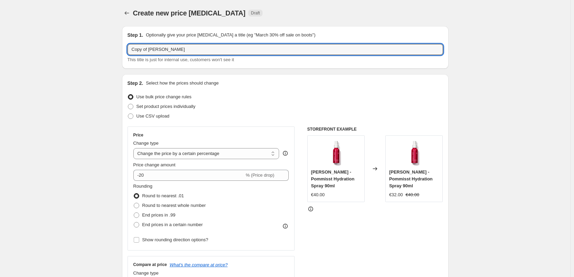
drag, startPoint x: 150, startPoint y: 49, endPoint x: 14, endPoint y: 51, distance: 135.5
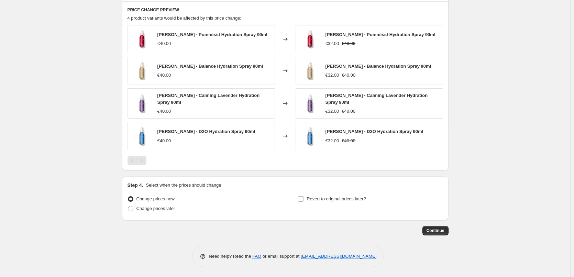
scroll to position [458, 0]
type input "[PERSON_NAME] Spray"
click at [331, 198] on span "Revert to original prices later?" at bounding box center [336, 198] width 59 height 5
click at [304, 198] on input "Revert to original prices later?" at bounding box center [301, 199] width 6 height 6
checkbox input "true"
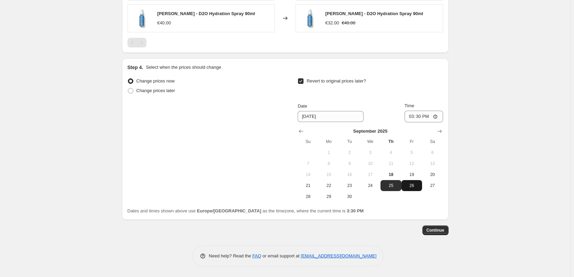
scroll to position [576, 0]
click at [408, 174] on span "19" at bounding box center [411, 175] width 15 height 6
type input "[DATE]"
click at [412, 117] on input "15:30" at bounding box center [424, 117] width 39 height 12
click at [437, 115] on input "15:00" at bounding box center [424, 117] width 39 height 12
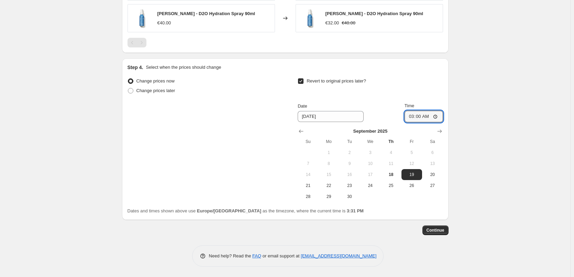
type input "03:00"
drag, startPoint x: 504, startPoint y: 112, endPoint x: 505, endPoint y: 116, distance: 4.3
click at [446, 232] on button "Continue" at bounding box center [435, 231] width 26 height 10
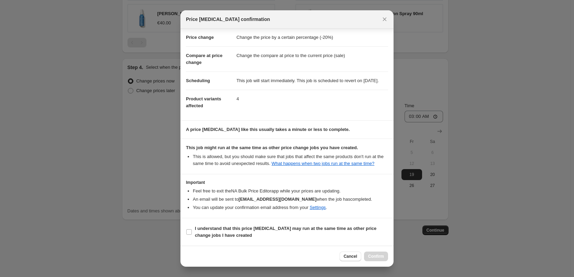
scroll to position [19, 0]
click at [209, 229] on b "I understand that this price [MEDICAL_DATA] may run at the same time as other p…" at bounding box center [286, 232] width 182 height 12
click at [192, 229] on input "I understand that this price [MEDICAL_DATA] may run at the same time as other p…" at bounding box center [189, 232] width 6 height 6
checkbox input "true"
click at [372, 255] on span "Confirm" at bounding box center [376, 257] width 16 height 6
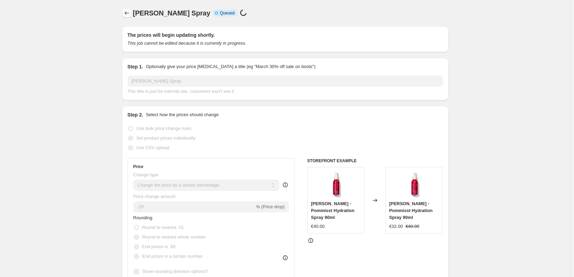
click at [128, 13] on icon "Price change jobs" at bounding box center [126, 13] width 7 height 7
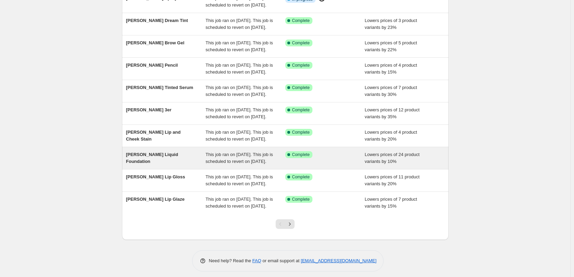
scroll to position [146, 0]
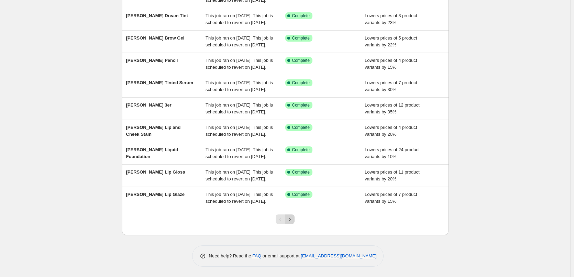
click at [287, 218] on div "Pagination" at bounding box center [285, 220] width 19 height 10
click at [287, 218] on button "Next" at bounding box center [290, 220] width 10 height 10
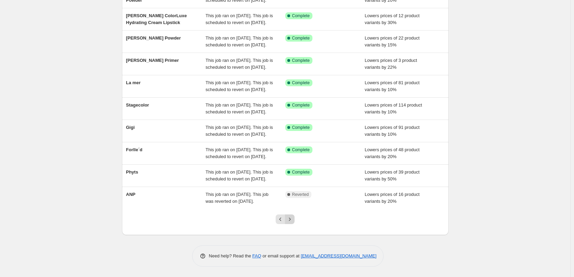
click at [289, 219] on icon "Next" at bounding box center [289, 219] width 7 height 7
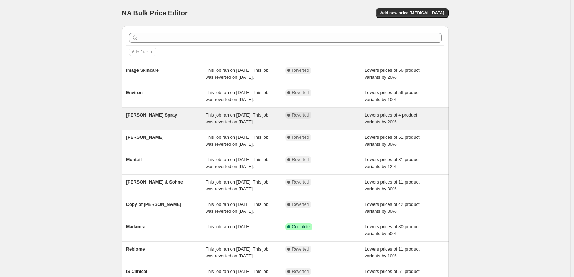
click at [281, 125] on div "This job ran on [DATE]. This job was reverted on [DATE]." at bounding box center [246, 119] width 80 height 14
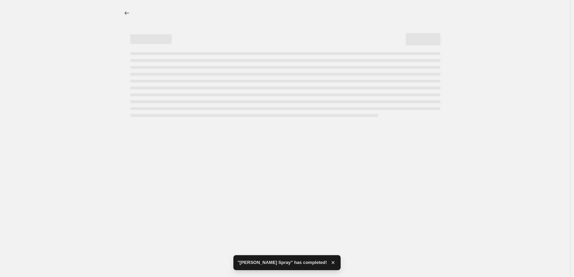
select select "percentage"
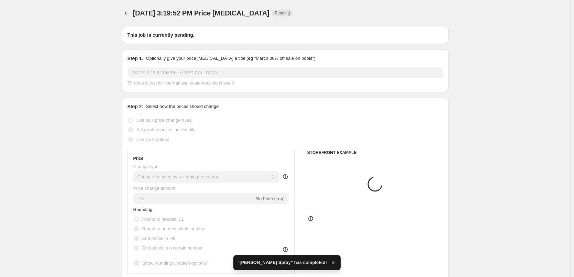
type input "[PERSON_NAME] Spray"
radio input "false"
radio input "true"
checkbox input "true"
select select "tag"
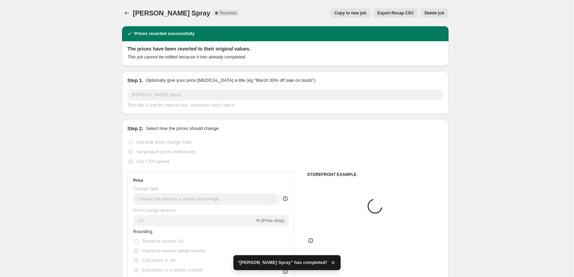
click at [436, 10] on button "Delete job" at bounding box center [434, 13] width 28 height 10
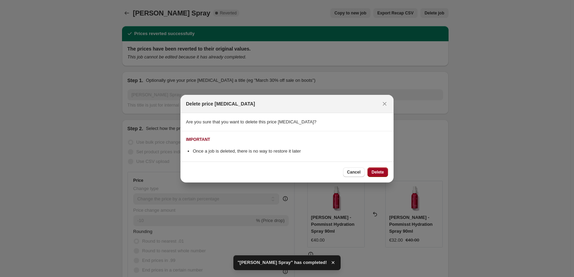
click at [378, 168] on button "Delete" at bounding box center [377, 172] width 21 height 10
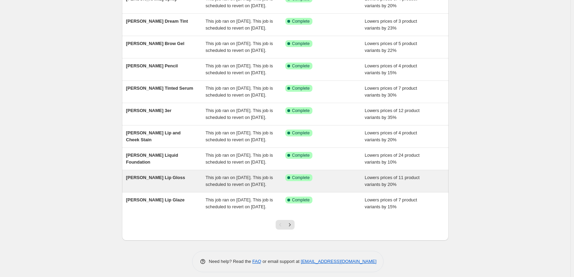
scroll to position [146, 0]
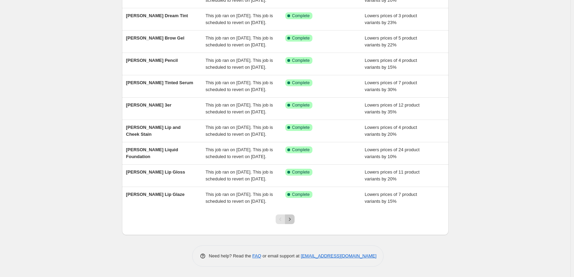
click at [289, 221] on icon "Next" at bounding box center [289, 219] width 7 height 7
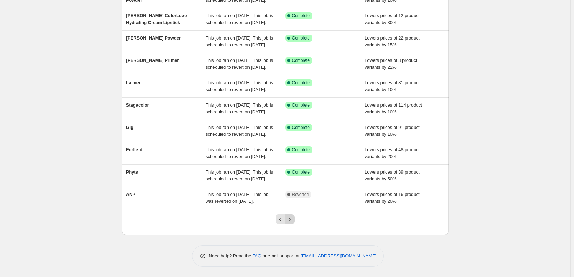
click at [289, 222] on icon "Next" at bounding box center [289, 219] width 7 height 7
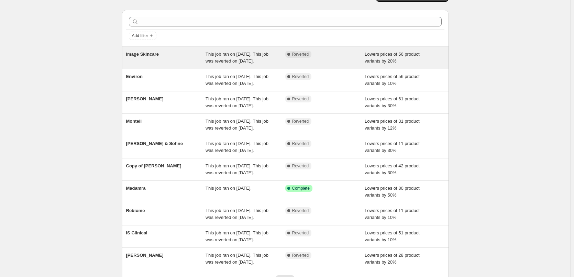
scroll to position [0, 0]
